Goal: Task Accomplishment & Management: Manage account settings

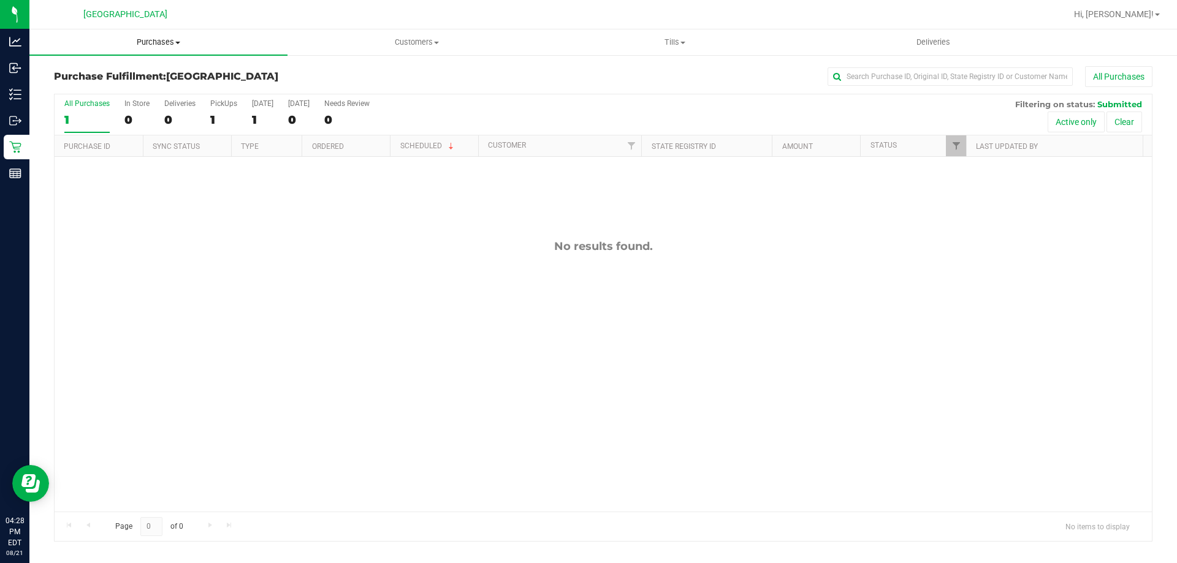
click at [164, 40] on span "Purchases" at bounding box center [158, 42] width 258 height 11
click at [120, 91] on li "Fulfillment" at bounding box center [158, 89] width 258 height 15
click at [160, 36] on uib-tab-heading "Purchases Summary of purchases Fulfillment All purchases" at bounding box center [158, 42] width 258 height 26
click at [146, 89] on li "Fulfillment" at bounding box center [158, 89] width 258 height 15
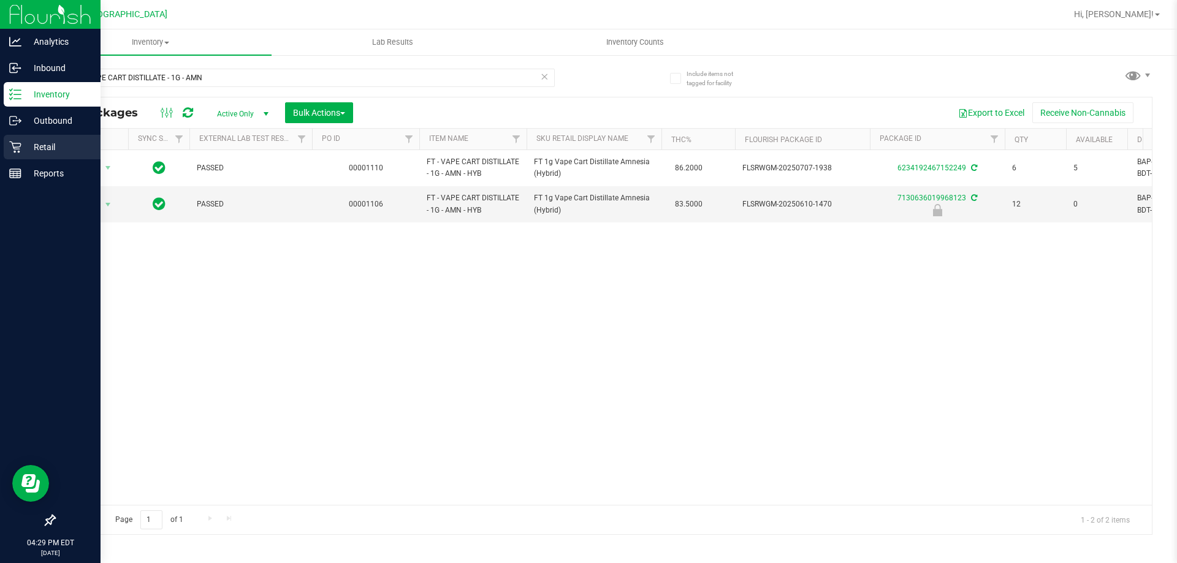
click at [57, 146] on p "Retail" at bounding box center [58, 147] width 74 height 15
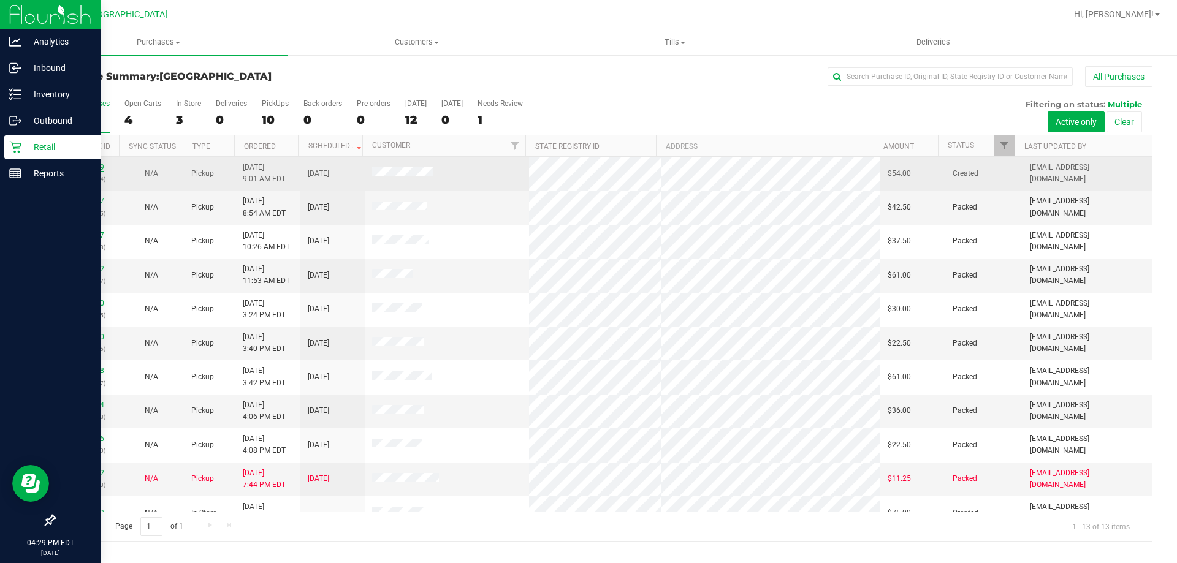
click at [93, 167] on link "11819719" at bounding box center [87, 167] width 34 height 9
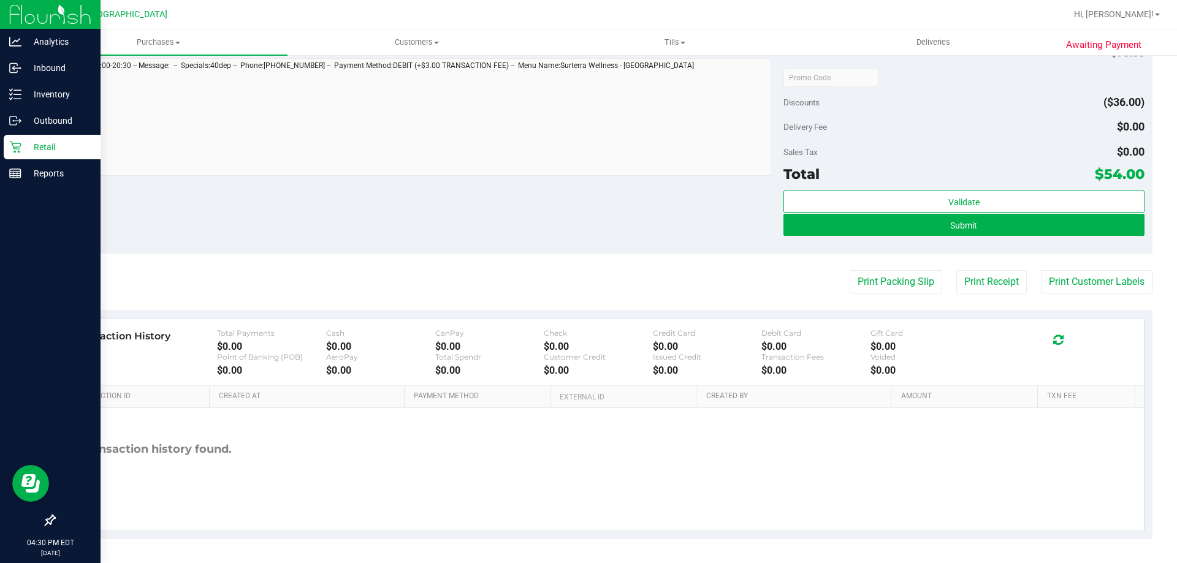
scroll to position [555, 0]
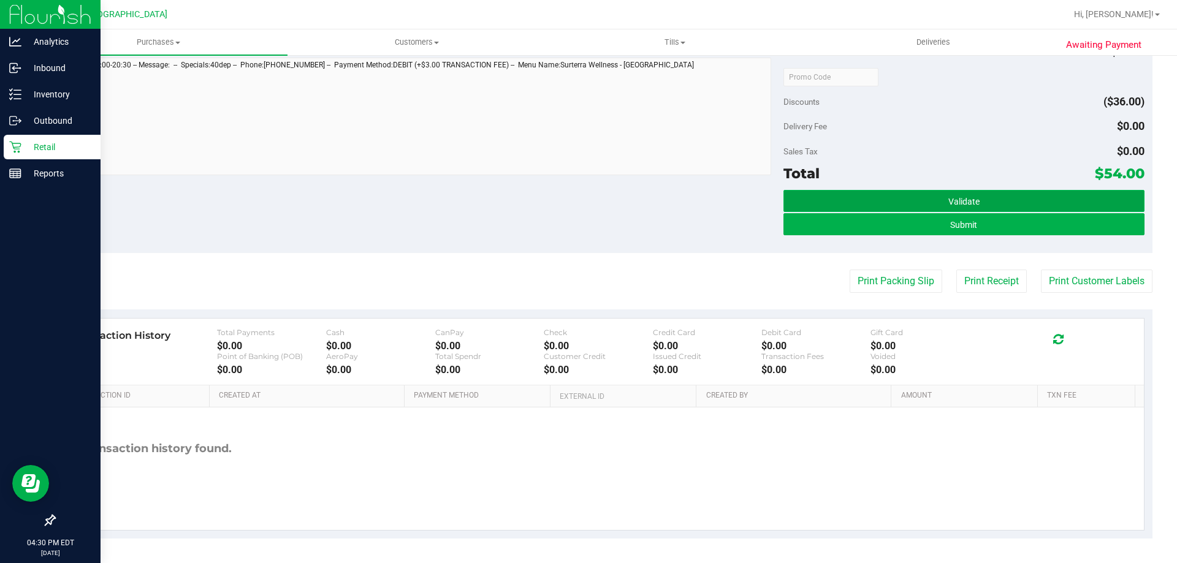
click at [969, 202] on span "Validate" at bounding box center [963, 202] width 31 height 10
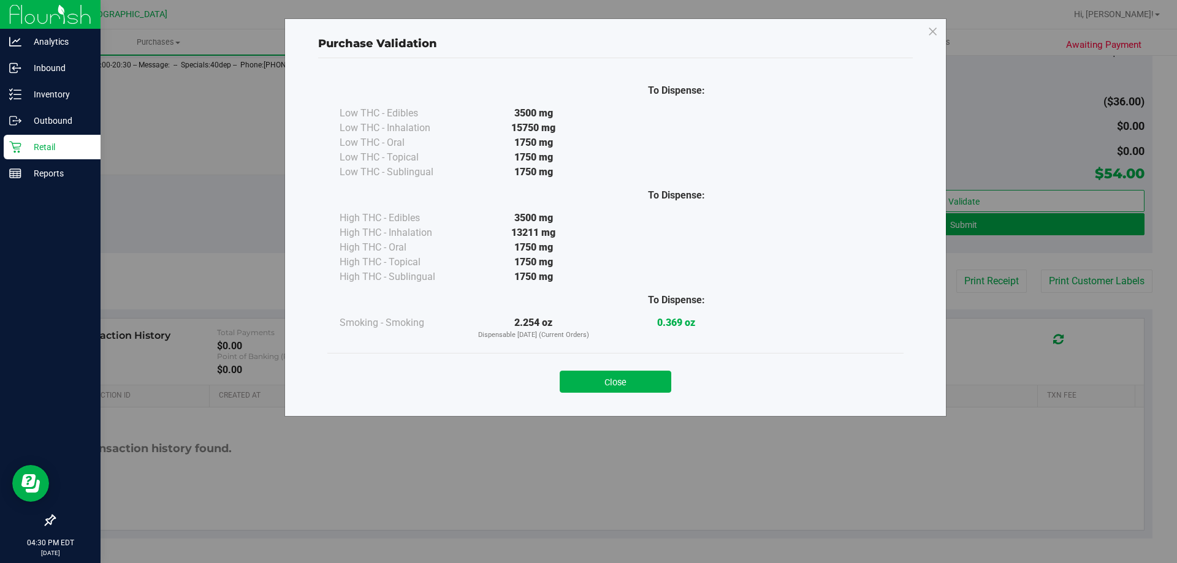
click at [598, 370] on div "Close" at bounding box center [615, 378] width 558 height 31
click at [631, 393] on div "Close" at bounding box center [615, 378] width 576 height 50
drag, startPoint x: 629, startPoint y: 382, endPoint x: 732, endPoint y: 328, distance: 115.4
click at [629, 381] on button "Close" at bounding box center [616, 382] width 112 height 22
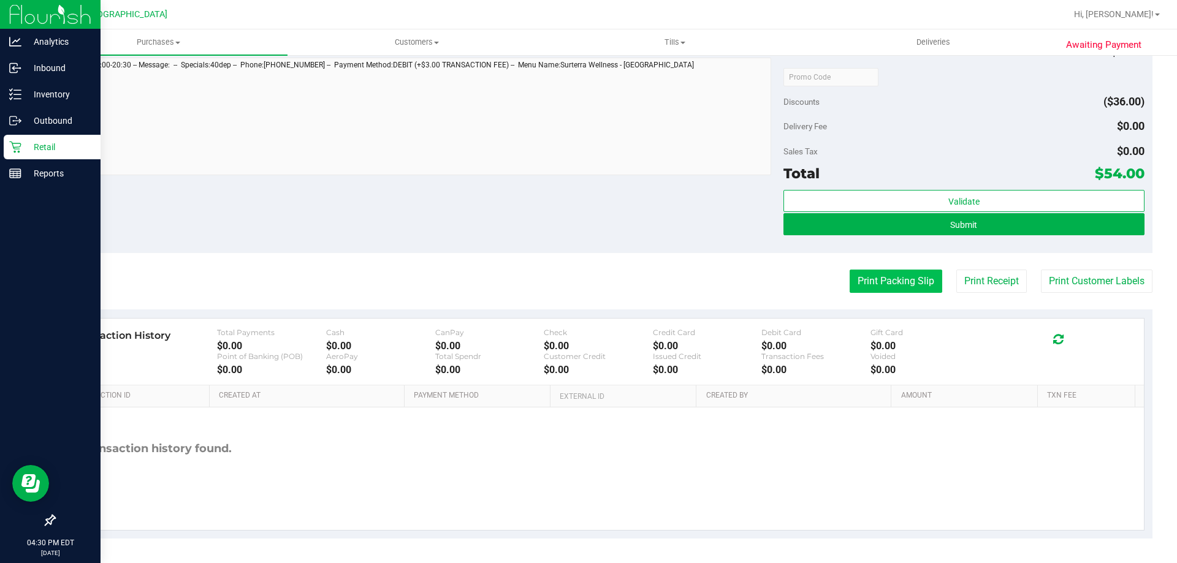
click at [852, 277] on button "Print Packing Slip" at bounding box center [895, 281] width 93 height 23
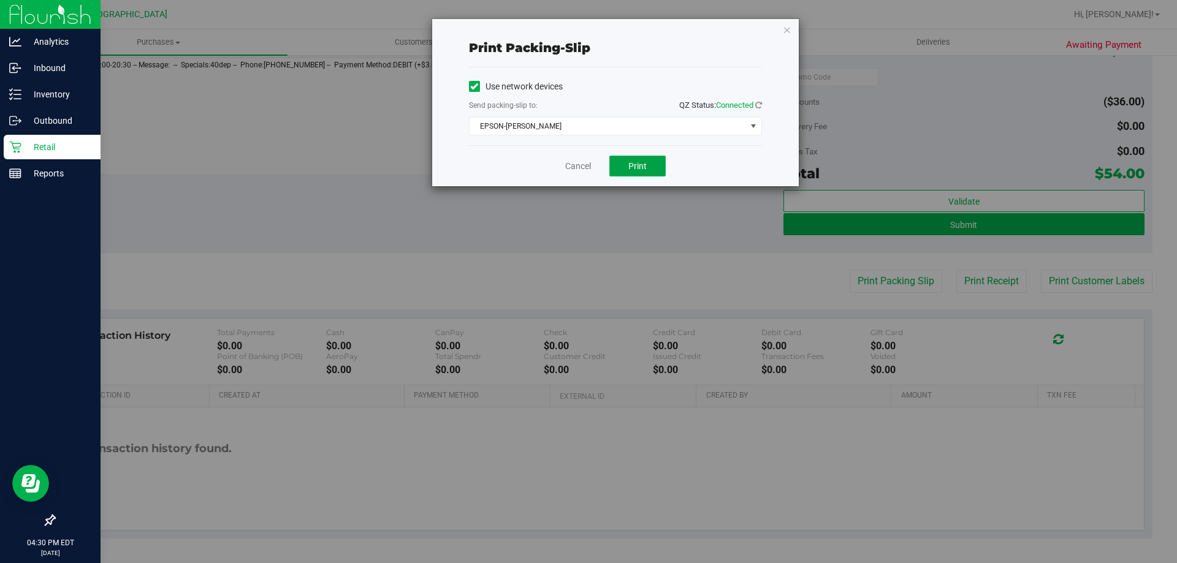
click at [620, 161] on button "Print" at bounding box center [637, 166] width 56 height 21
click at [562, 171] on div "Cancel Print" at bounding box center [615, 165] width 293 height 41
click at [574, 165] on link "Cancel" at bounding box center [578, 166] width 26 height 13
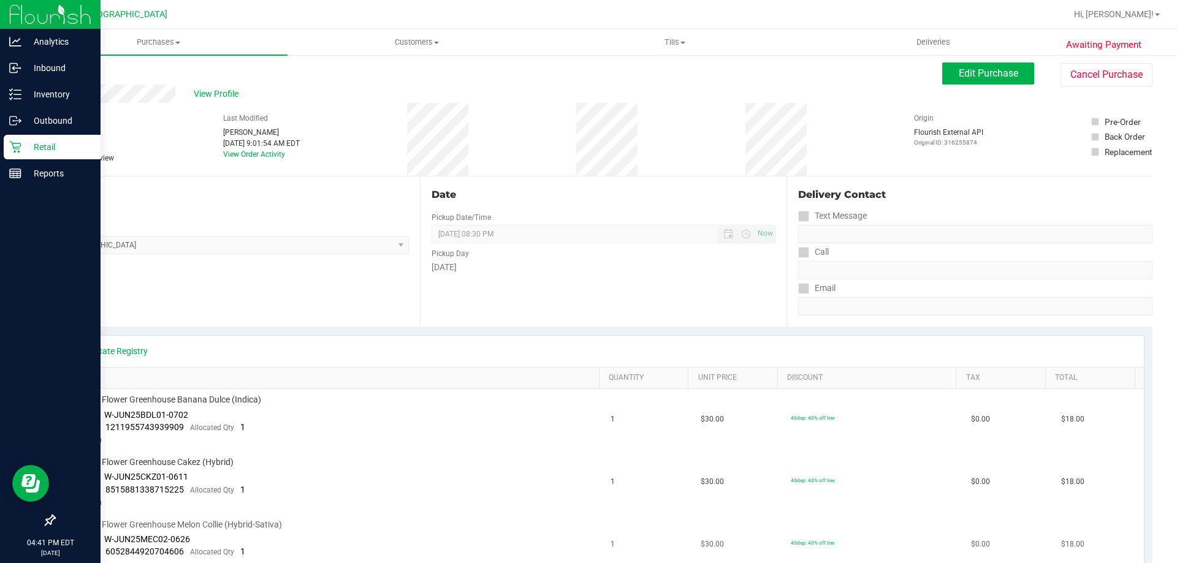
scroll to position [0, 0]
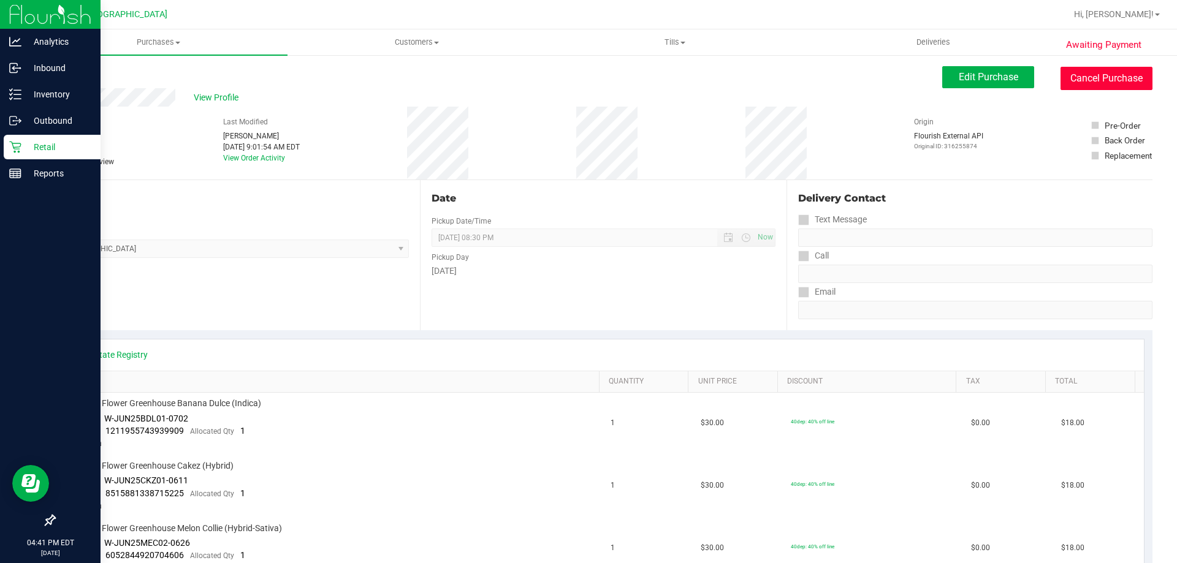
click at [1109, 72] on button "Cancel Purchase" at bounding box center [1106, 78] width 92 height 23
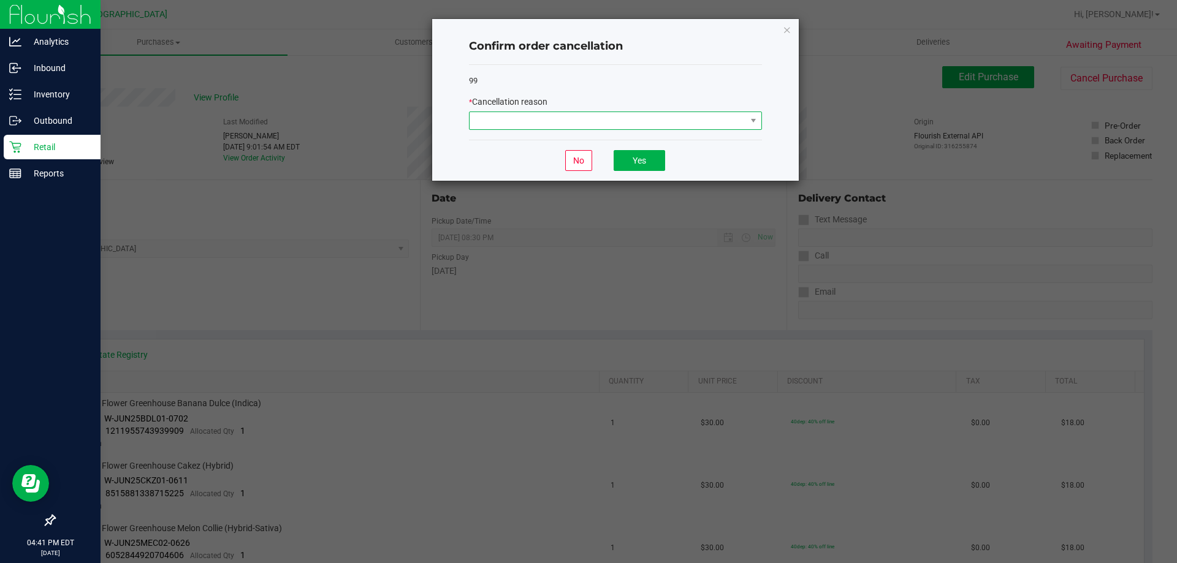
click at [745, 120] on span at bounding box center [607, 120] width 276 height 17
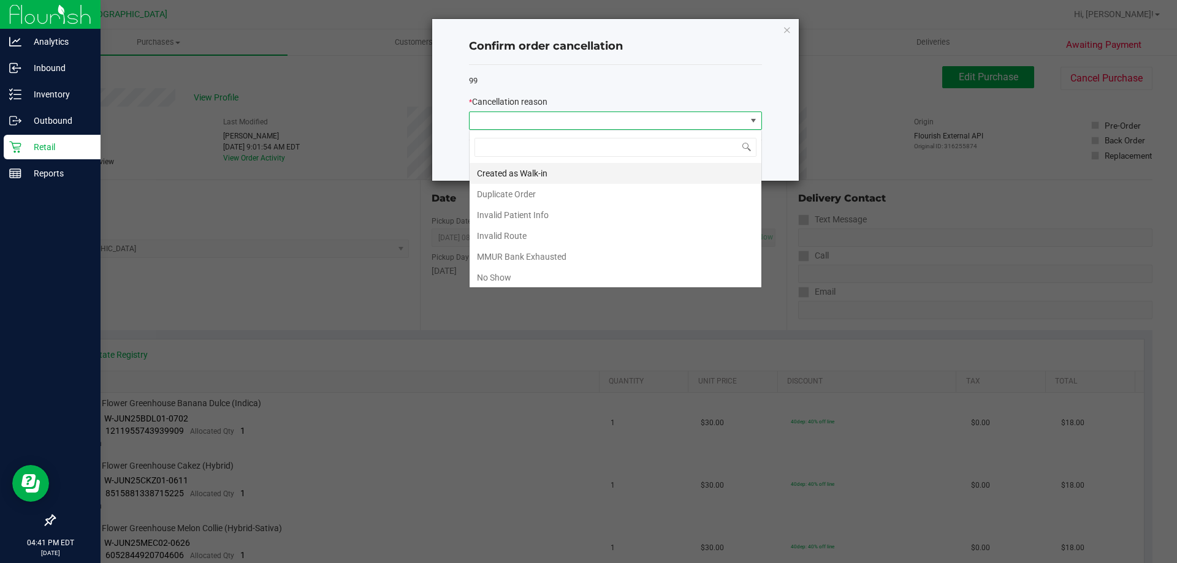
scroll to position [18, 293]
click at [507, 175] on li "Created as Walk-in" at bounding box center [615, 173] width 292 height 21
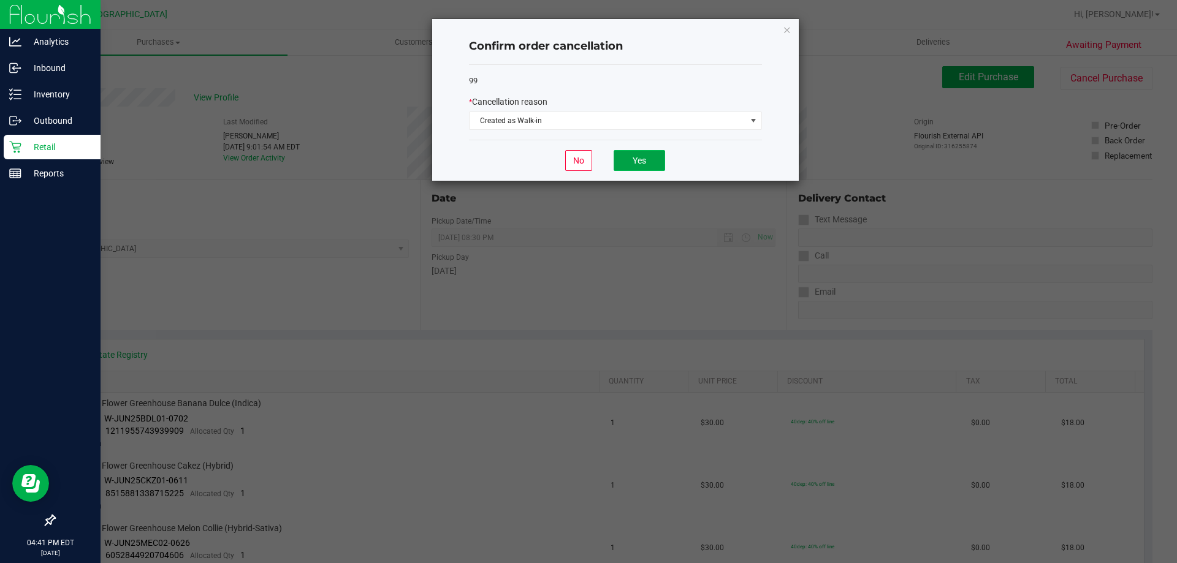
click at [639, 158] on button "Yes" at bounding box center [638, 160] width 51 height 21
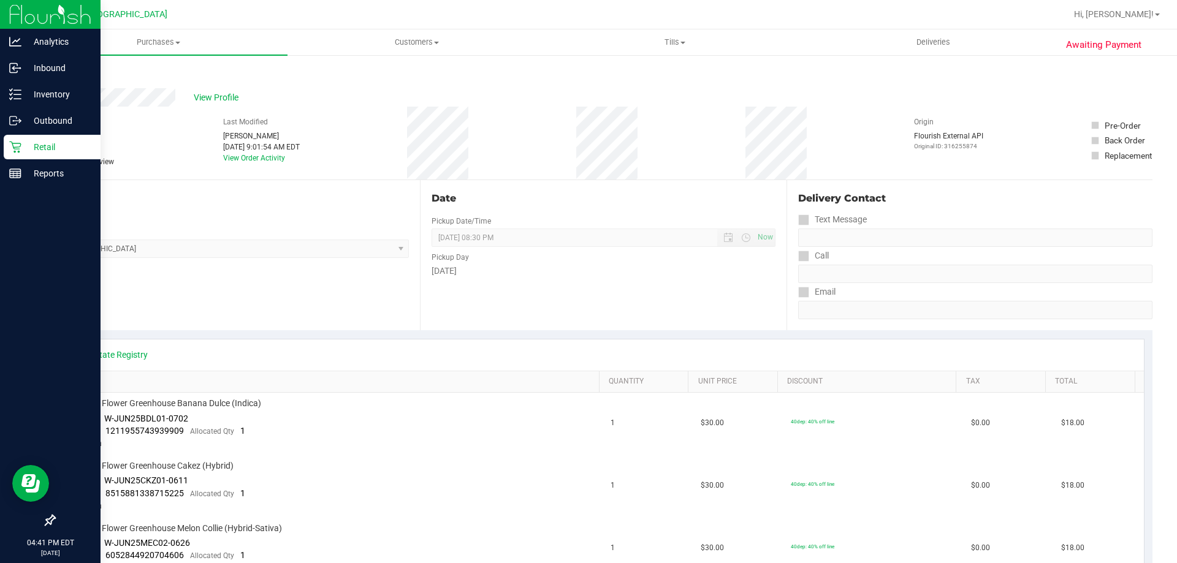
click at [21, 145] on icon at bounding box center [15, 148] width 12 height 12
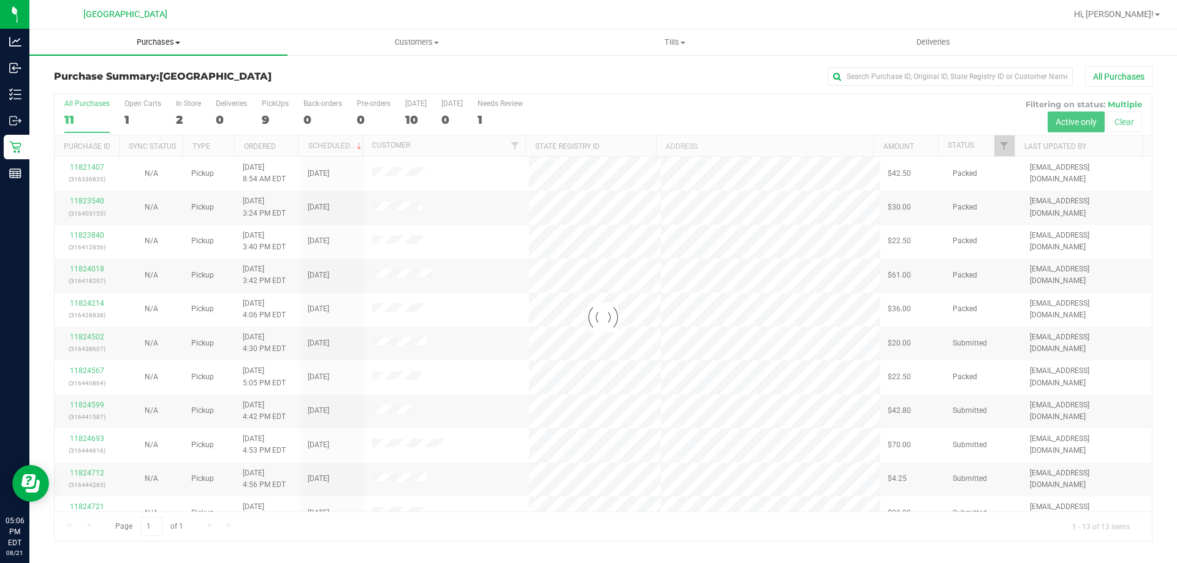
click at [142, 40] on span "Purchases" at bounding box center [158, 42] width 258 height 11
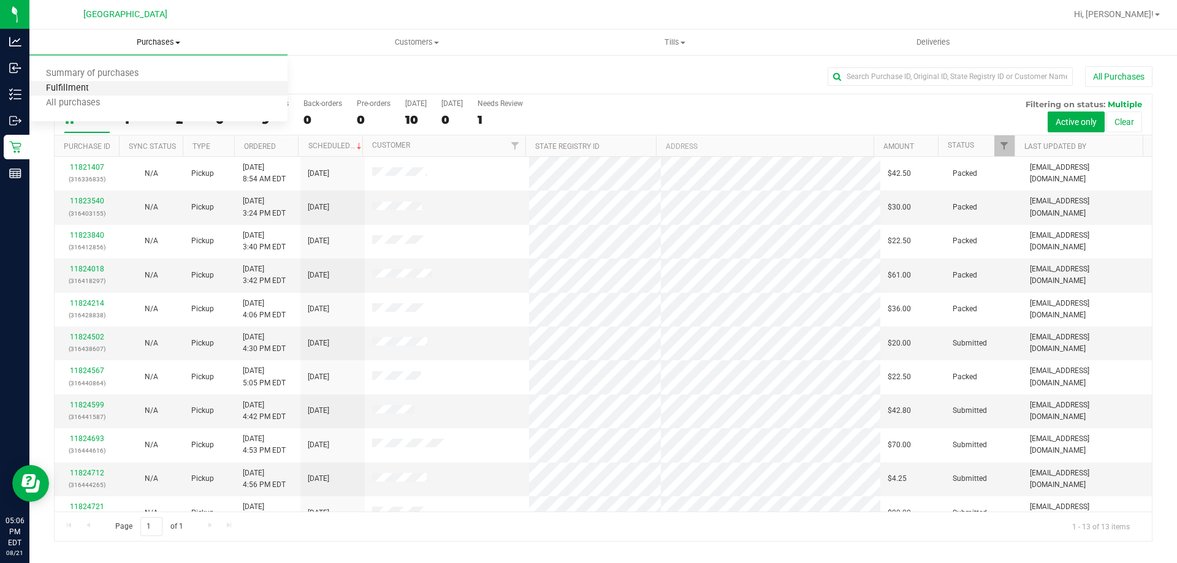
click at [81, 86] on span "Fulfillment" at bounding box center [67, 88] width 76 height 10
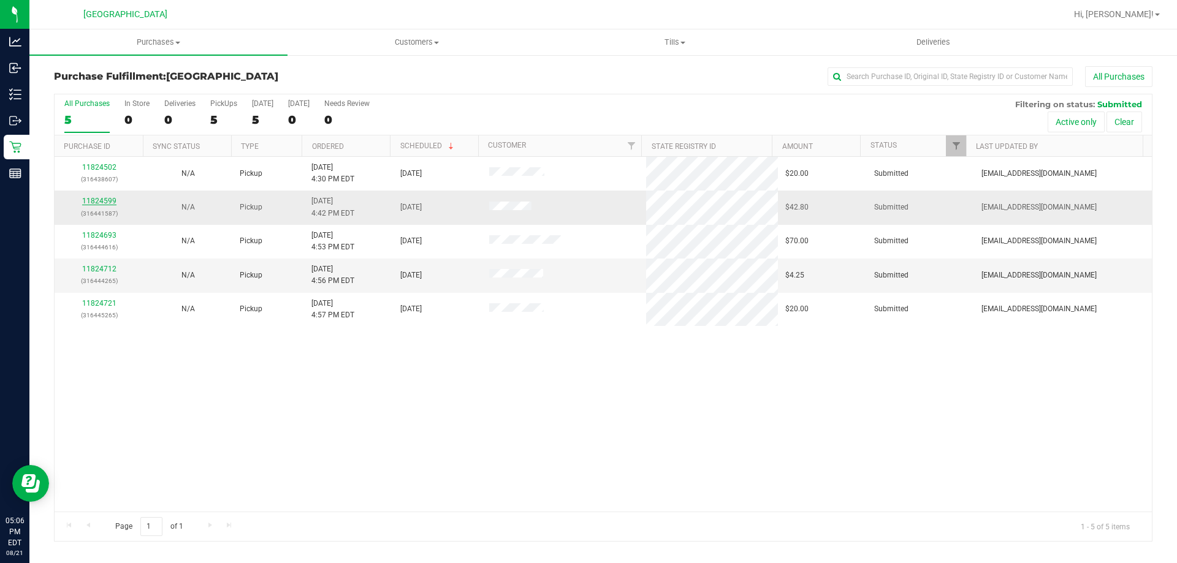
click at [104, 202] on link "11824599" at bounding box center [99, 201] width 34 height 9
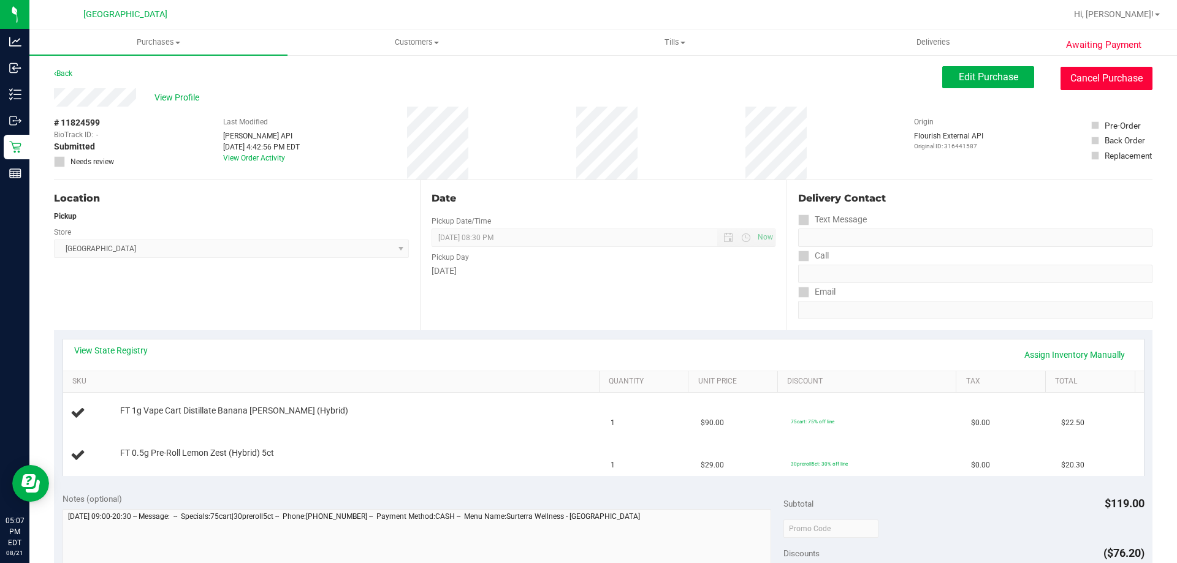
click at [1077, 76] on button "Cancel Purchase" at bounding box center [1106, 78] width 92 height 23
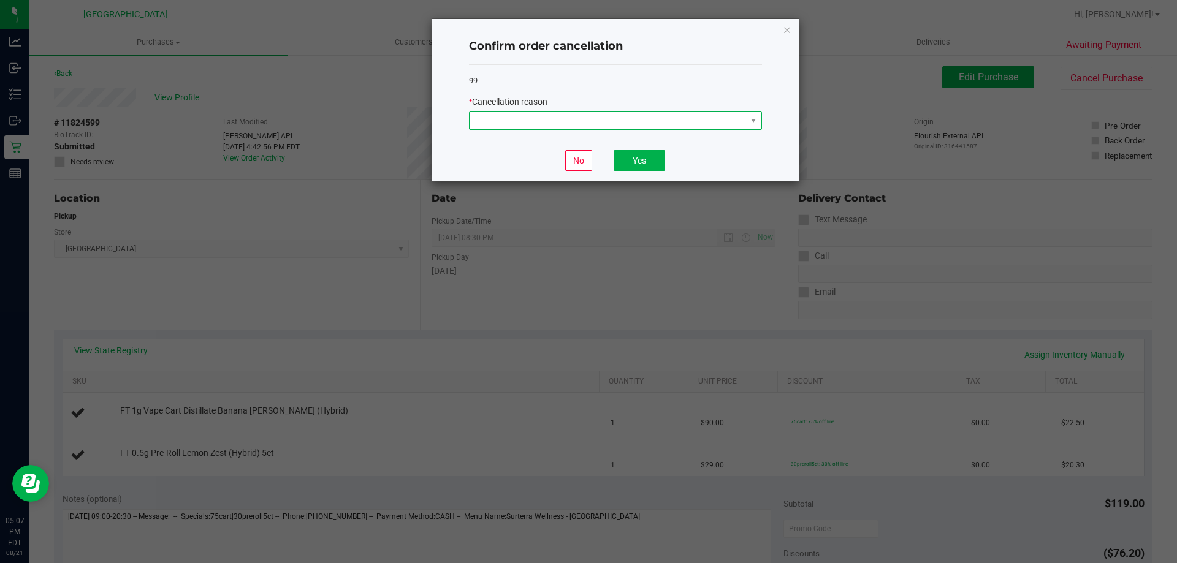
click at [645, 115] on span at bounding box center [607, 120] width 276 height 17
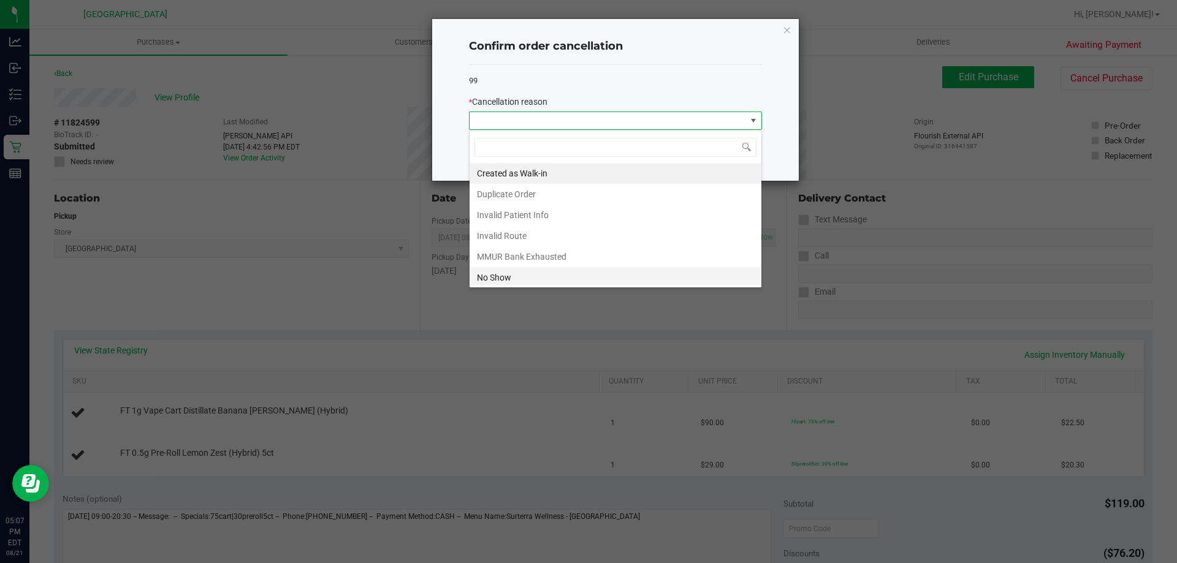
scroll to position [18, 293]
click at [512, 176] on li "Created as Walk-in" at bounding box center [615, 173] width 292 height 21
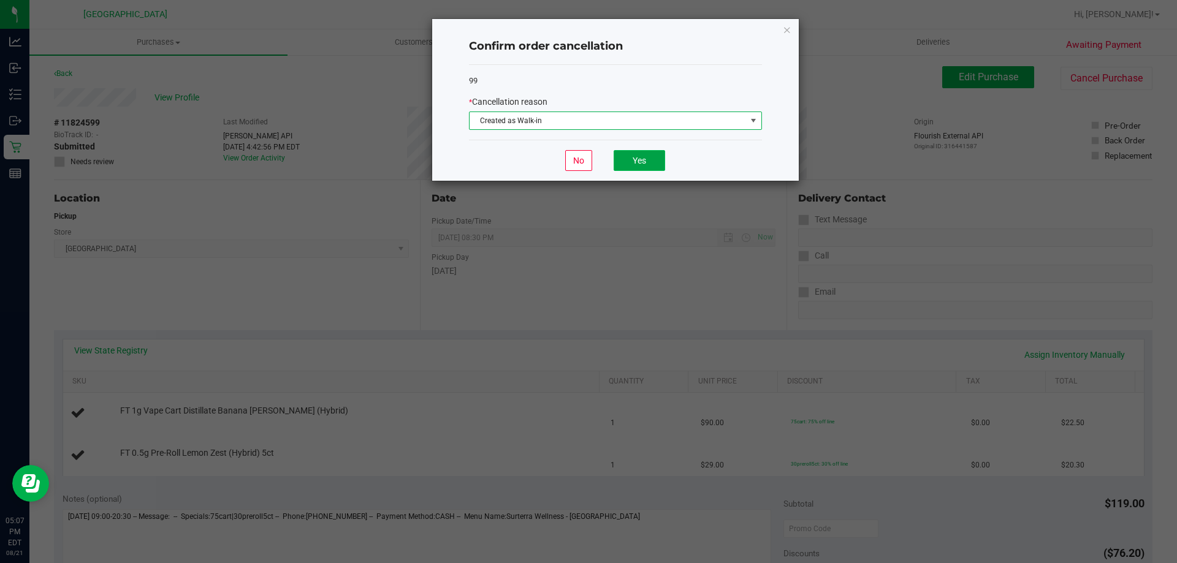
click at [631, 163] on button "Yes" at bounding box center [638, 160] width 51 height 21
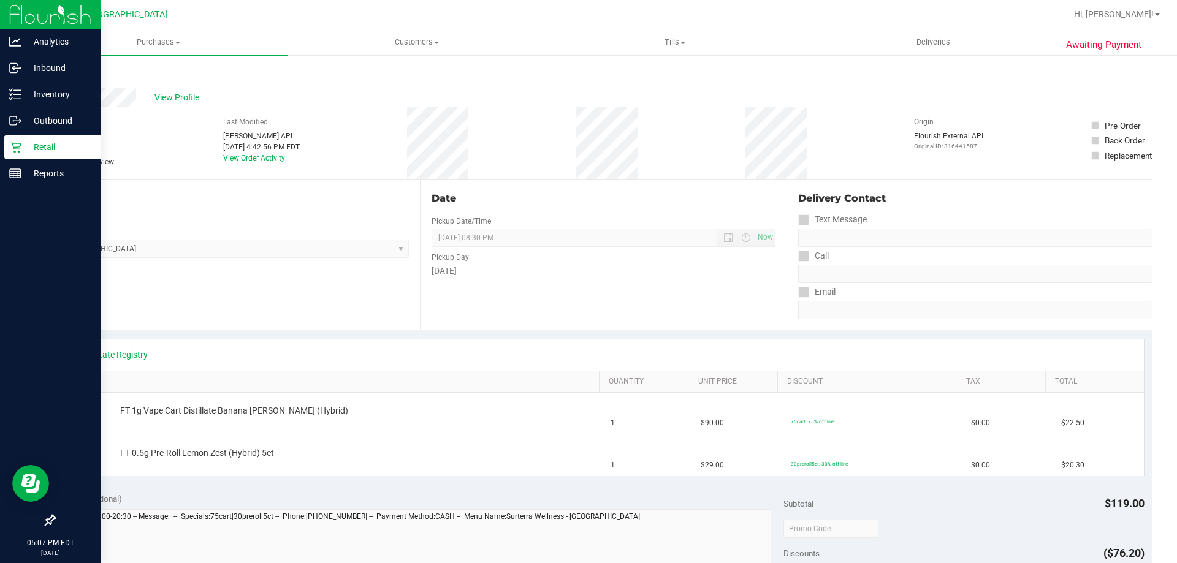
click at [23, 156] on div "Retail" at bounding box center [52, 147] width 97 height 25
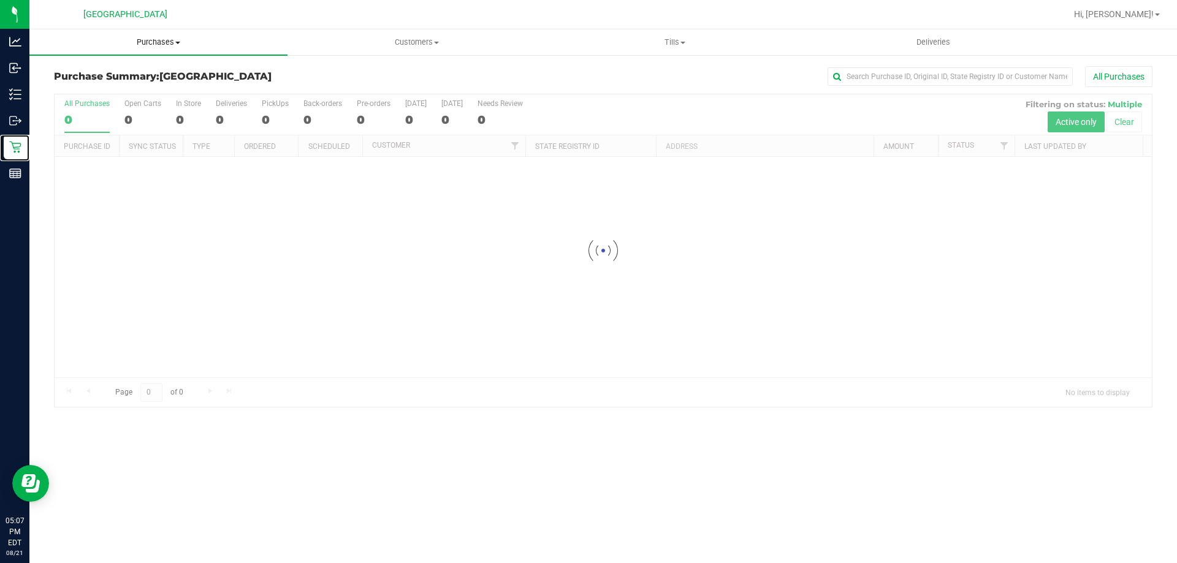
click at [160, 45] on span "Purchases" at bounding box center [158, 42] width 258 height 11
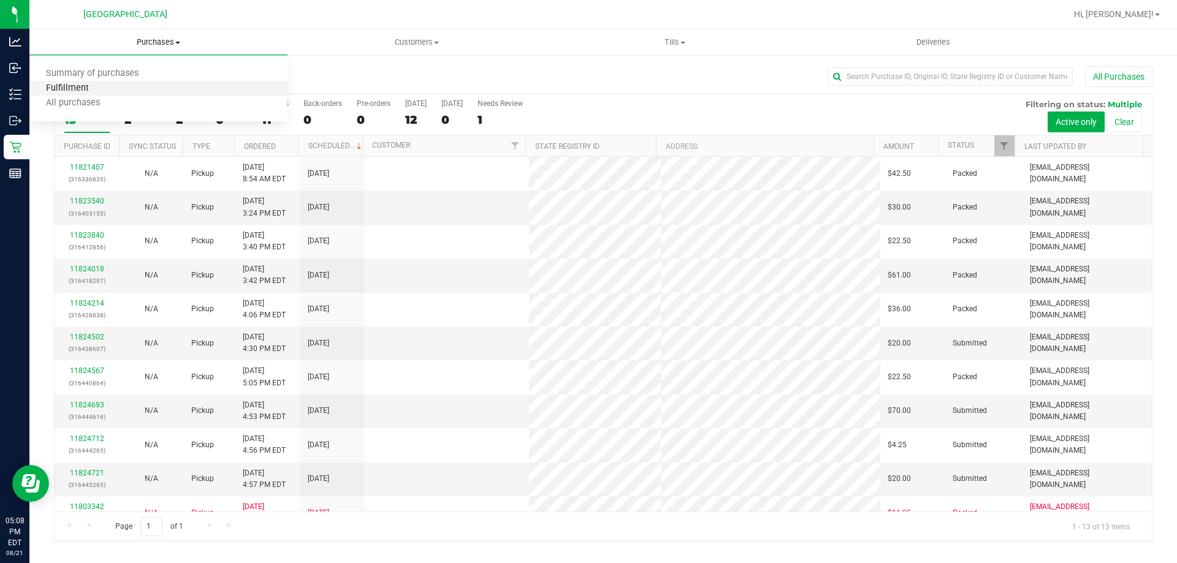
click at [87, 84] on span "Fulfillment" at bounding box center [67, 88] width 76 height 10
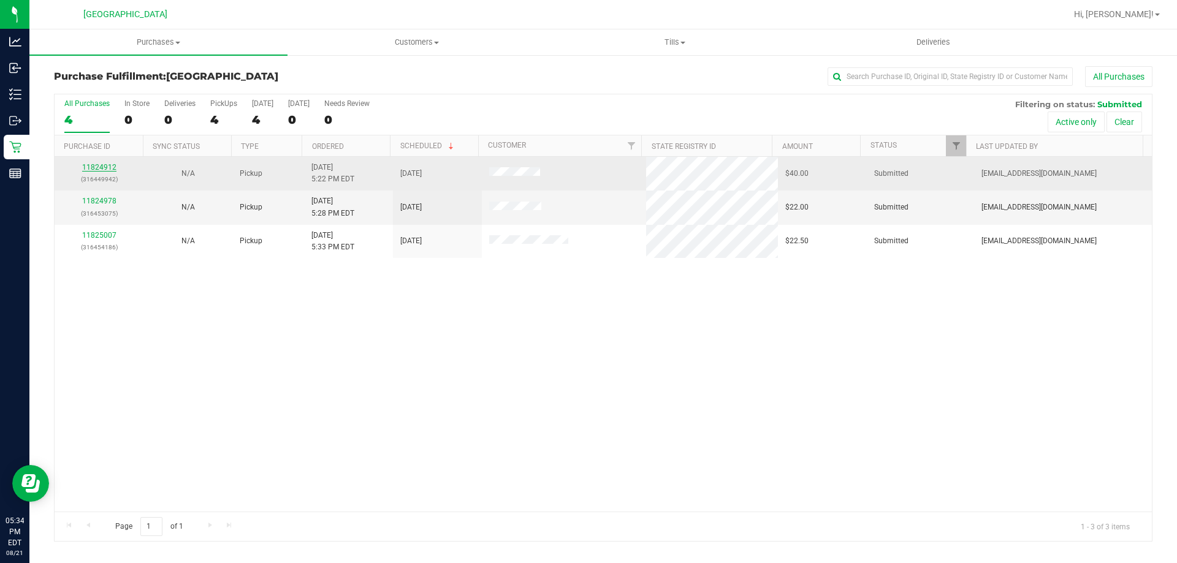
click at [91, 164] on link "11824912" at bounding box center [99, 167] width 34 height 9
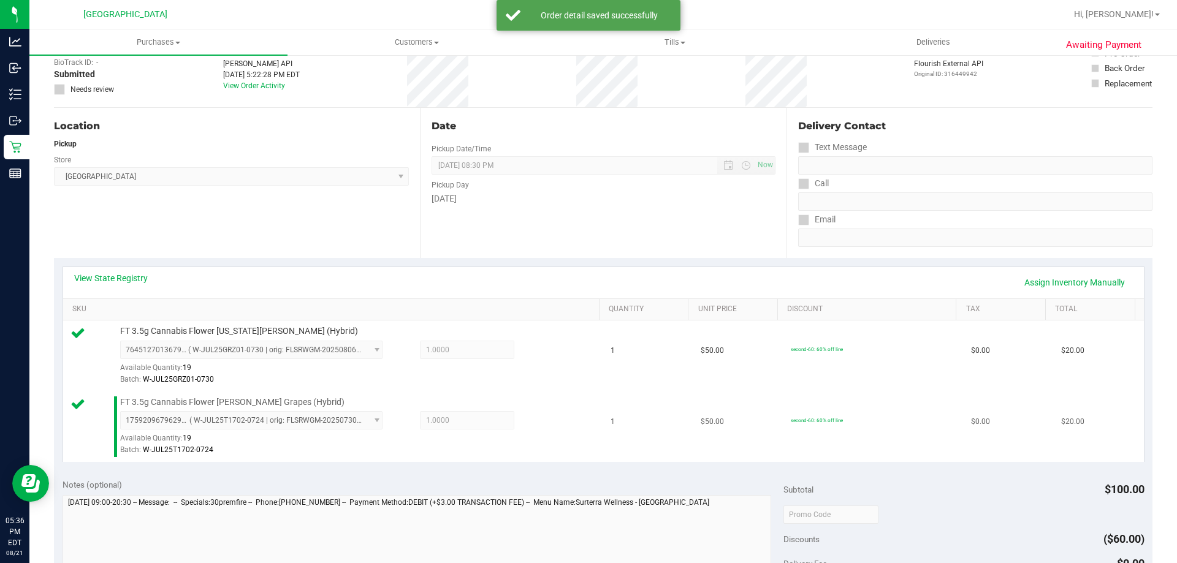
scroll to position [184, 0]
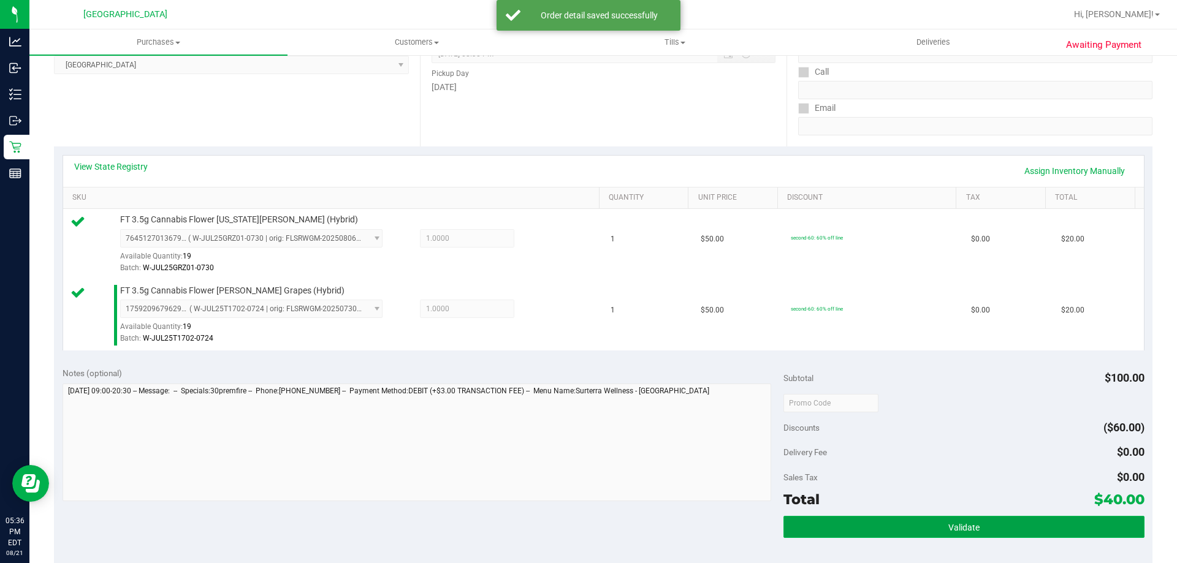
click at [900, 518] on button "Validate" at bounding box center [963, 527] width 360 height 22
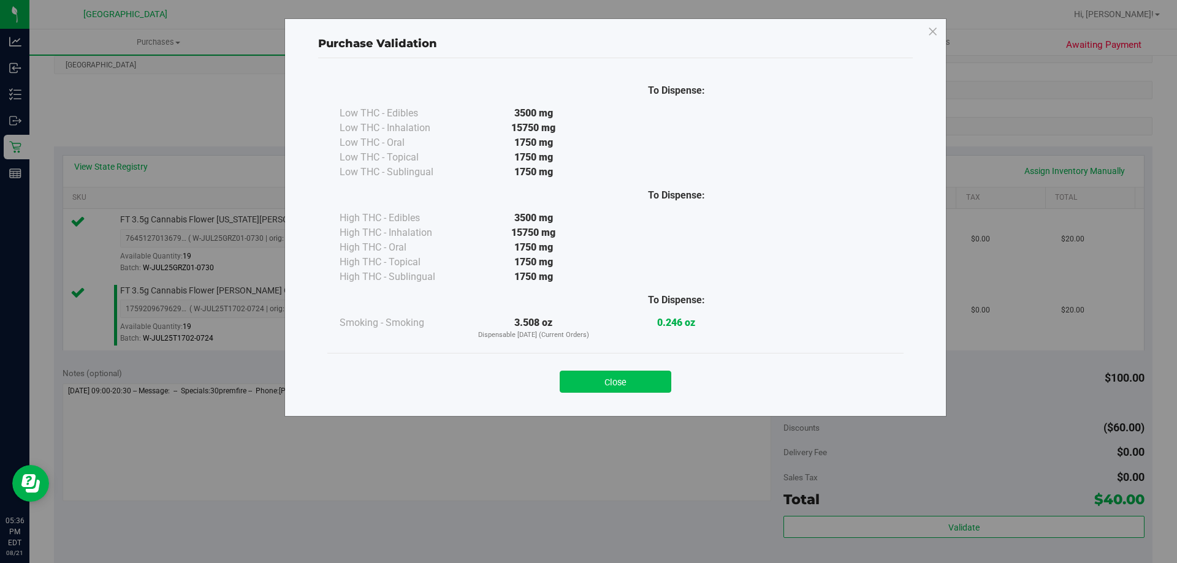
click at [646, 371] on button "Close" at bounding box center [616, 382] width 112 height 22
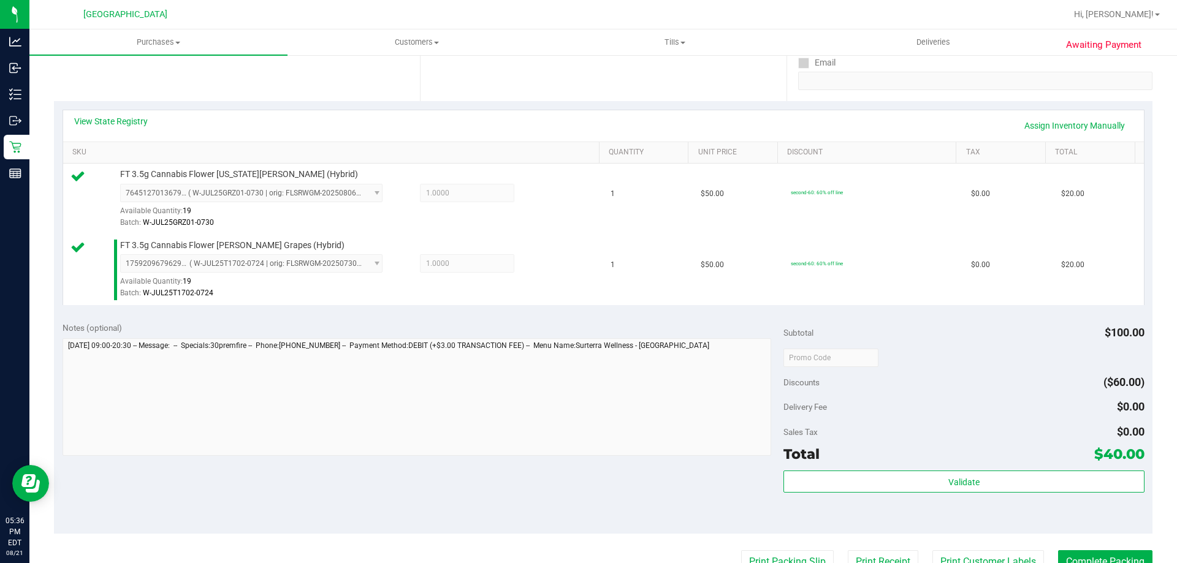
scroll to position [510, 0]
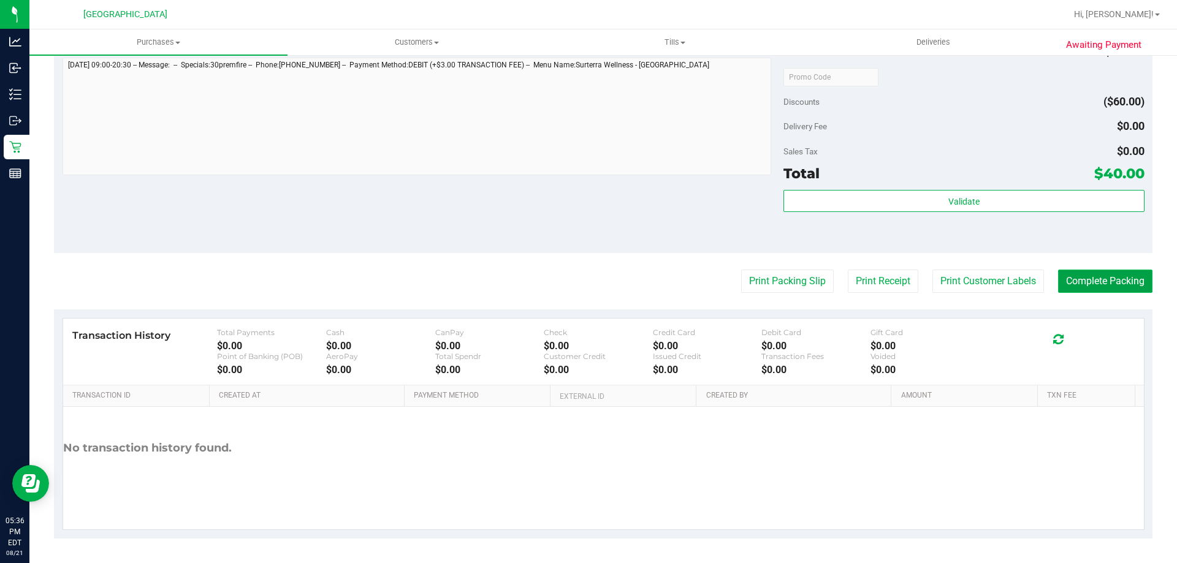
click at [1102, 278] on button "Complete Packing" at bounding box center [1105, 281] width 94 height 23
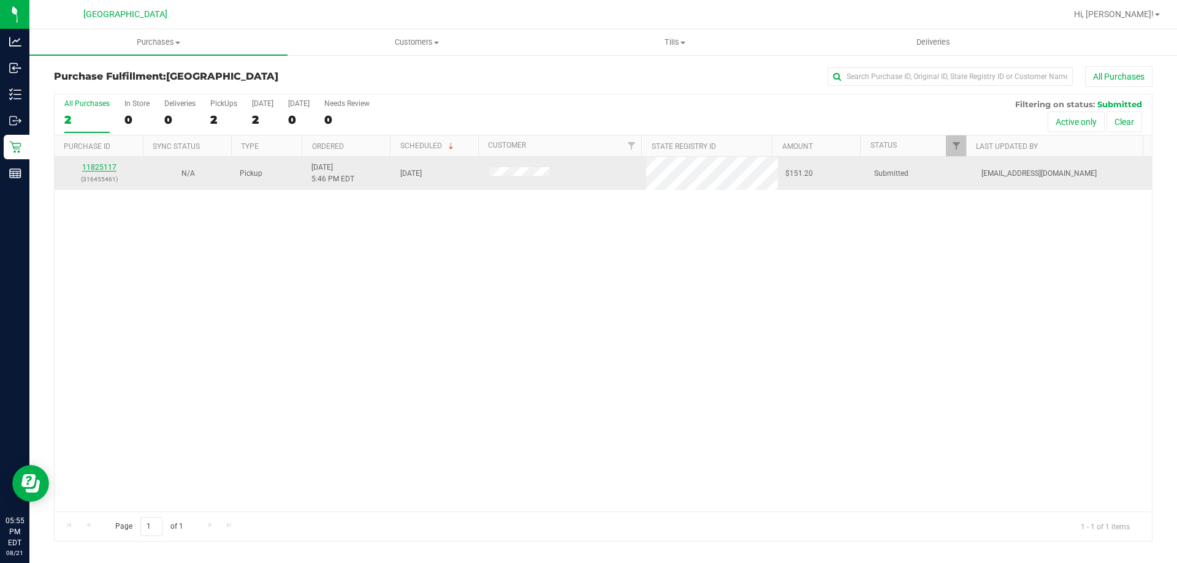
click at [90, 167] on link "11825117" at bounding box center [99, 167] width 34 height 9
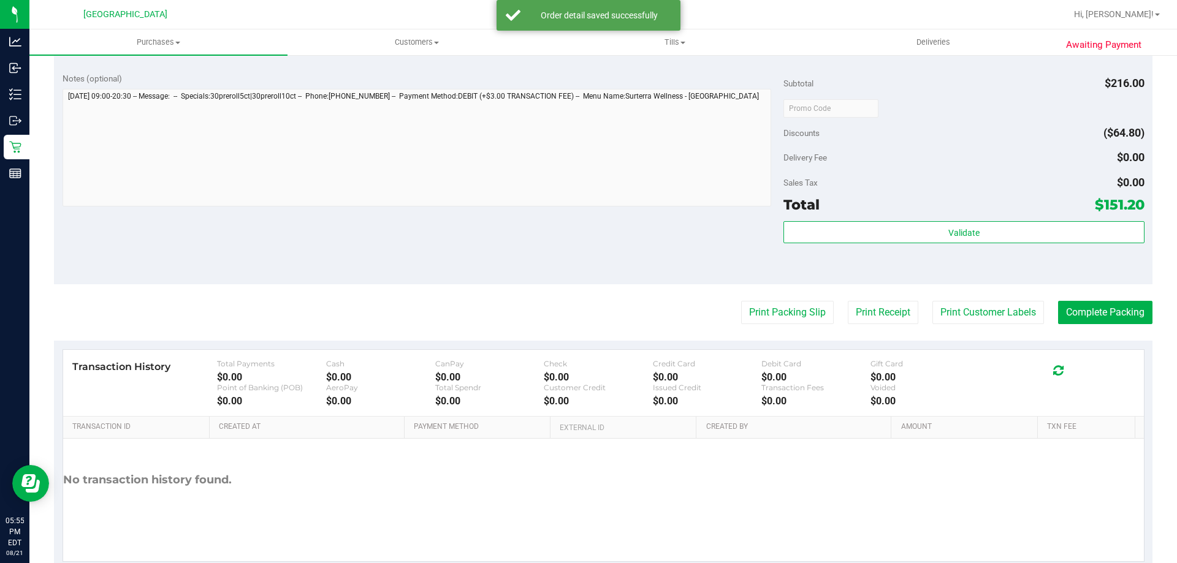
scroll to position [623, 0]
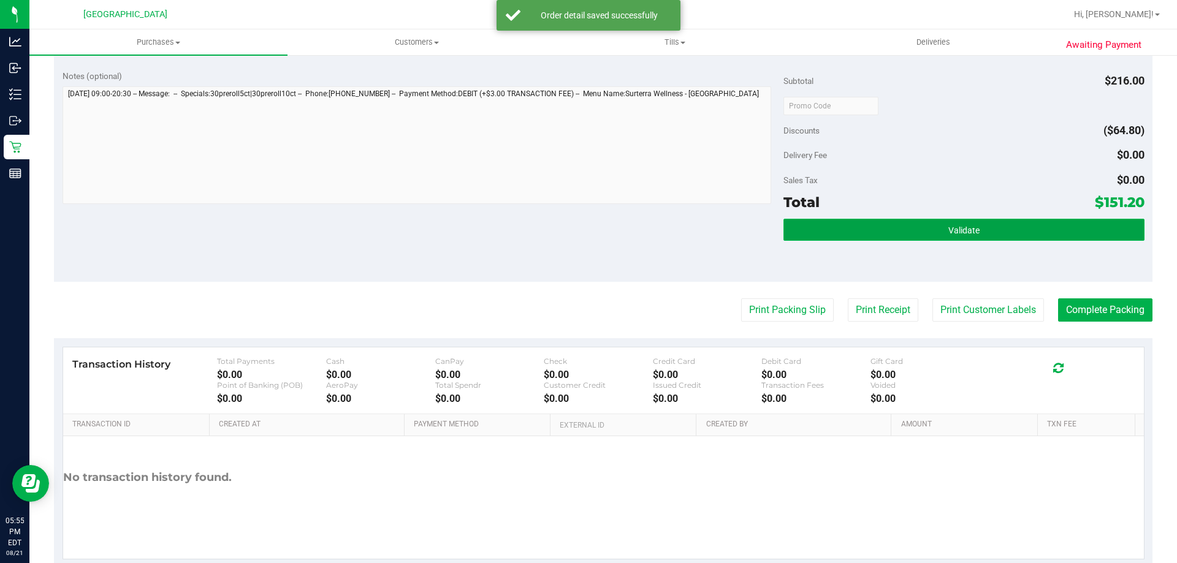
click at [1034, 236] on button "Validate" at bounding box center [963, 230] width 360 height 22
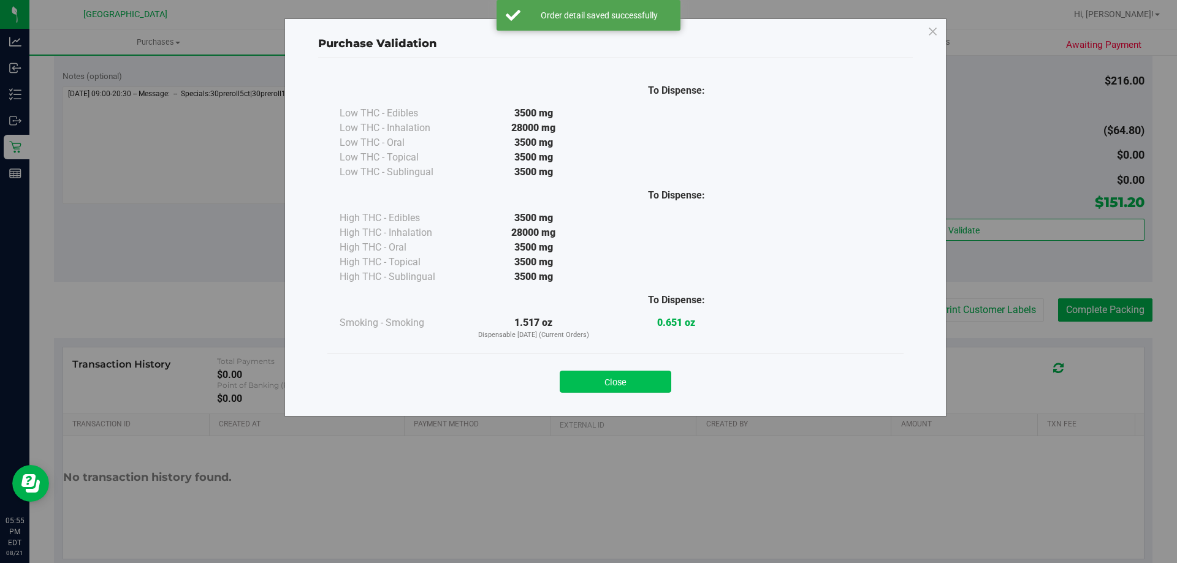
click at [625, 392] on button "Close" at bounding box center [616, 382] width 112 height 22
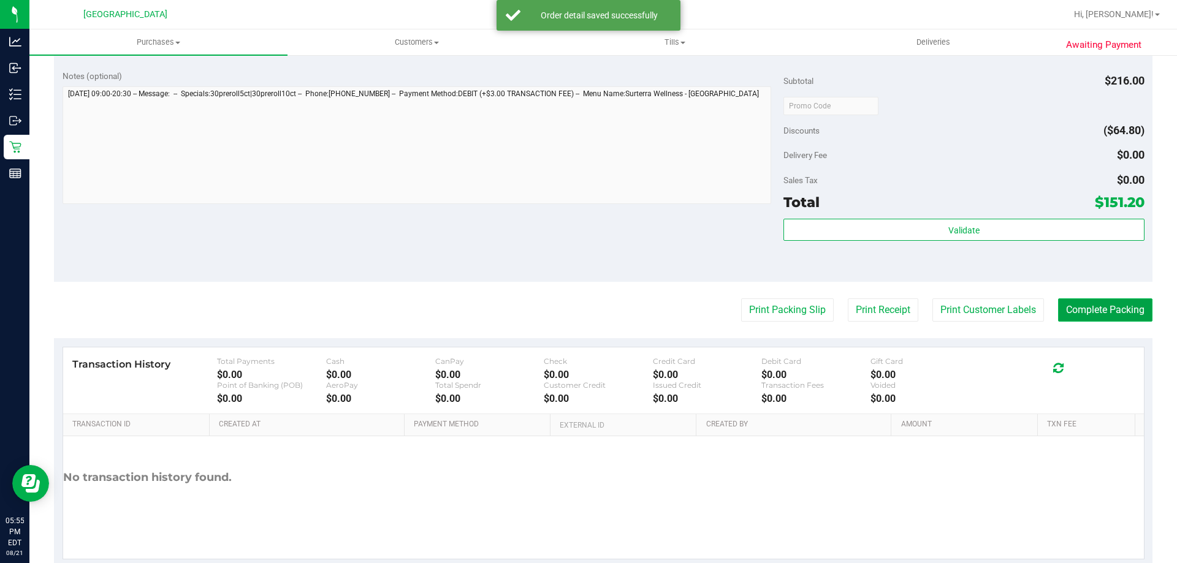
click at [1100, 309] on button "Complete Packing" at bounding box center [1105, 309] width 94 height 23
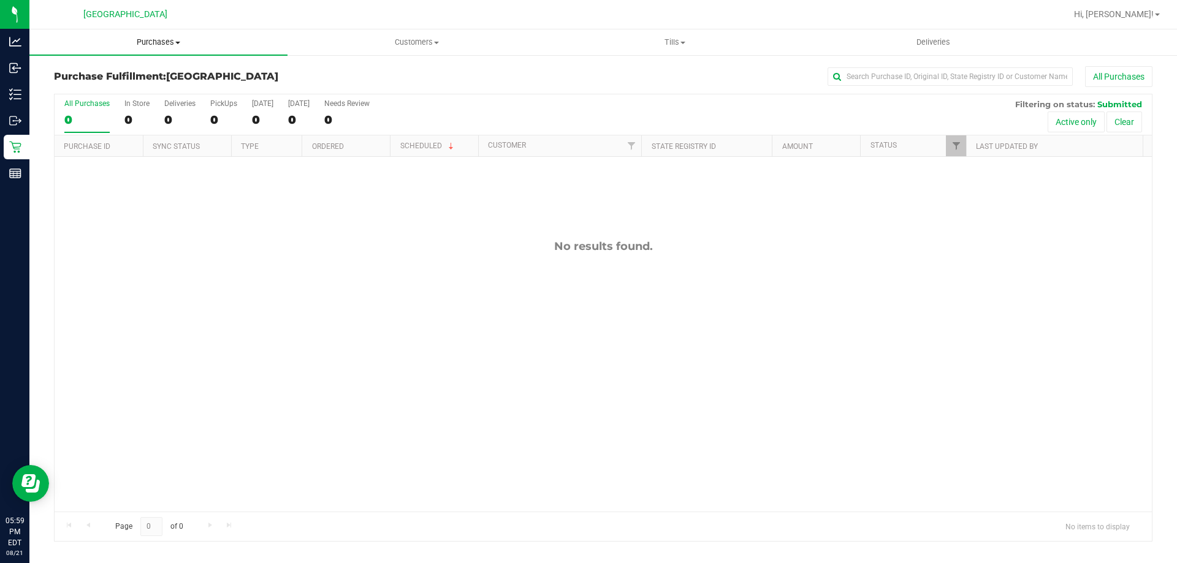
click at [176, 37] on span "Purchases" at bounding box center [158, 42] width 258 height 11
click at [73, 93] on span "Fulfillment" at bounding box center [67, 88] width 76 height 10
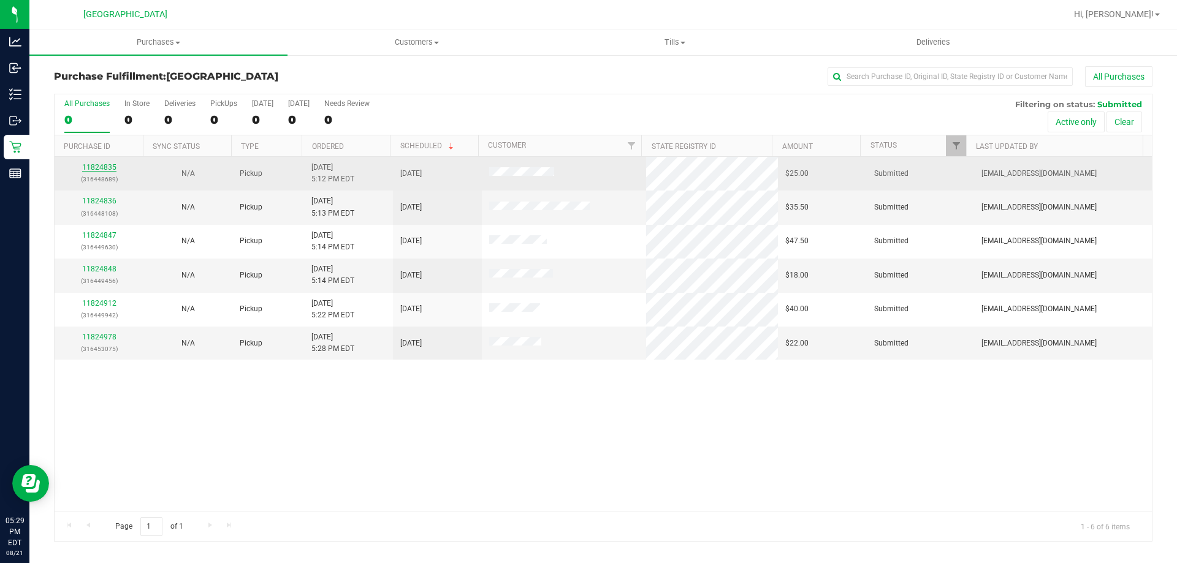
click at [101, 167] on link "11824835" at bounding box center [99, 167] width 34 height 9
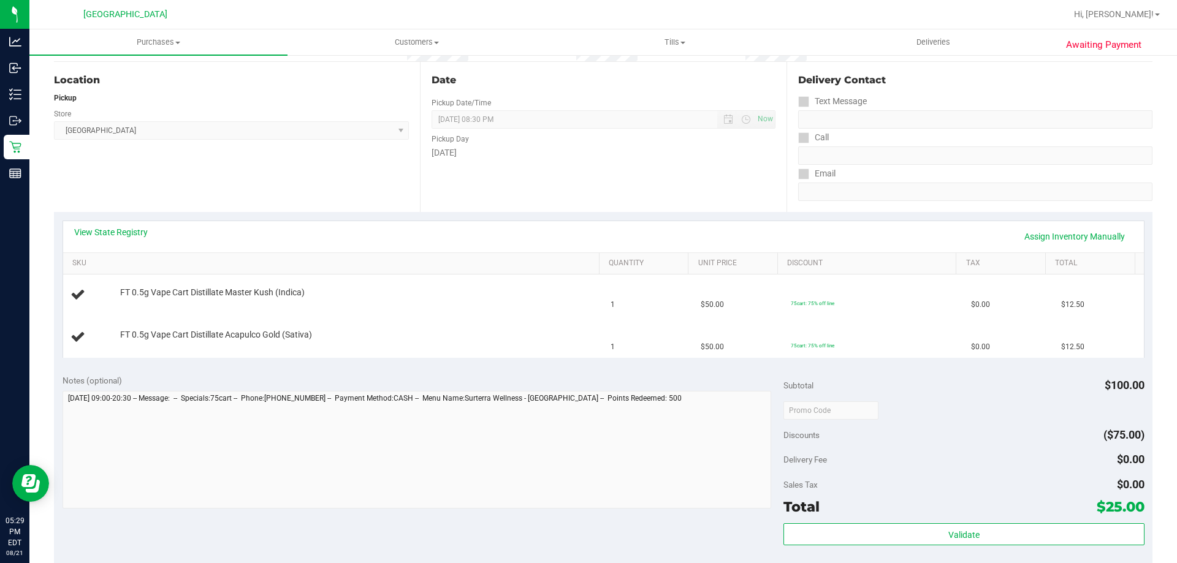
scroll to position [184, 0]
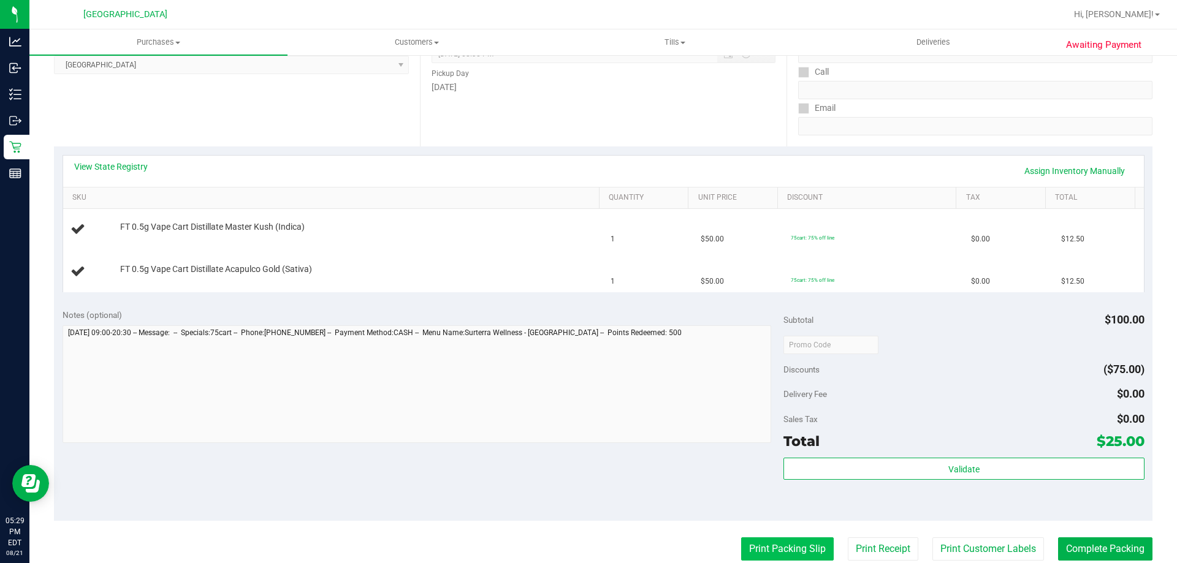
click at [783, 547] on button "Print Packing Slip" at bounding box center [787, 548] width 93 height 23
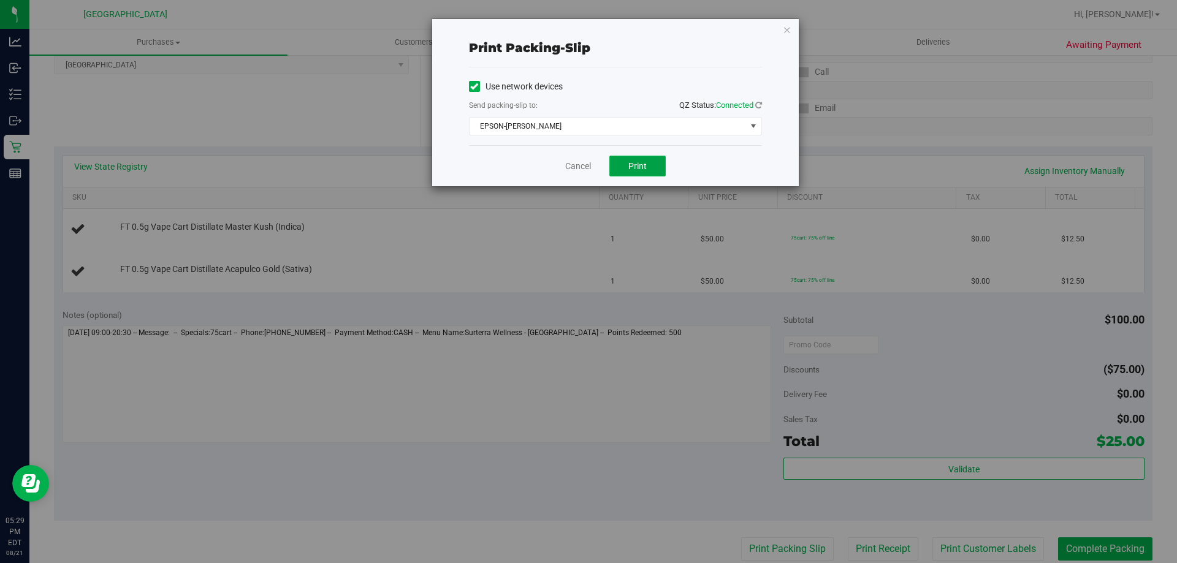
click at [653, 167] on button "Print" at bounding box center [637, 166] width 56 height 21
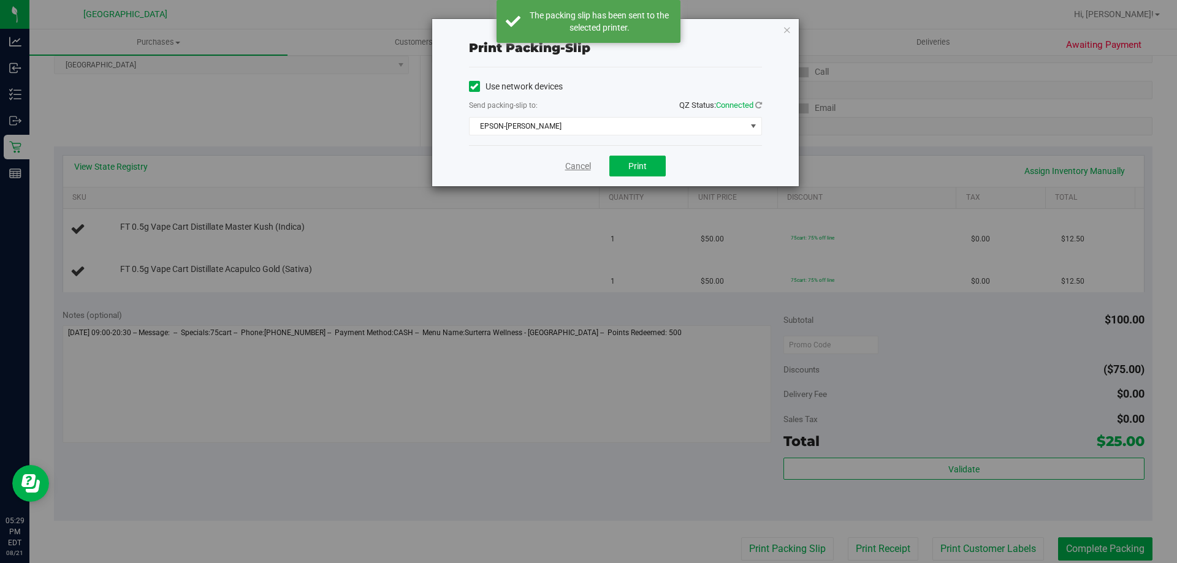
click at [585, 162] on link "Cancel" at bounding box center [578, 166] width 26 height 13
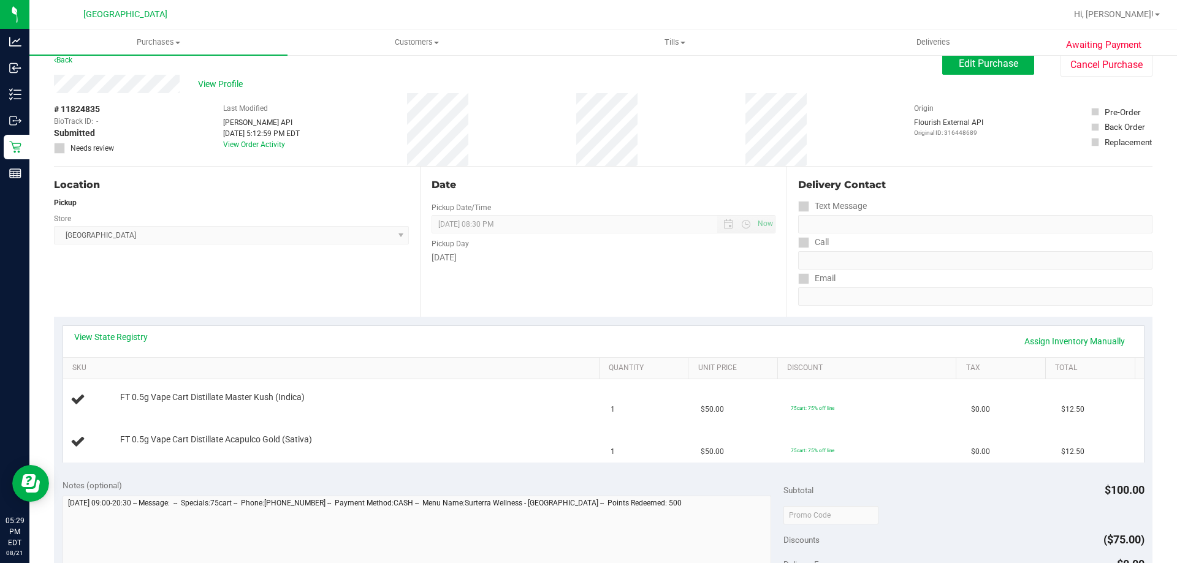
scroll to position [0, 0]
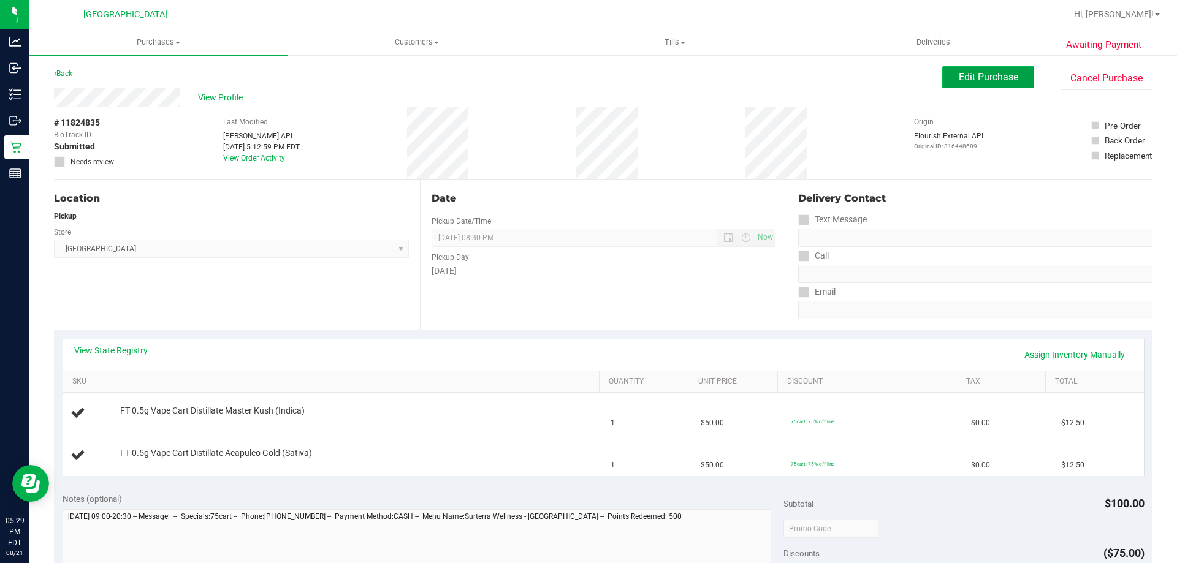
click at [950, 85] on button "Edit Purchase" at bounding box center [988, 77] width 92 height 22
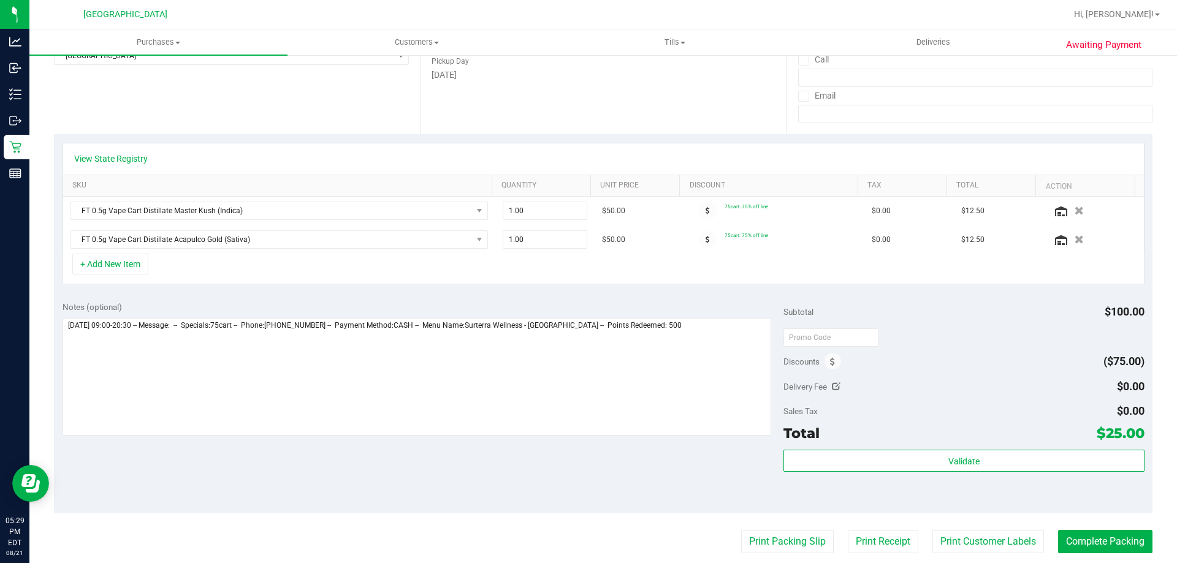
scroll to position [245, 0]
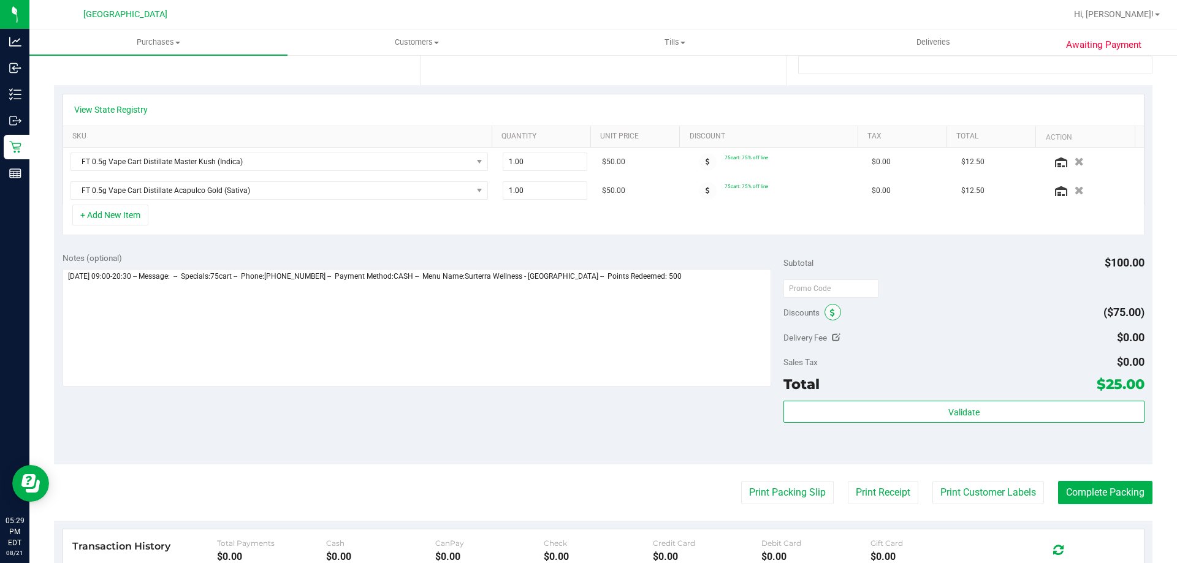
click at [830, 310] on span at bounding box center [832, 312] width 17 height 17
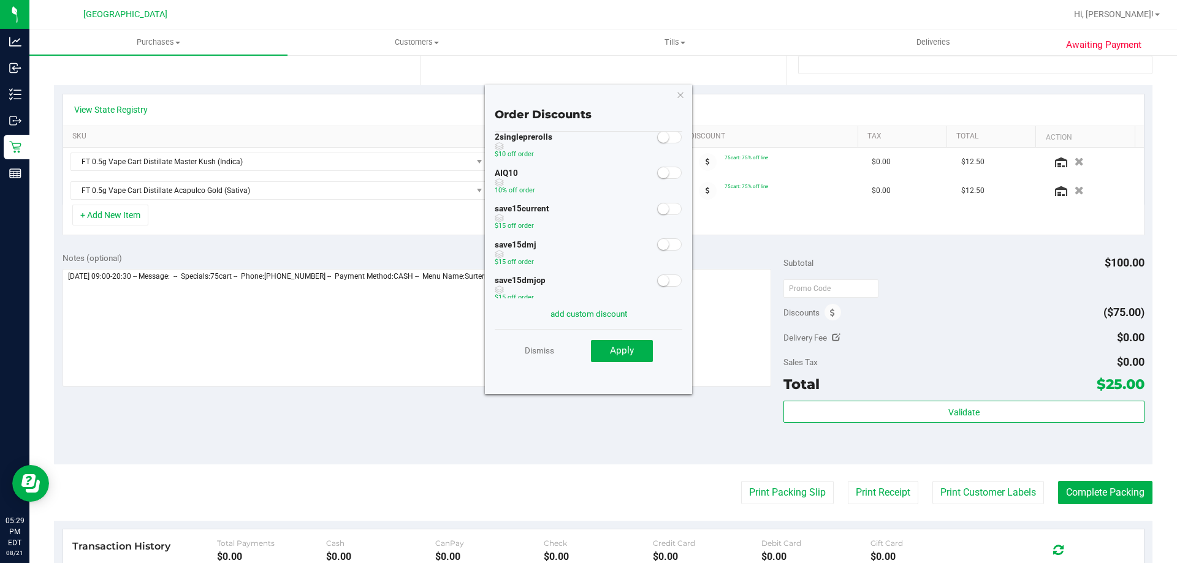
scroll to position [32, 0]
click at [658, 152] on small at bounding box center [663, 153] width 11 height 11
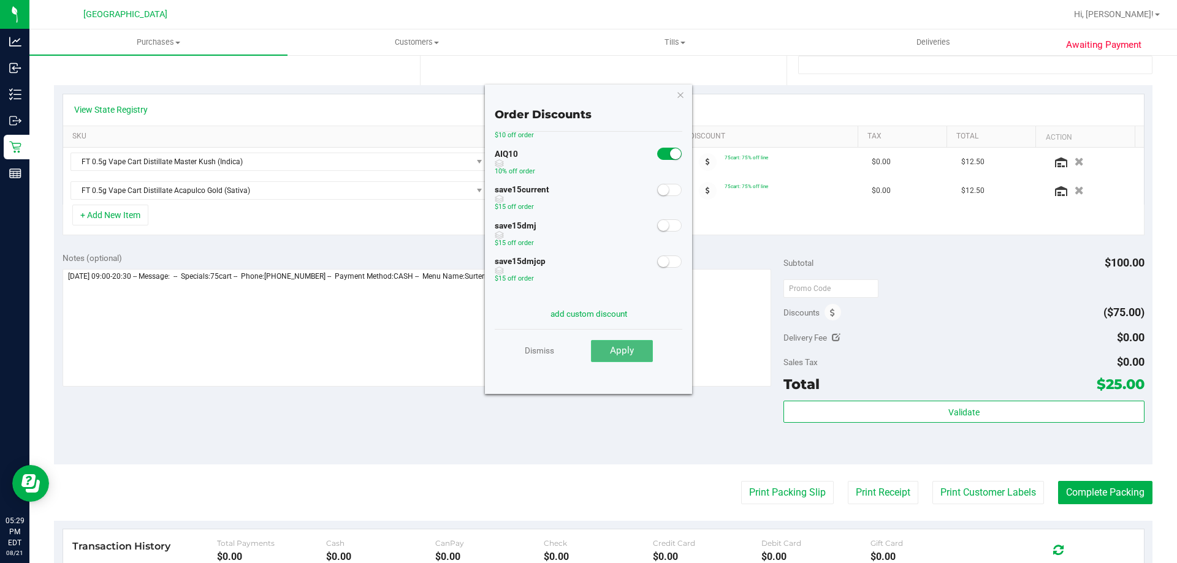
click at [610, 352] on span "Apply" at bounding box center [622, 350] width 24 height 11
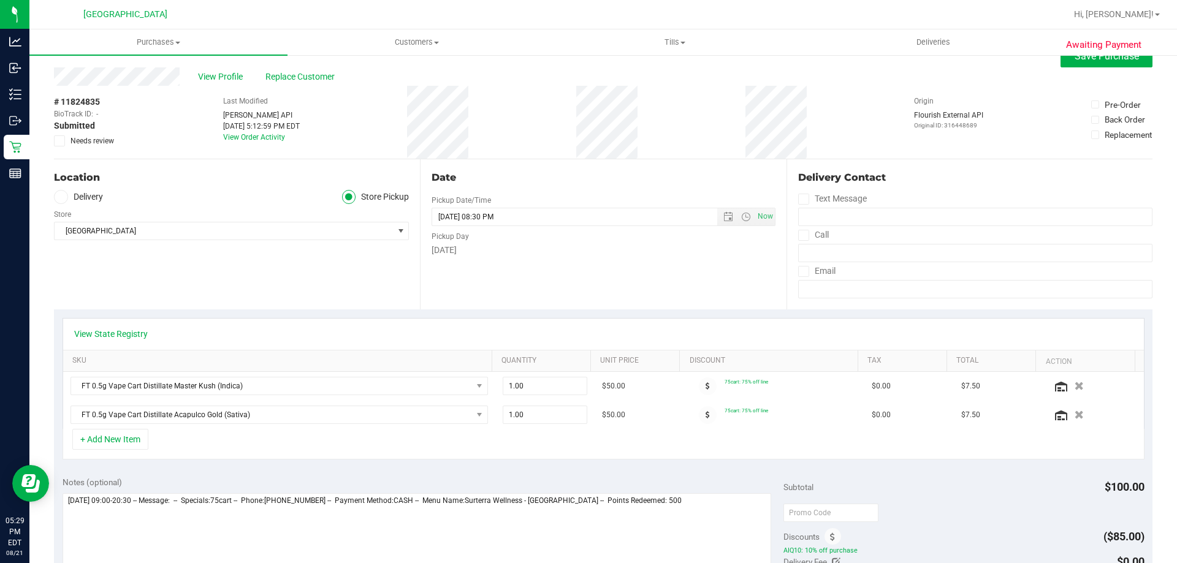
scroll to position [0, 0]
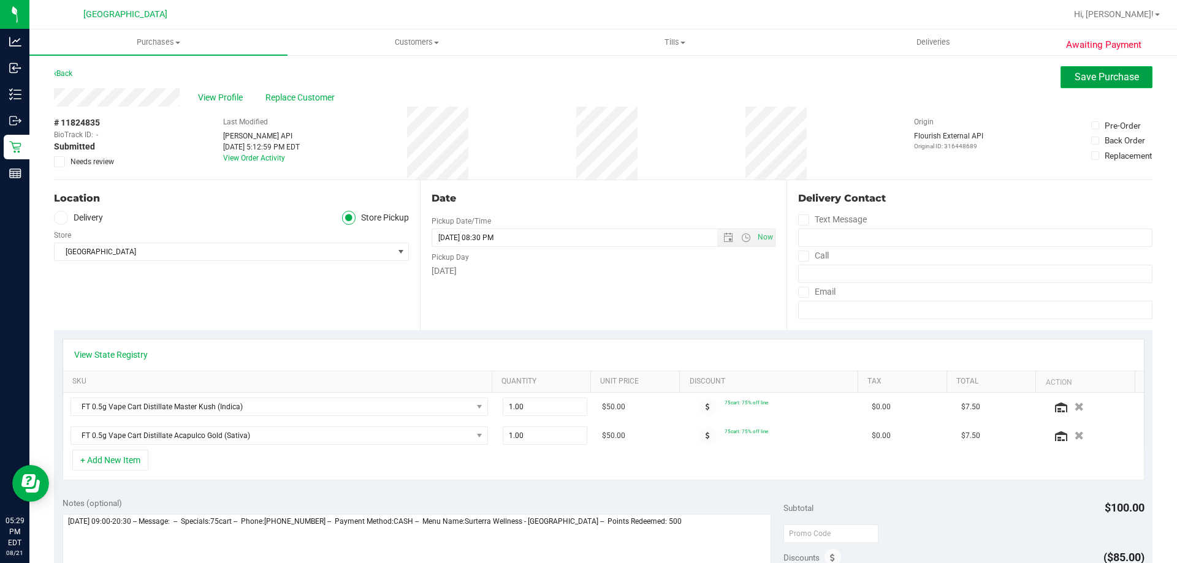
click at [1084, 72] on span "Save Purchase" at bounding box center [1106, 77] width 64 height 12
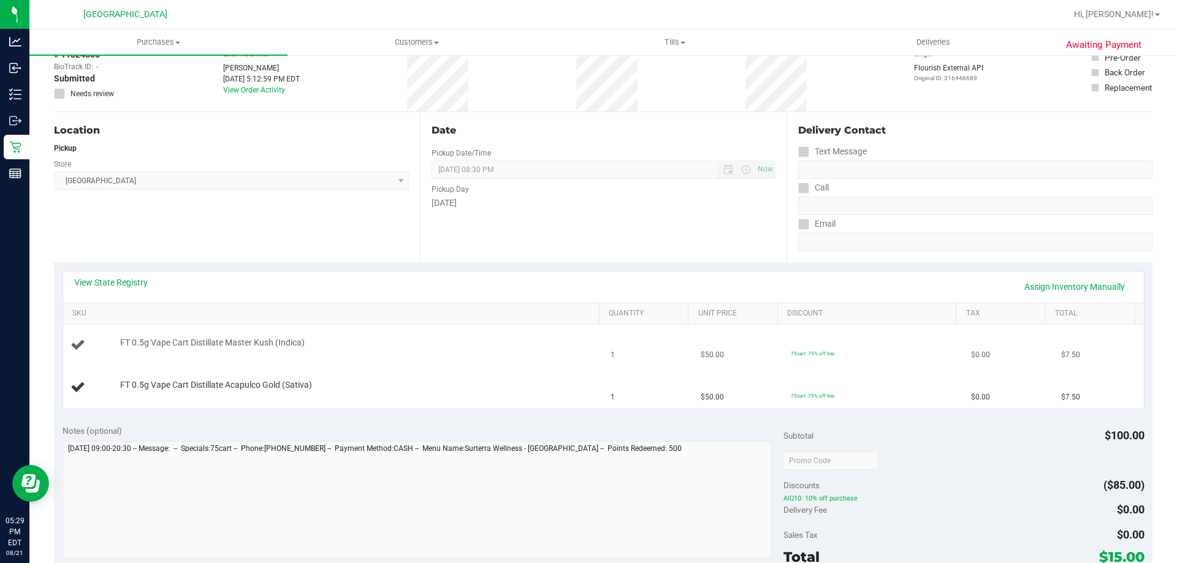
scroll to position [184, 0]
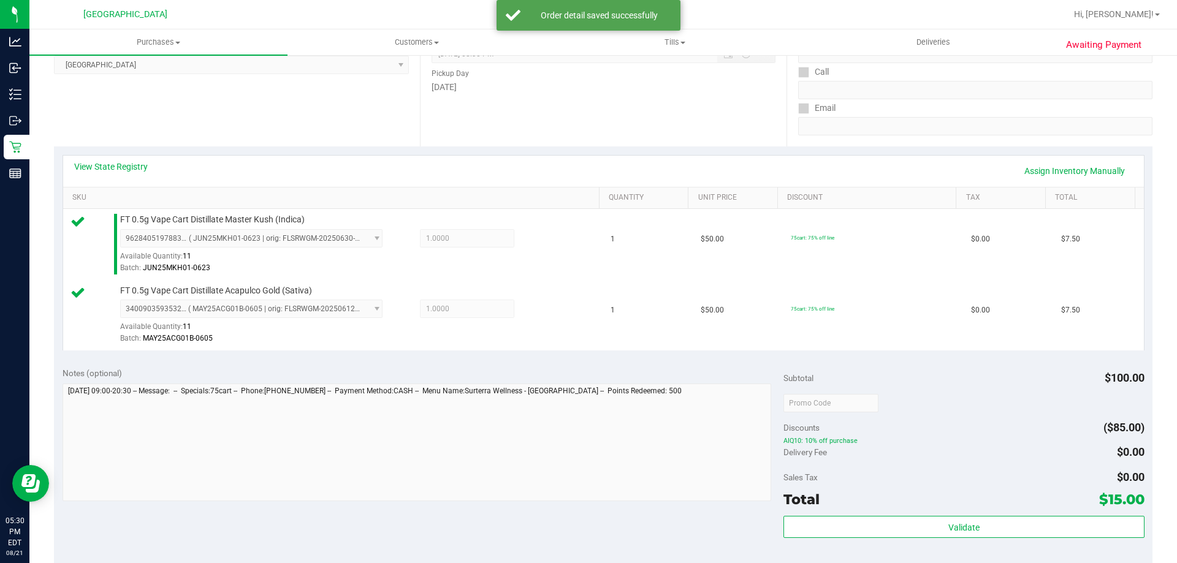
click at [679, 120] on div "Date Pickup Date/Time 08/21/2025 Now 08/21/2025 08:30 PM Now Pickup Day Thursday" at bounding box center [603, 71] width 366 height 150
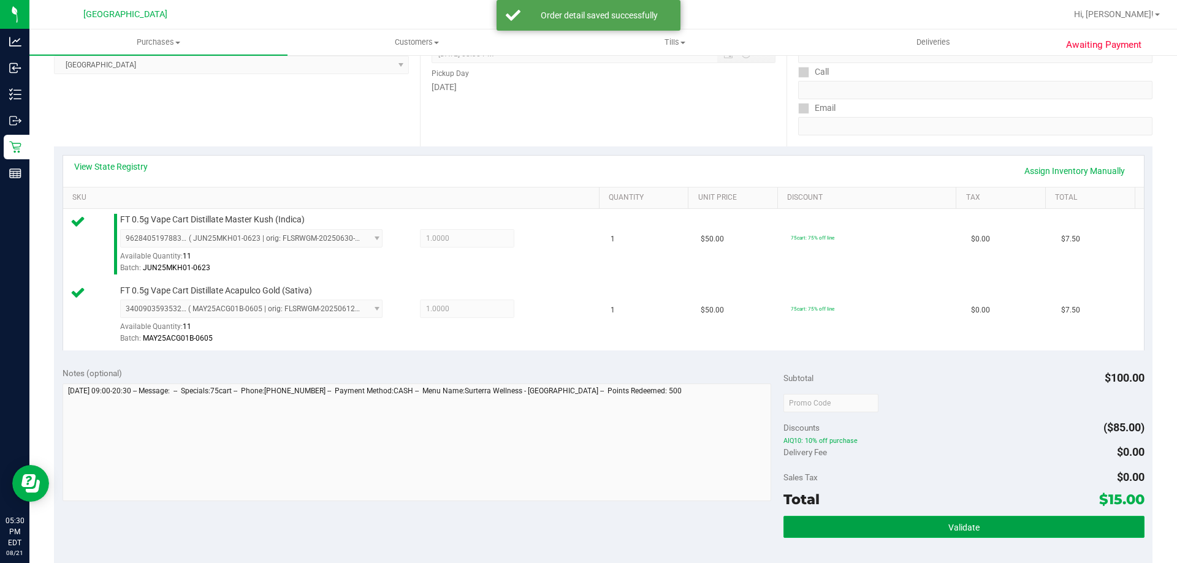
click at [1001, 516] on button "Validate" at bounding box center [963, 527] width 360 height 22
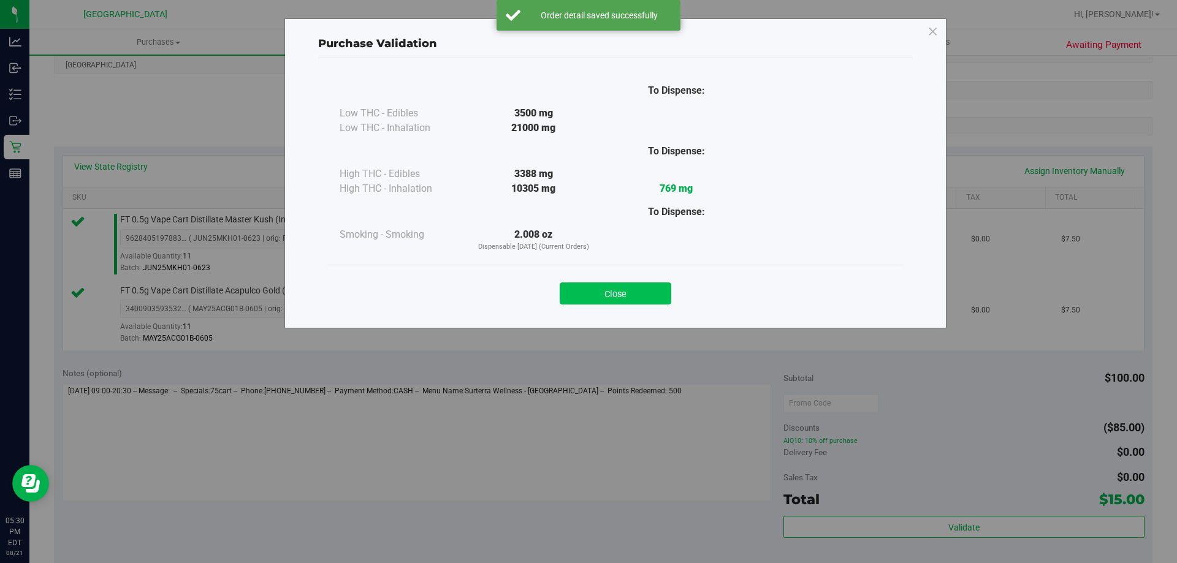
click at [610, 293] on button "Close" at bounding box center [616, 294] width 112 height 22
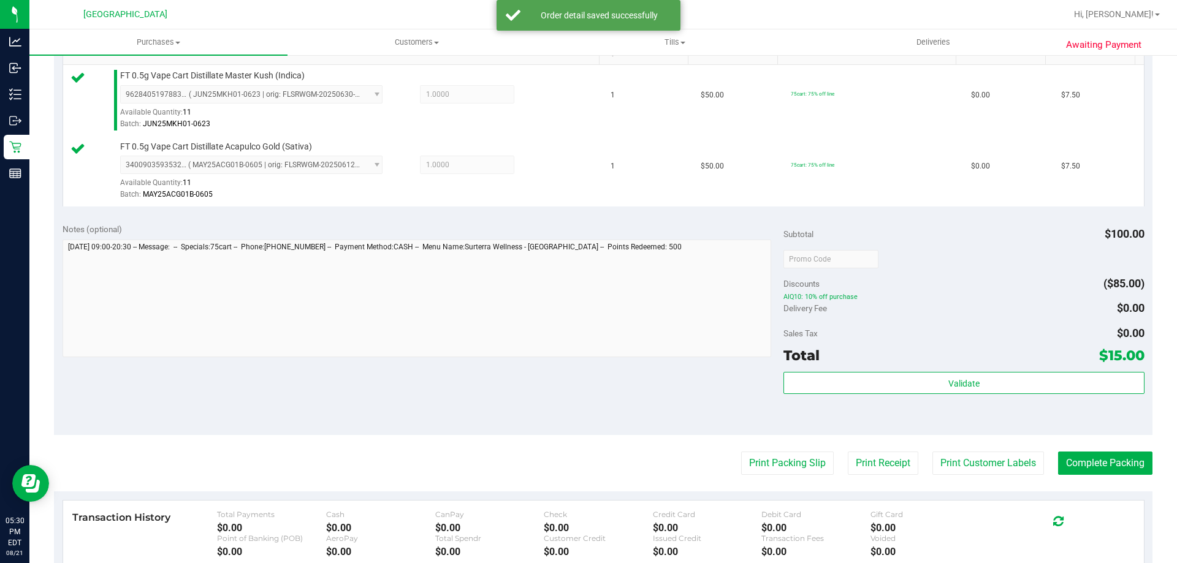
scroll to position [510, 0]
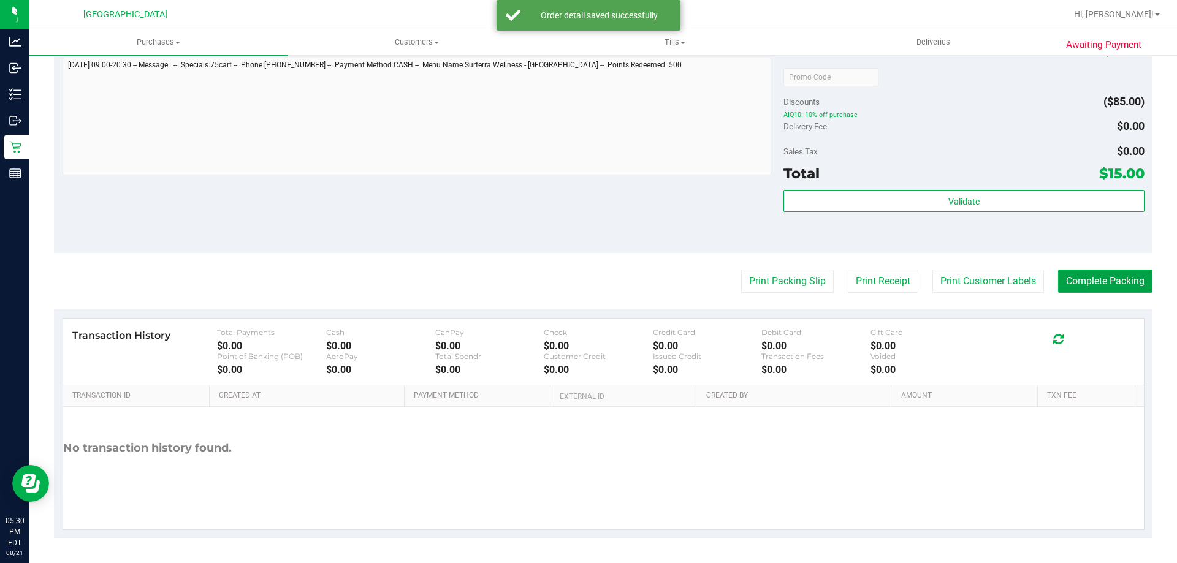
click at [1109, 290] on button "Complete Packing" at bounding box center [1105, 281] width 94 height 23
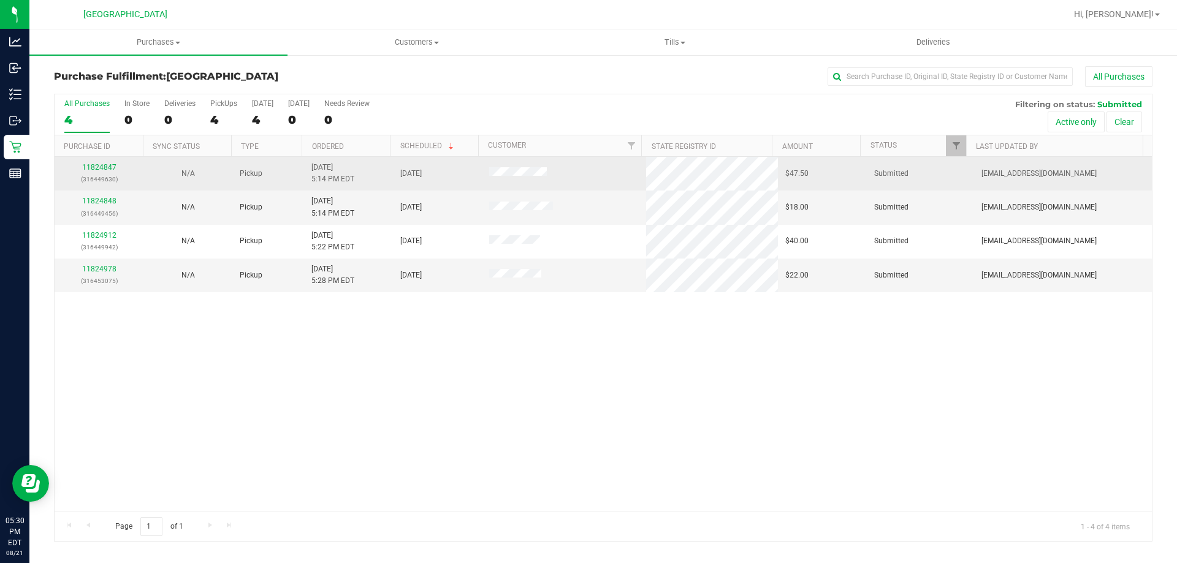
click at [97, 162] on div "11824847 (316449630)" at bounding box center [99, 173] width 74 height 23
click at [110, 164] on link "11824847" at bounding box center [99, 167] width 34 height 9
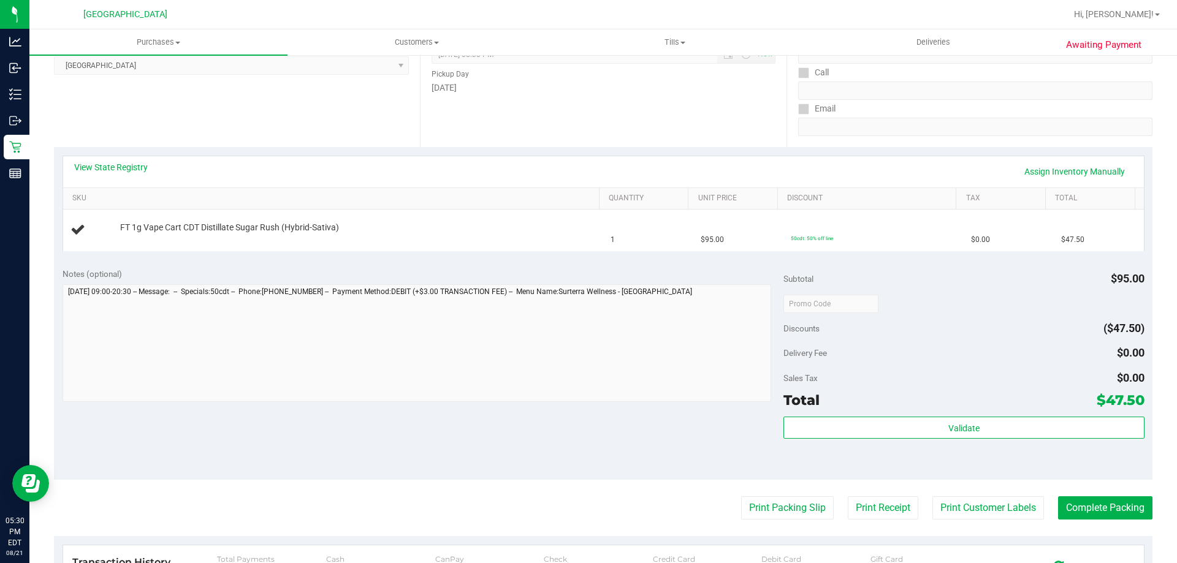
scroll to position [184, 0]
click at [768, 509] on button "Print Packing Slip" at bounding box center [787, 507] width 93 height 23
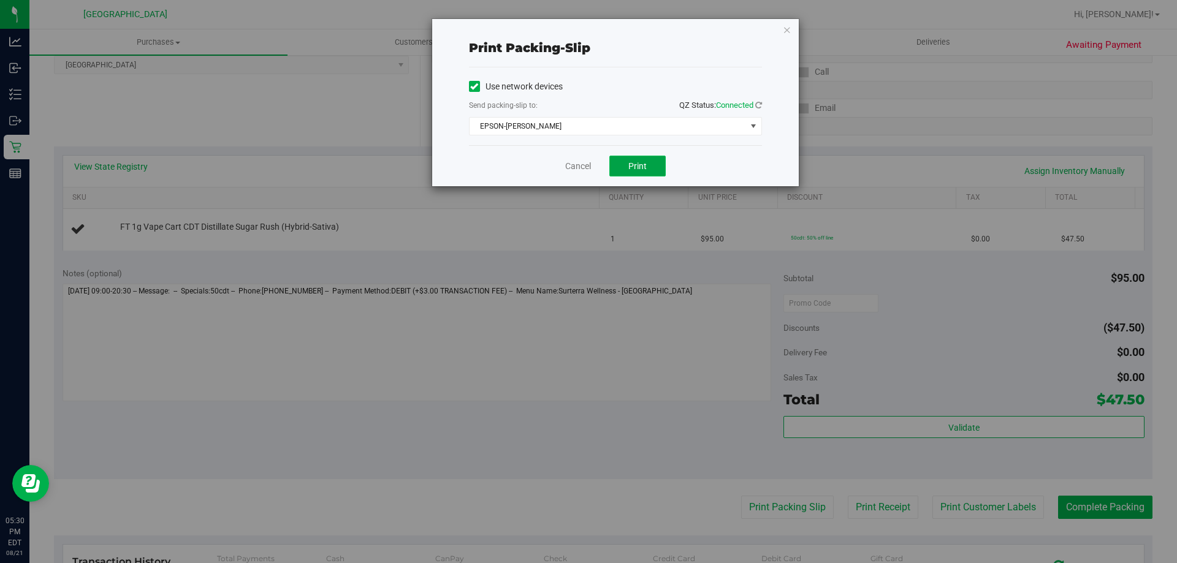
click at [652, 169] on button "Print" at bounding box center [637, 166] width 56 height 21
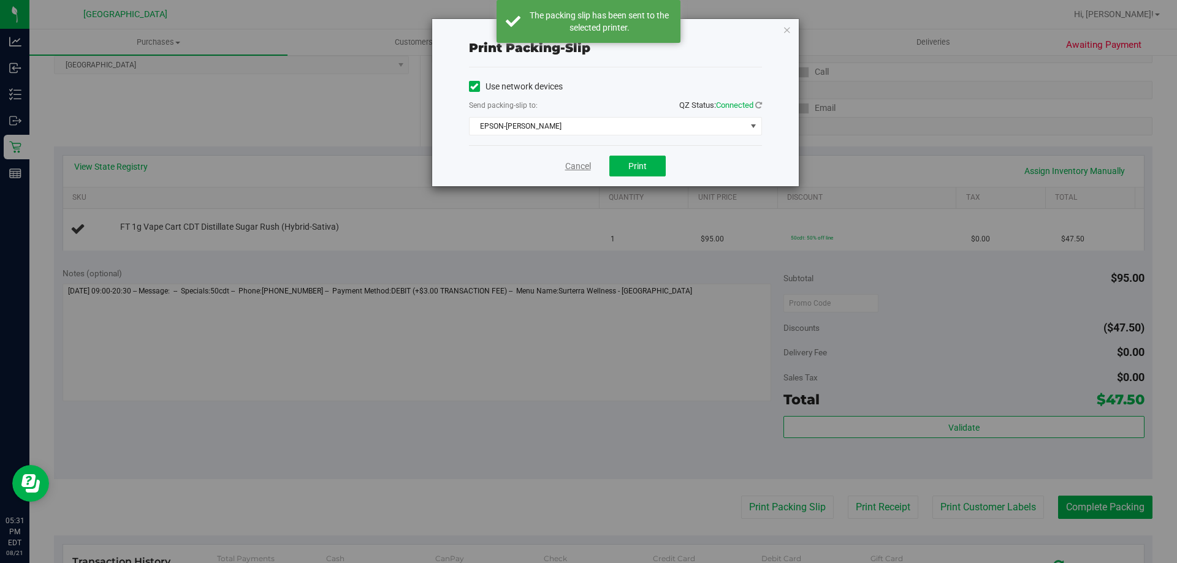
click at [565, 161] on link "Cancel" at bounding box center [578, 166] width 26 height 13
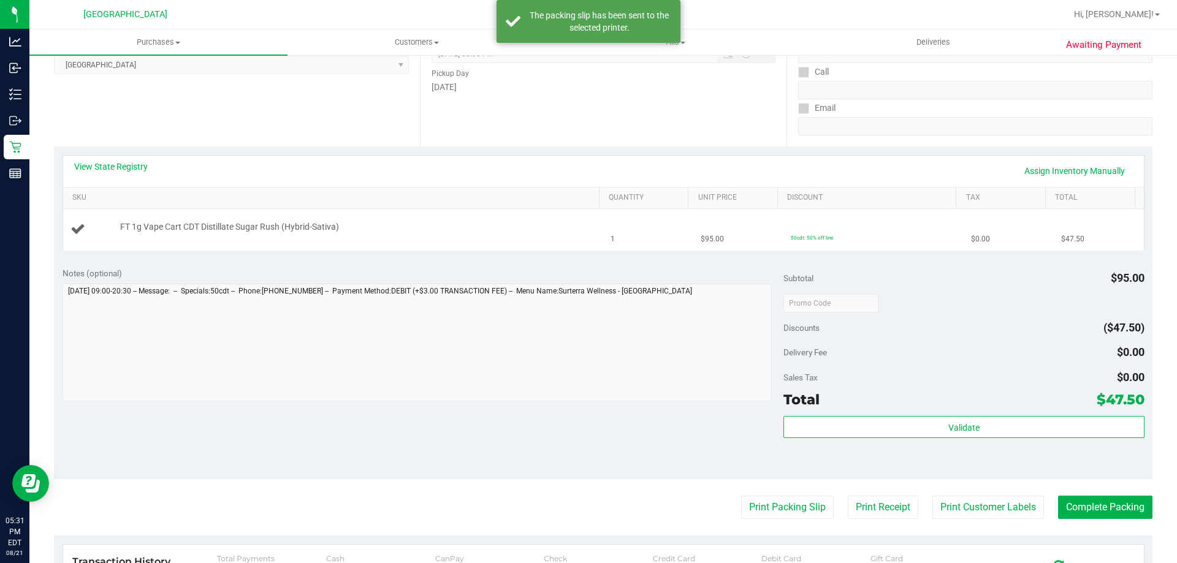
scroll to position [61, 0]
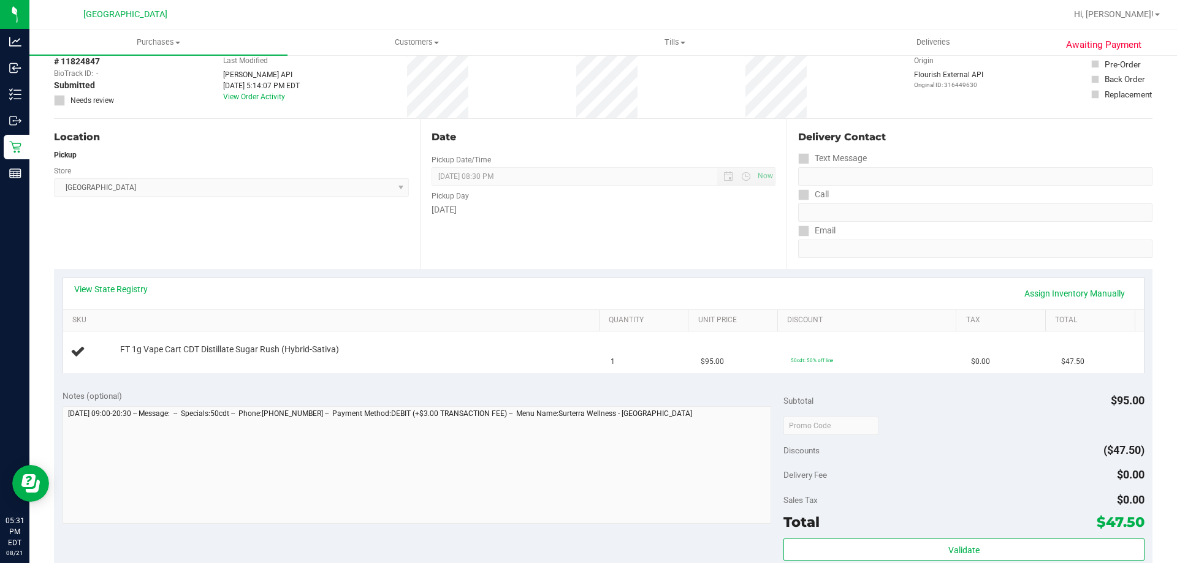
click at [468, 247] on div "Date Pickup Date/Time 08/21/2025 Now 08/21/2025 08:30 PM Now Pickup Day Thursday" at bounding box center [603, 194] width 366 height 150
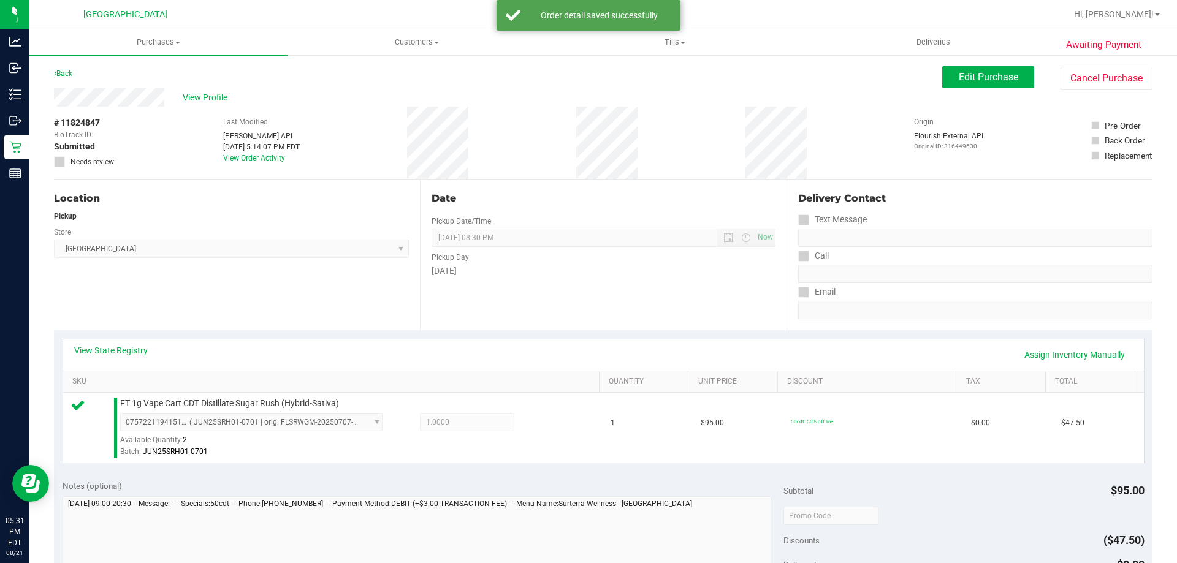
scroll to position [368, 0]
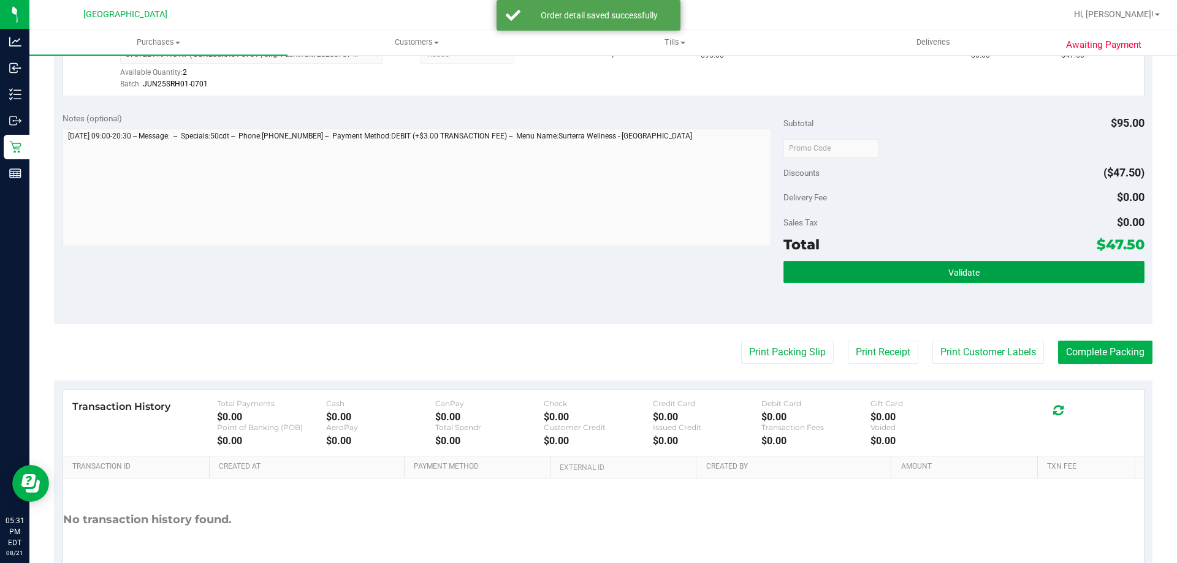
click at [966, 264] on button "Validate" at bounding box center [963, 272] width 360 height 22
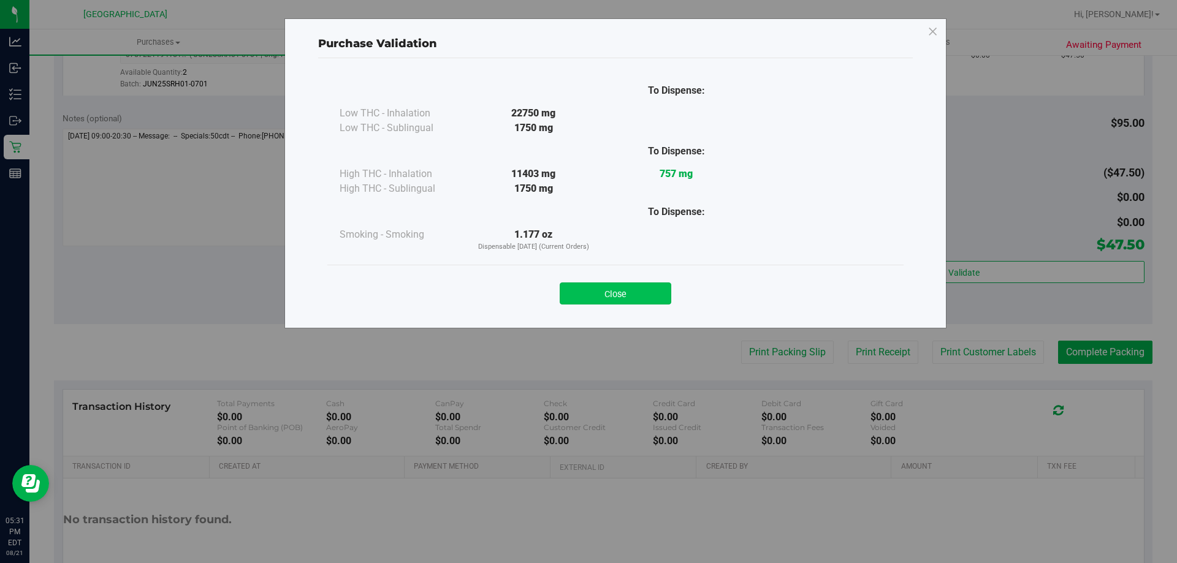
click at [629, 283] on button "Close" at bounding box center [616, 294] width 112 height 22
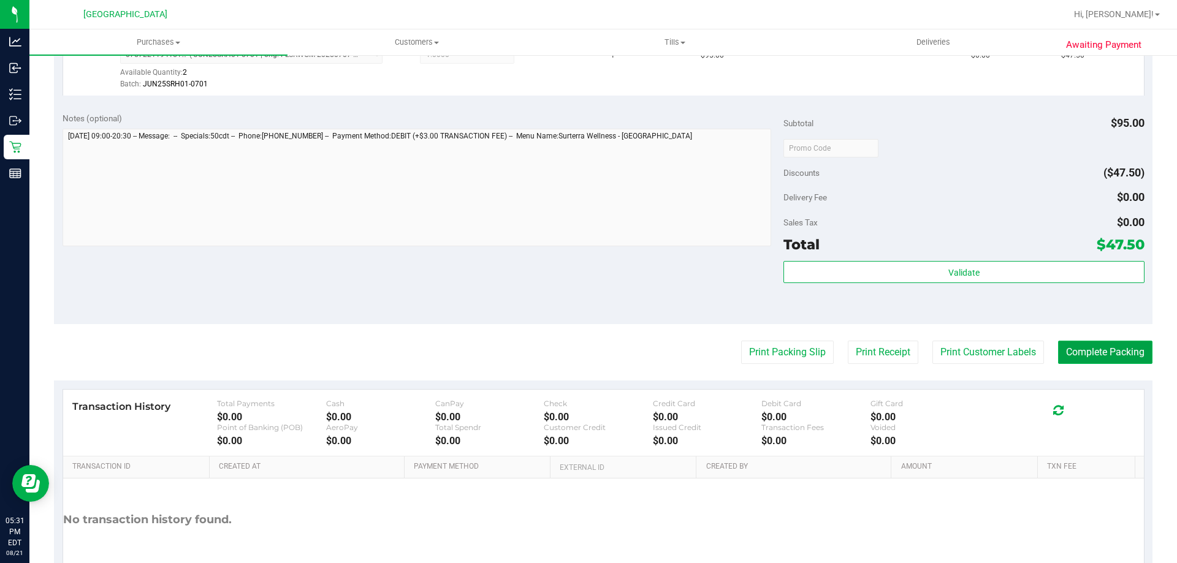
click at [1084, 355] on button "Complete Packing" at bounding box center [1105, 352] width 94 height 23
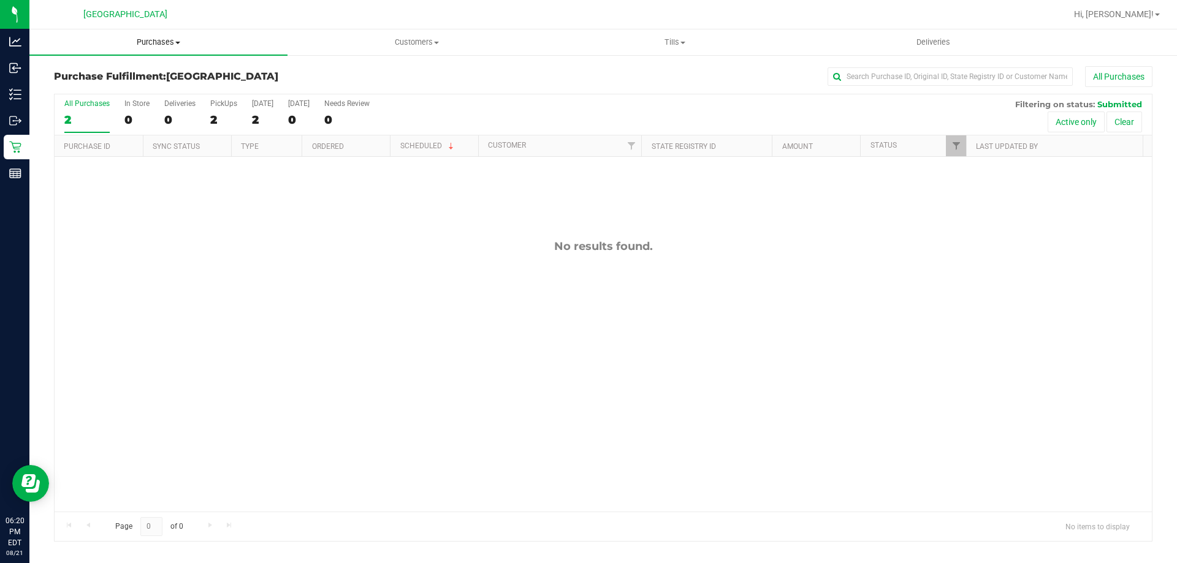
click at [139, 37] on span "Purchases" at bounding box center [158, 42] width 258 height 11
click at [104, 87] on li "Fulfillment" at bounding box center [158, 89] width 258 height 15
click at [157, 38] on span "Purchases" at bounding box center [158, 42] width 258 height 11
click at [107, 76] on span "Summary of purchases" at bounding box center [92, 74] width 126 height 10
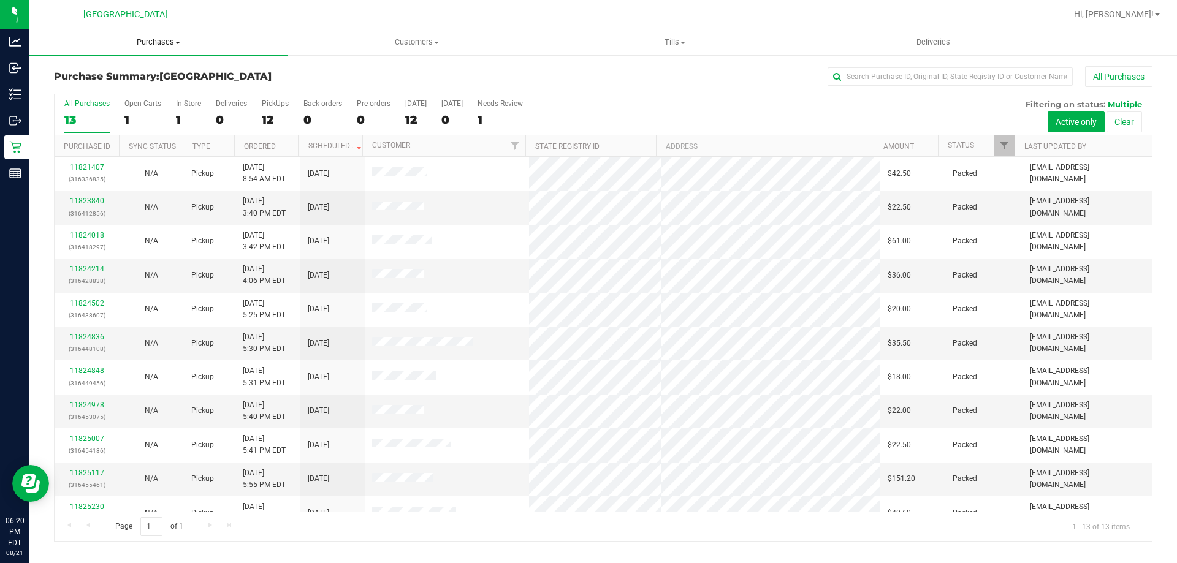
click at [139, 50] on uib-tab-heading "Purchases Summary of purchases Fulfillment All purchases" at bounding box center [158, 42] width 258 height 26
click at [72, 77] on span "Summary of purchases" at bounding box center [92, 74] width 126 height 10
click at [157, 31] on uib-tab-heading "Purchases Summary of purchases Fulfillment All purchases" at bounding box center [158, 42] width 258 height 26
click at [83, 67] on li "Summary of purchases" at bounding box center [158, 74] width 258 height 15
click at [167, 48] on uib-tab-heading "Purchases Summary of purchases Fulfillment All purchases" at bounding box center [158, 42] width 258 height 26
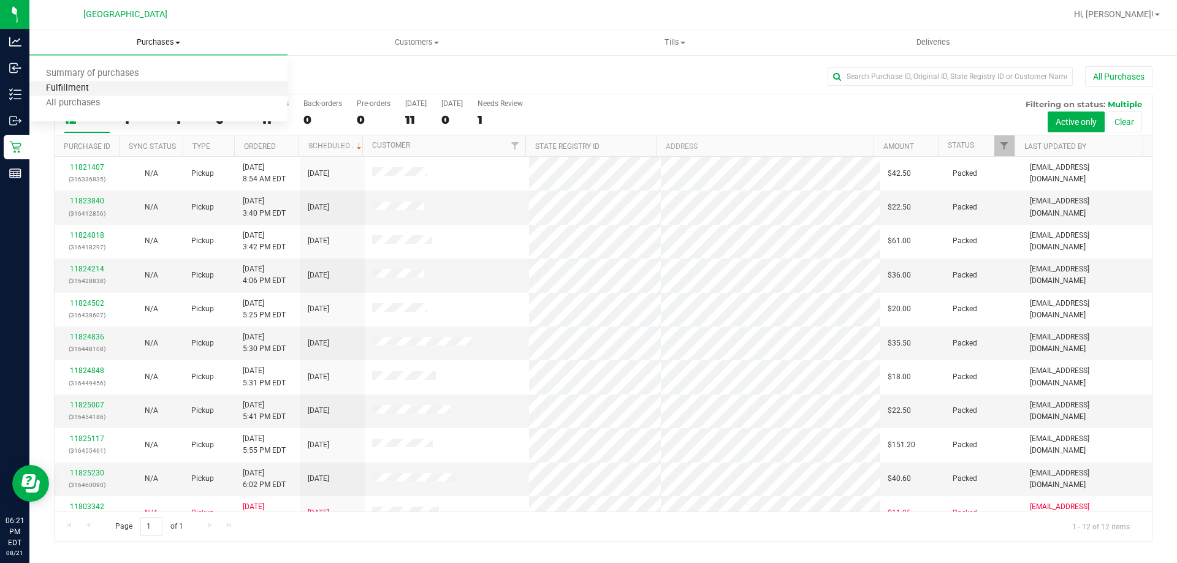
click at [83, 89] on span "Fulfillment" at bounding box center [67, 88] width 76 height 10
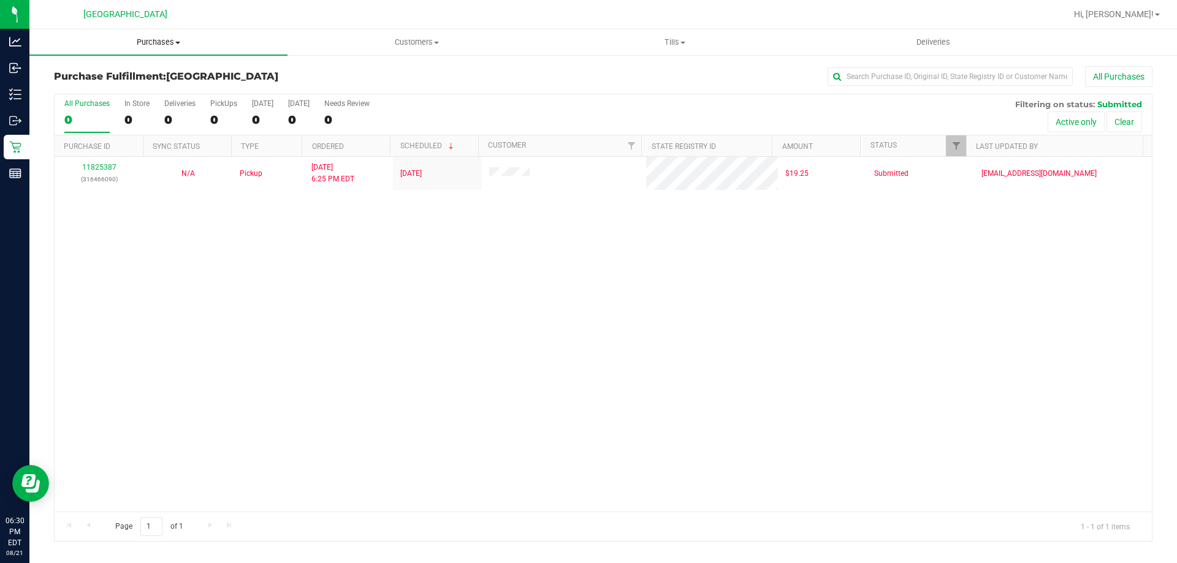
click at [155, 45] on span "Purchases" at bounding box center [158, 42] width 258 height 11
click at [108, 89] on li "Fulfillment" at bounding box center [158, 89] width 258 height 15
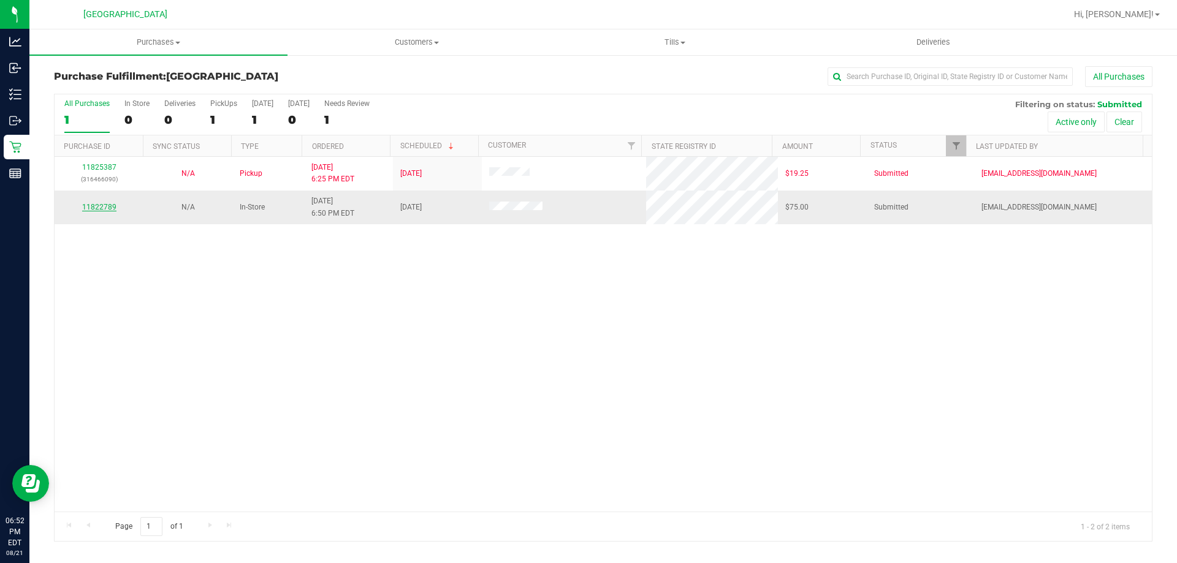
click at [102, 204] on link "11822789" at bounding box center [99, 207] width 34 height 9
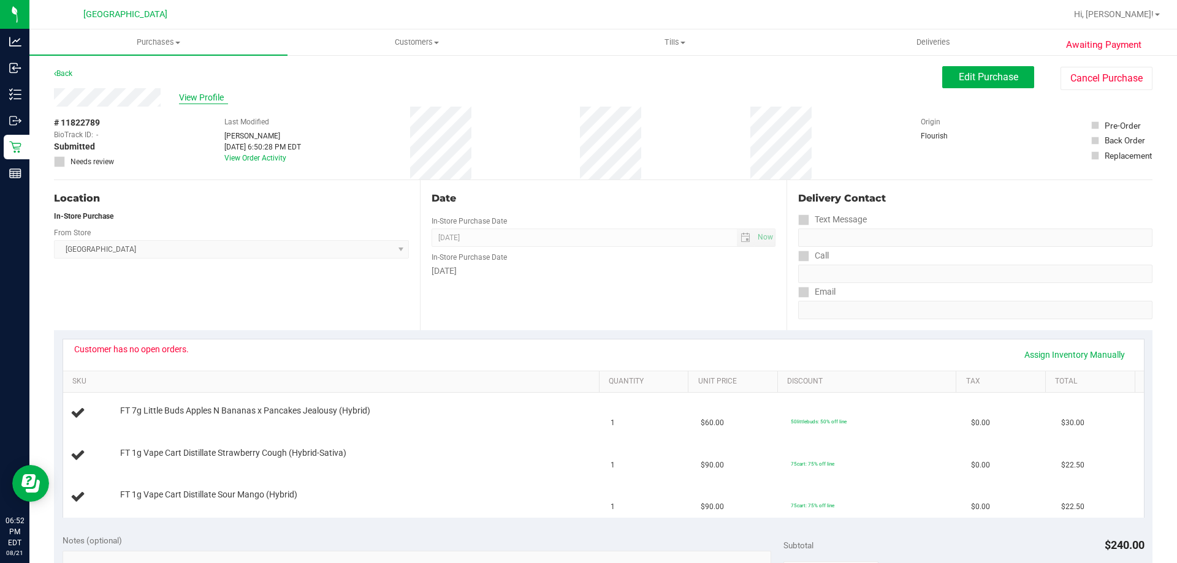
click at [193, 91] on span "View Profile" at bounding box center [203, 97] width 49 height 13
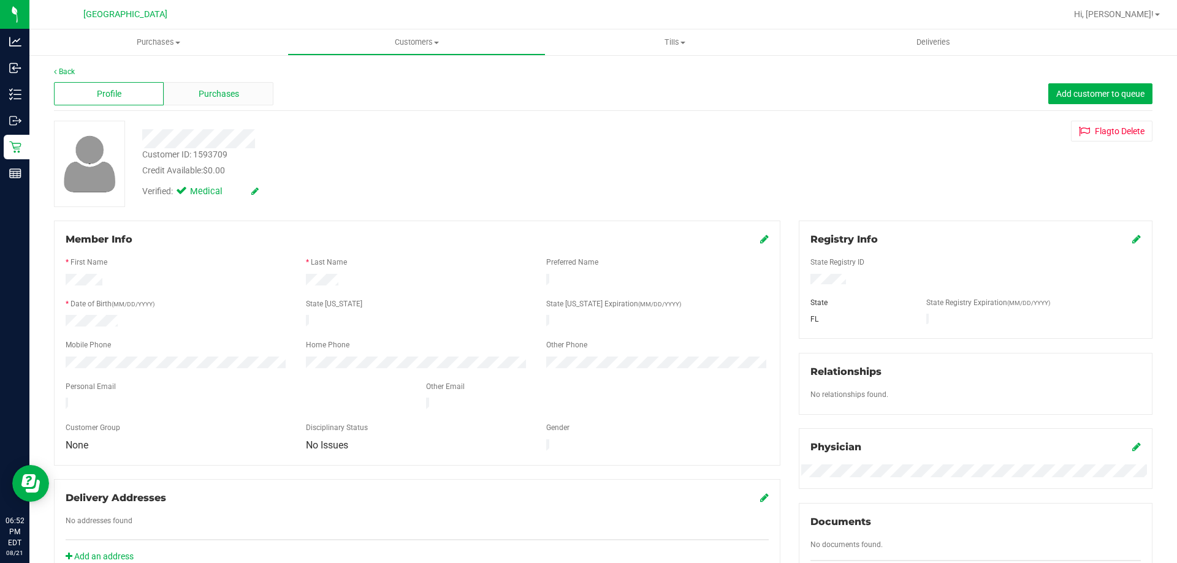
click at [216, 92] on span "Purchases" at bounding box center [219, 94] width 40 height 13
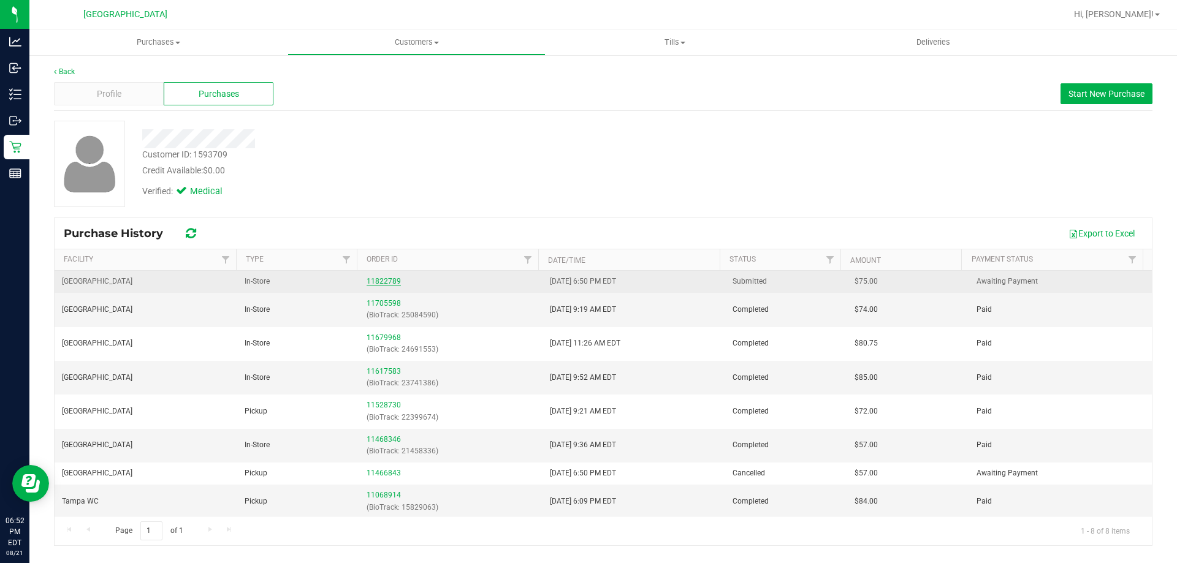
click at [381, 278] on link "11822789" at bounding box center [383, 281] width 34 height 9
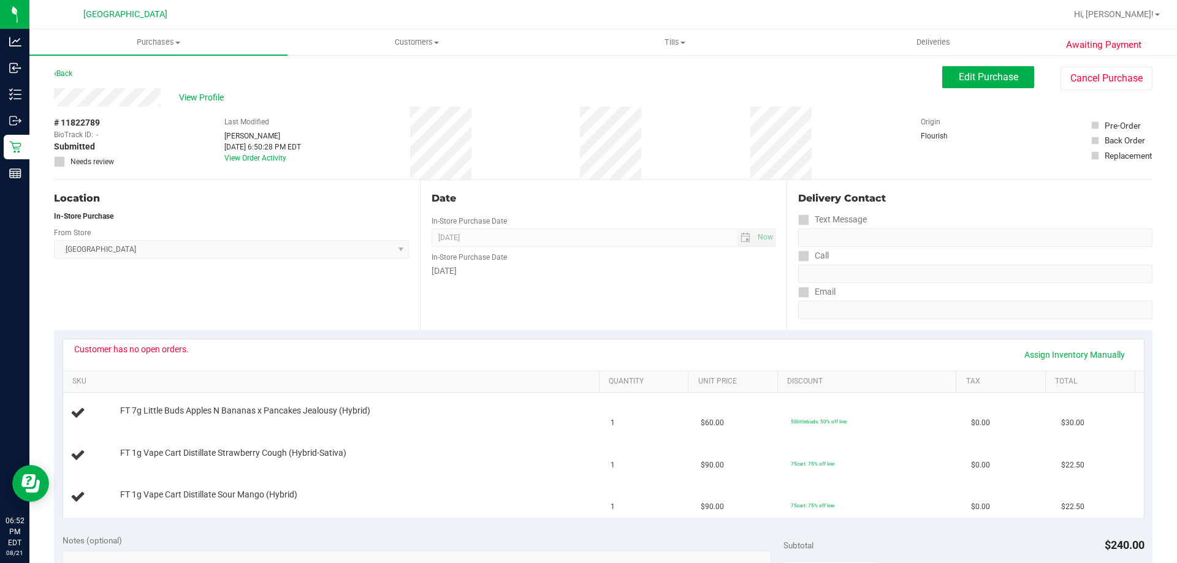
click at [170, 351] on div "Customer has no open orders." at bounding box center [131, 349] width 115 height 10
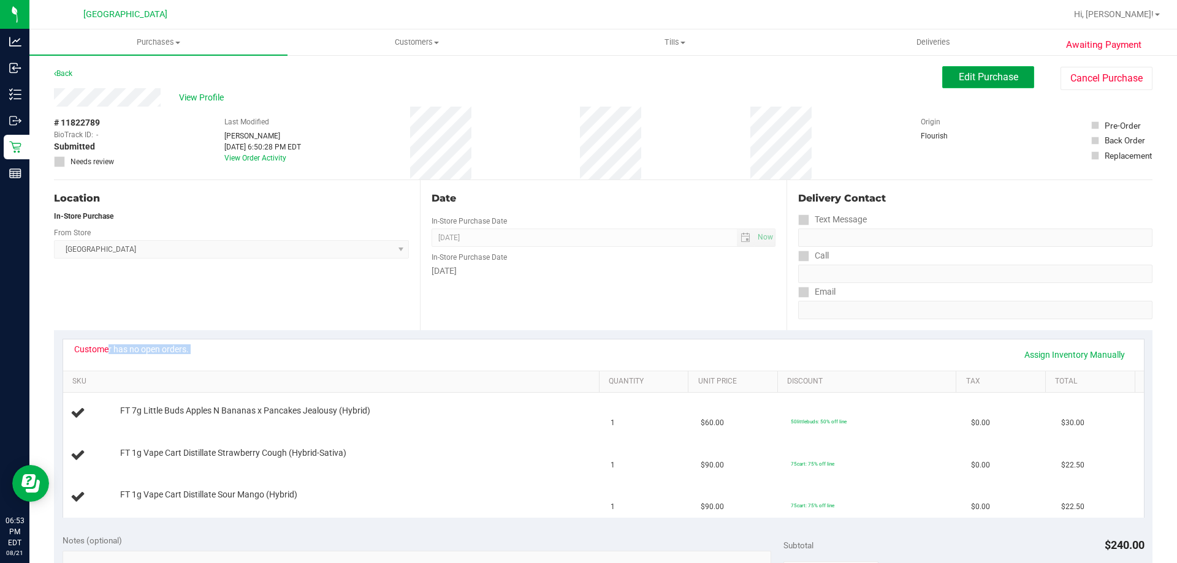
click at [997, 79] on span "Edit Purchase" at bounding box center [988, 77] width 59 height 12
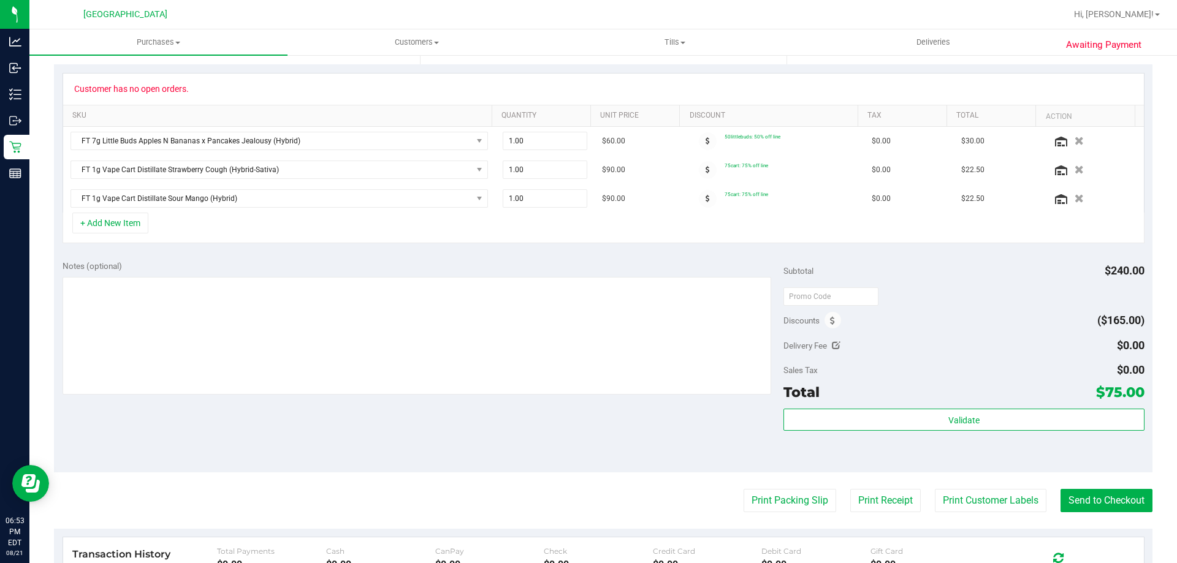
scroll to position [306, 0]
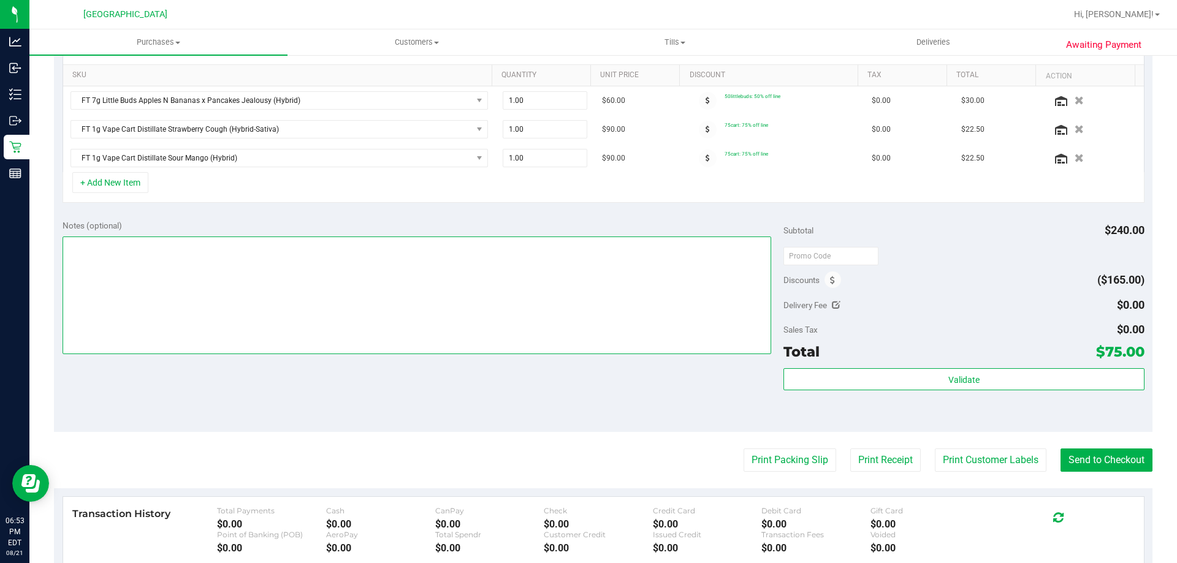
click at [174, 303] on textarea at bounding box center [417, 296] width 709 height 118
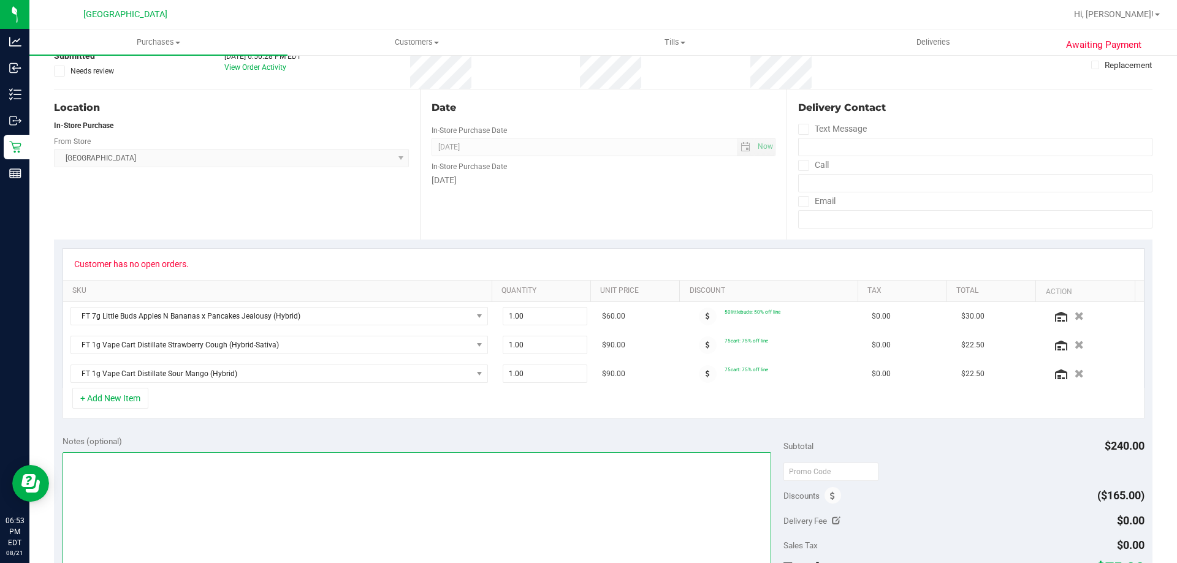
scroll to position [89, 0]
click at [143, 454] on textarea at bounding box center [417, 513] width 709 height 118
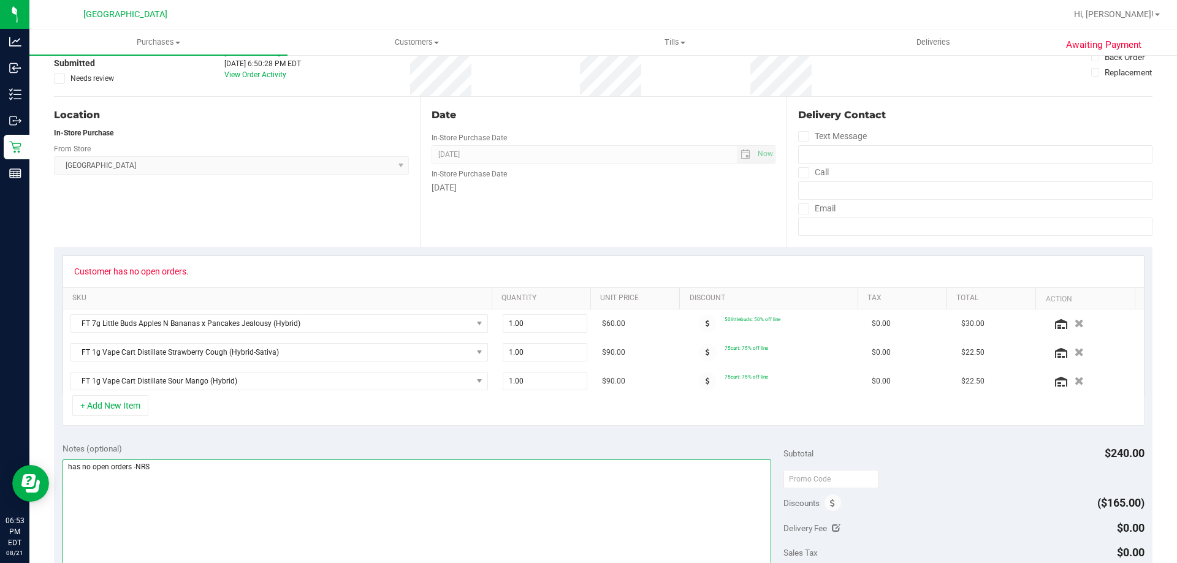
scroll to position [0, 0]
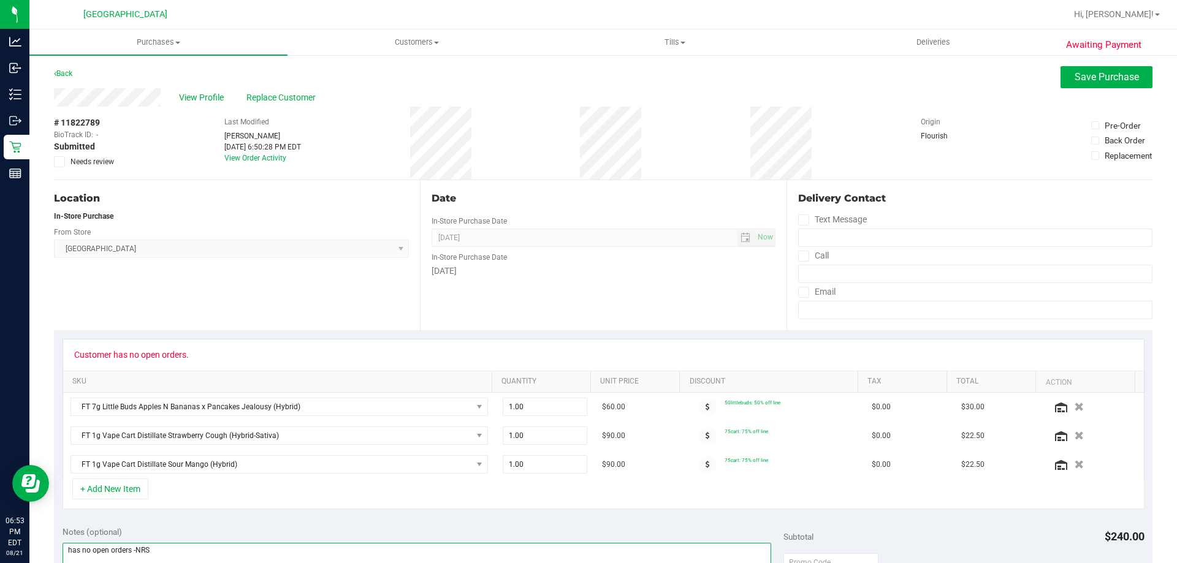
type textarea "has no open orders -NRS"
click at [96, 167] on span "Needs review" at bounding box center [92, 161] width 44 height 11
click at [0, 0] on input "Needs review" at bounding box center [0, 0] width 0 height 0
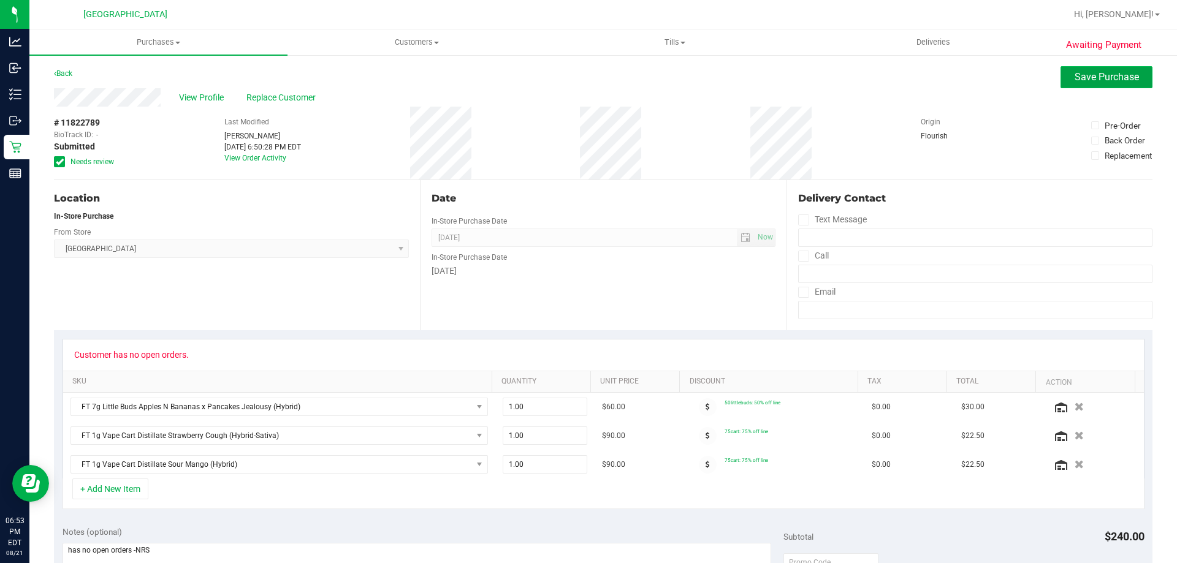
click at [1109, 82] on span "Save Purchase" at bounding box center [1106, 77] width 64 height 12
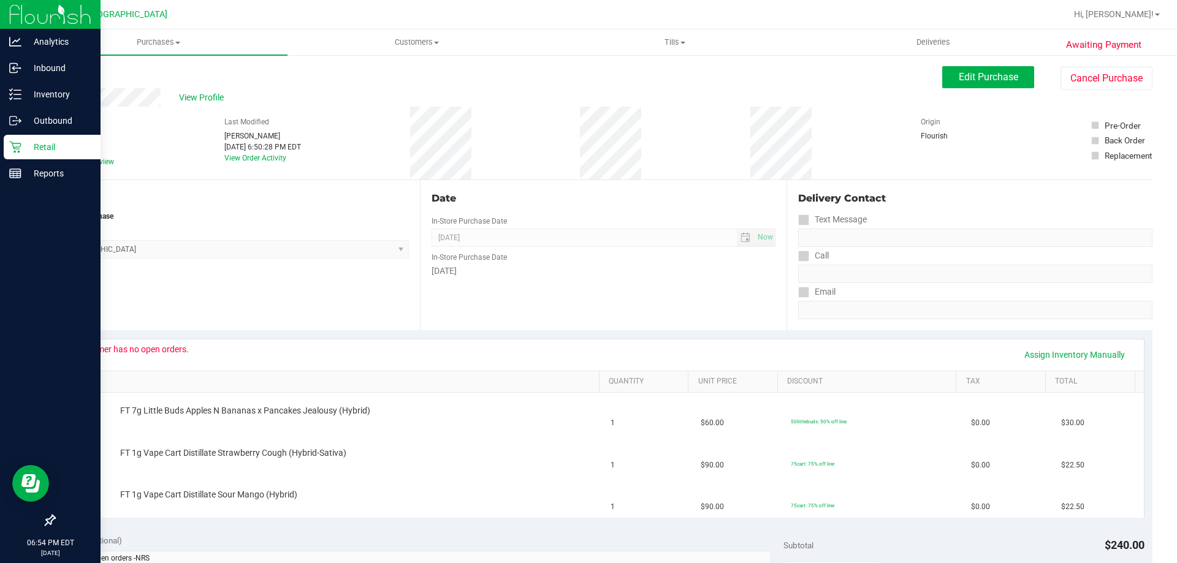
click at [17, 146] on icon at bounding box center [15, 147] width 12 height 12
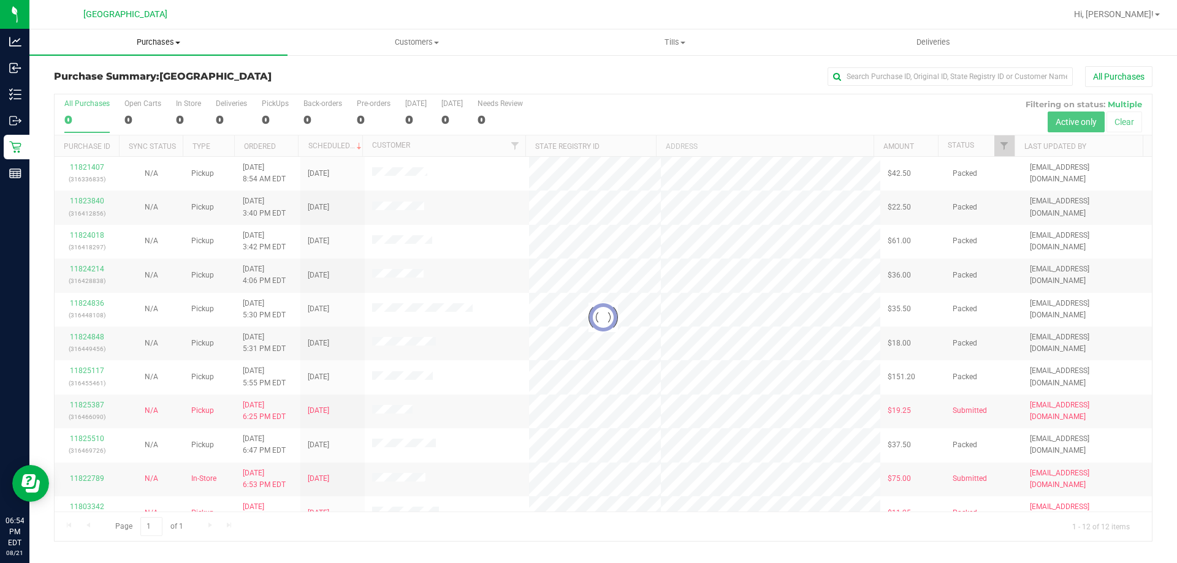
click at [174, 39] on span "Purchases" at bounding box center [158, 42] width 258 height 11
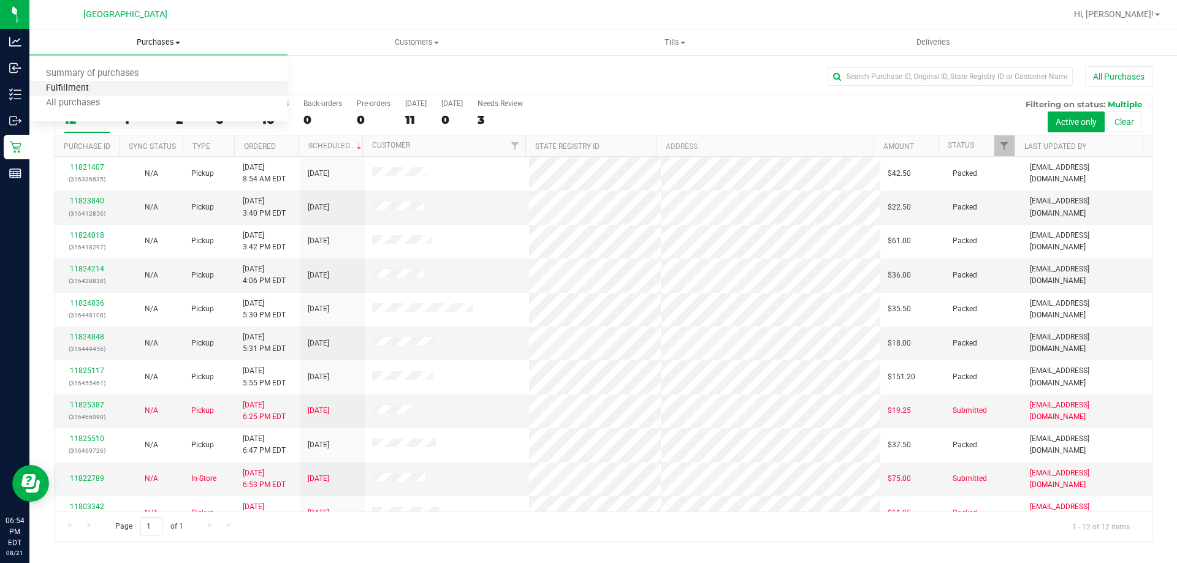
click at [103, 89] on span "Fulfillment" at bounding box center [67, 88] width 76 height 10
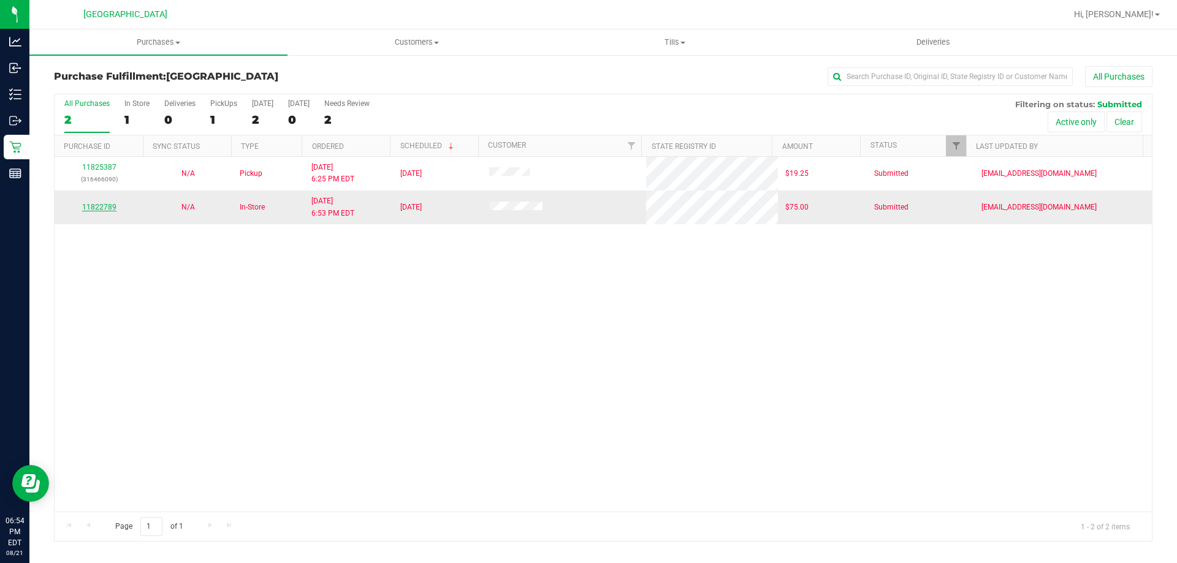
click at [104, 207] on link "11822789" at bounding box center [99, 207] width 34 height 9
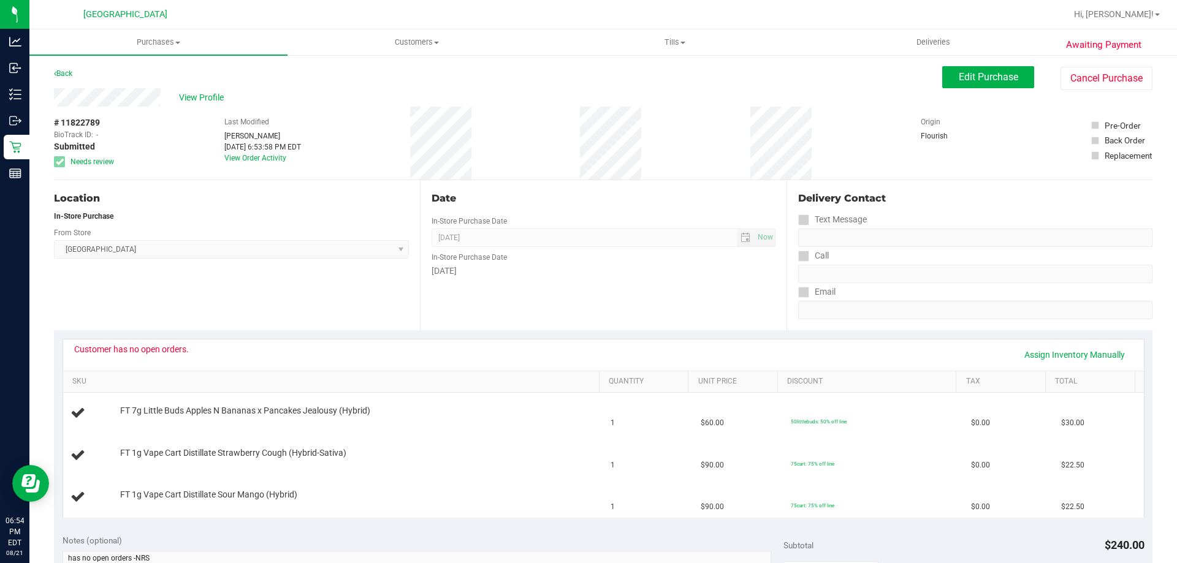
click at [191, 105] on div "View Profile" at bounding box center [498, 97] width 888 height 18
click at [194, 99] on span "View Profile" at bounding box center [203, 97] width 49 height 13
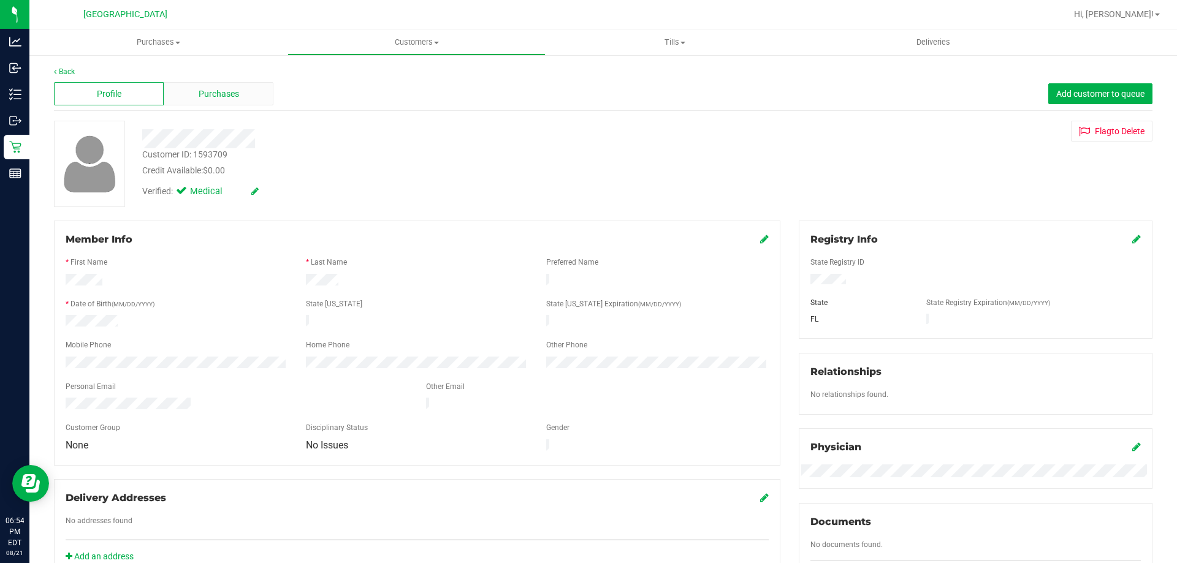
click at [244, 95] on div "Purchases" at bounding box center [219, 93] width 110 height 23
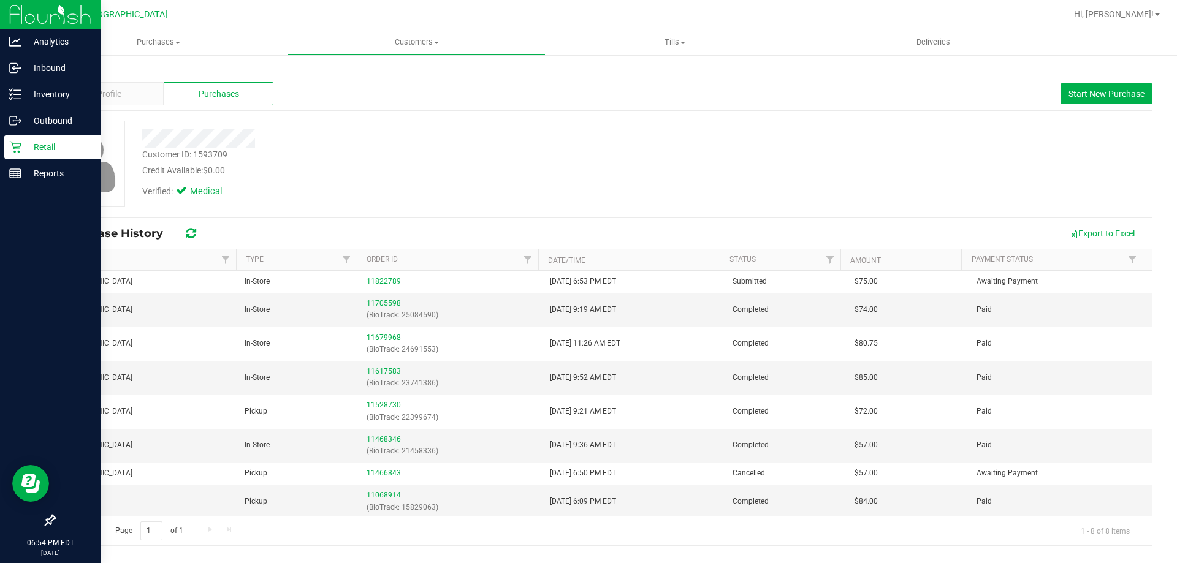
click at [20, 149] on icon at bounding box center [15, 148] width 12 height 12
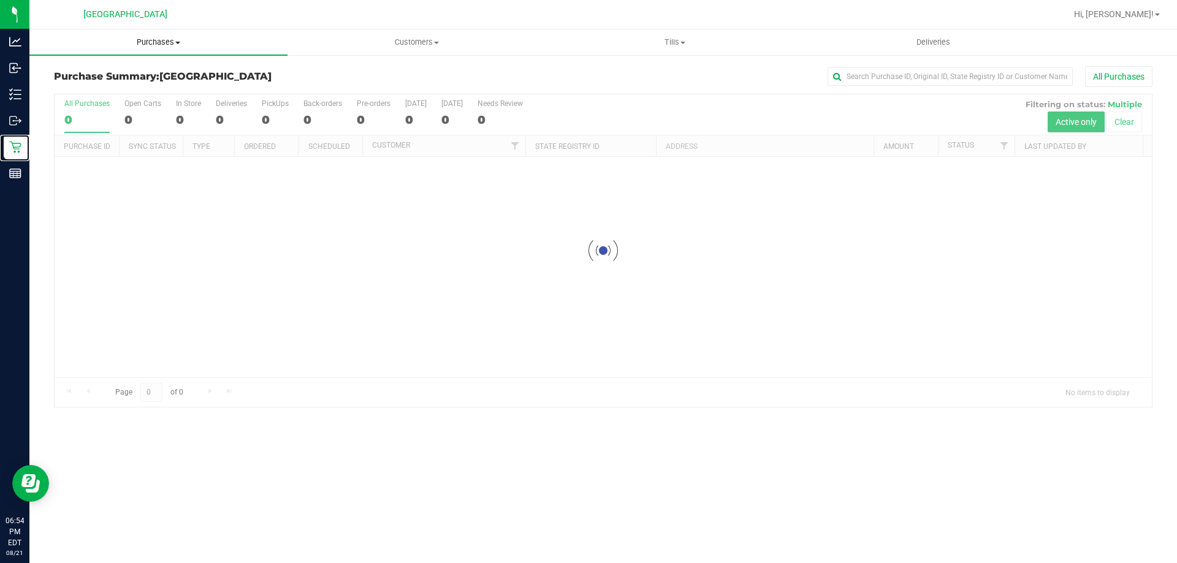
click at [192, 45] on span "Purchases" at bounding box center [158, 42] width 258 height 11
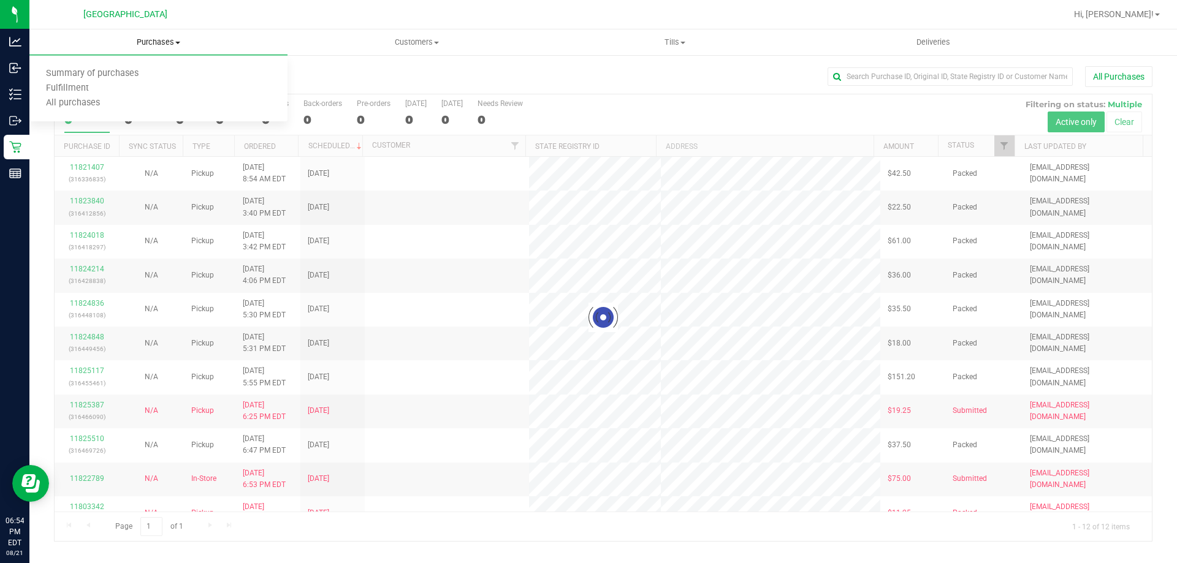
click at [84, 102] on span "All purchases" at bounding box center [72, 103] width 87 height 10
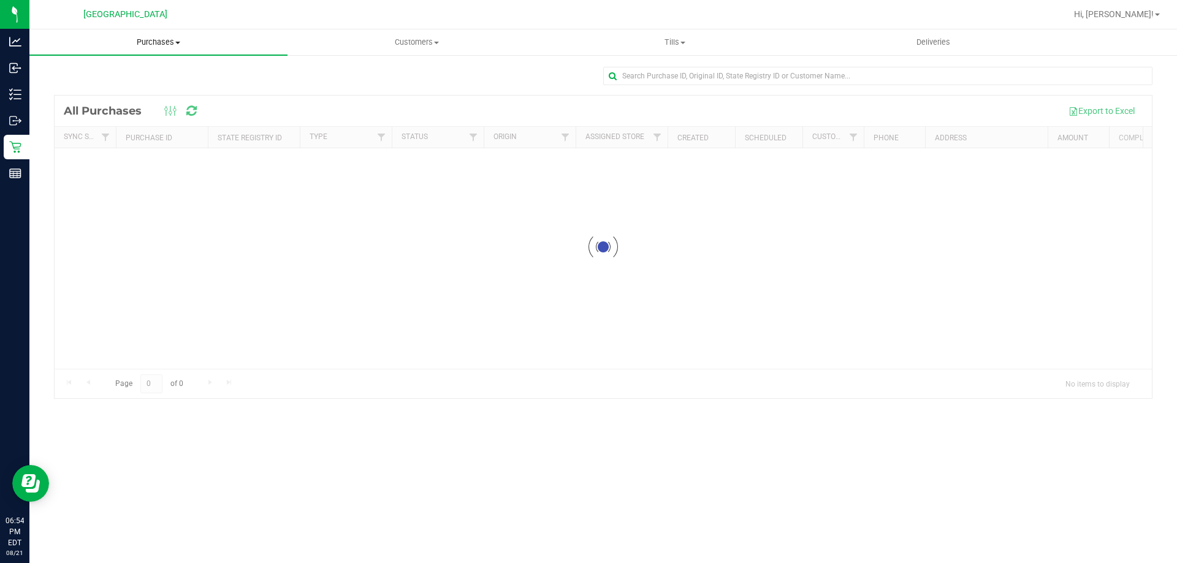
click at [183, 39] on span "Purchases" at bounding box center [158, 42] width 258 height 11
click at [86, 86] on span "Fulfillment" at bounding box center [67, 88] width 76 height 10
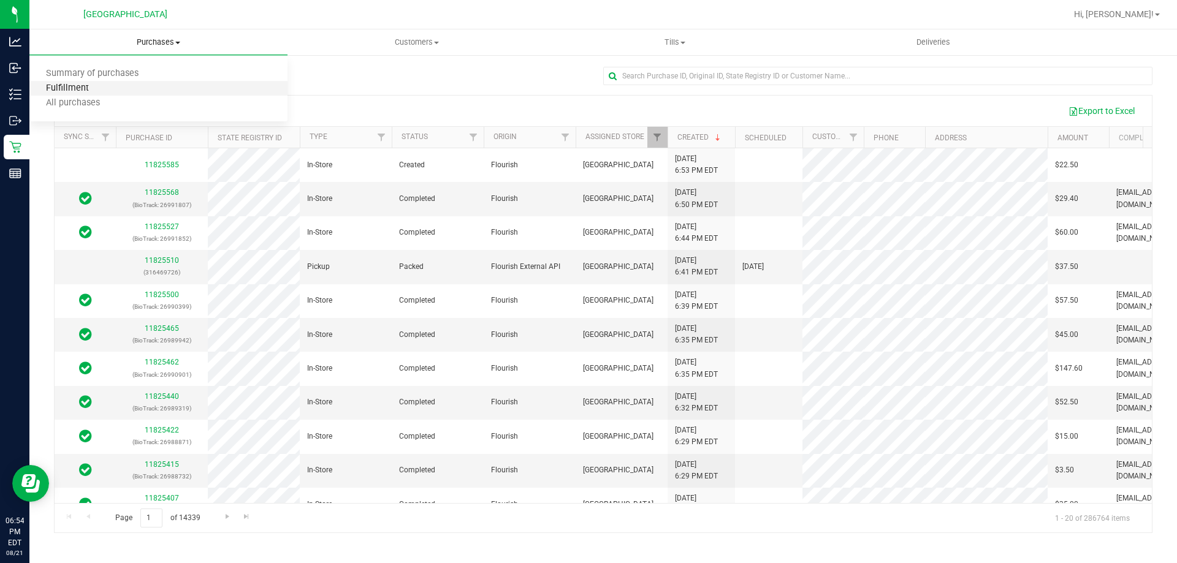
click at [91, 92] on span "Fulfillment" at bounding box center [67, 88] width 76 height 10
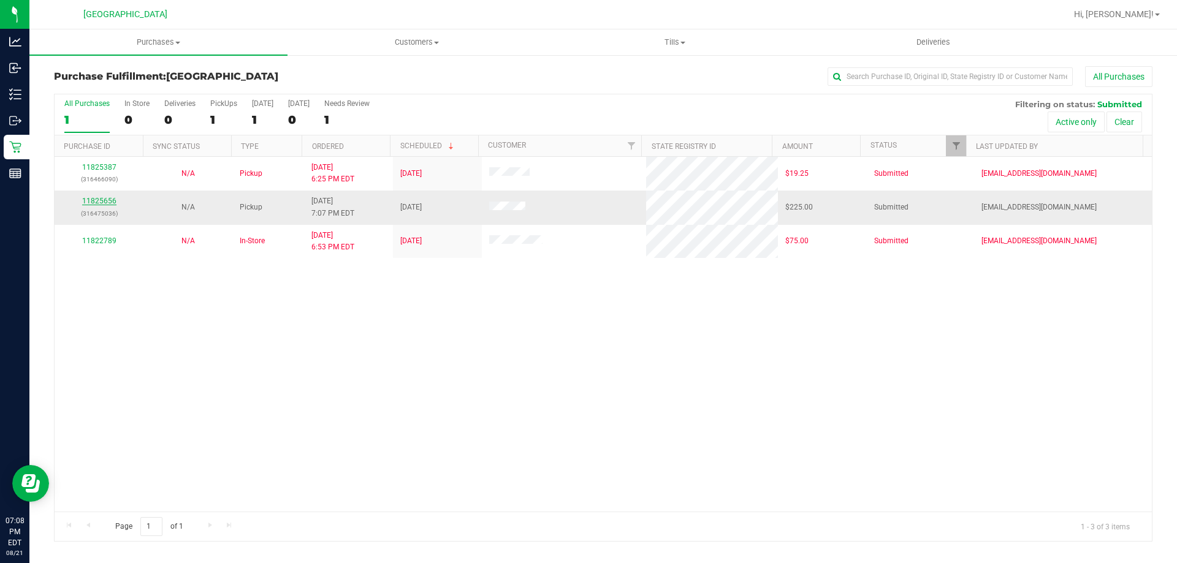
click at [102, 201] on link "11825656" at bounding box center [99, 201] width 34 height 9
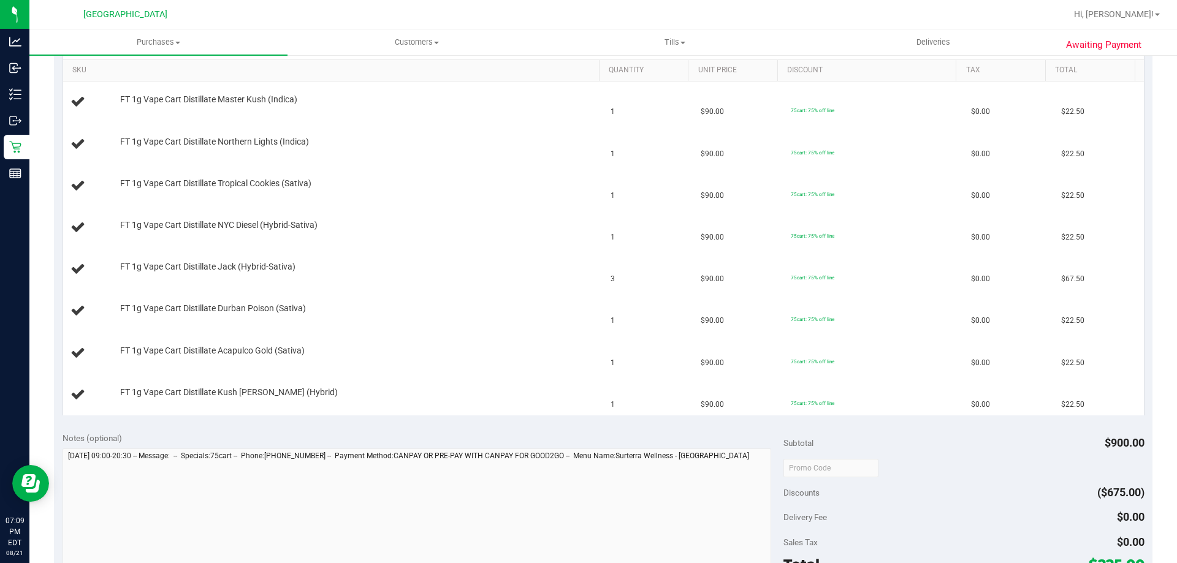
scroll to position [429, 0]
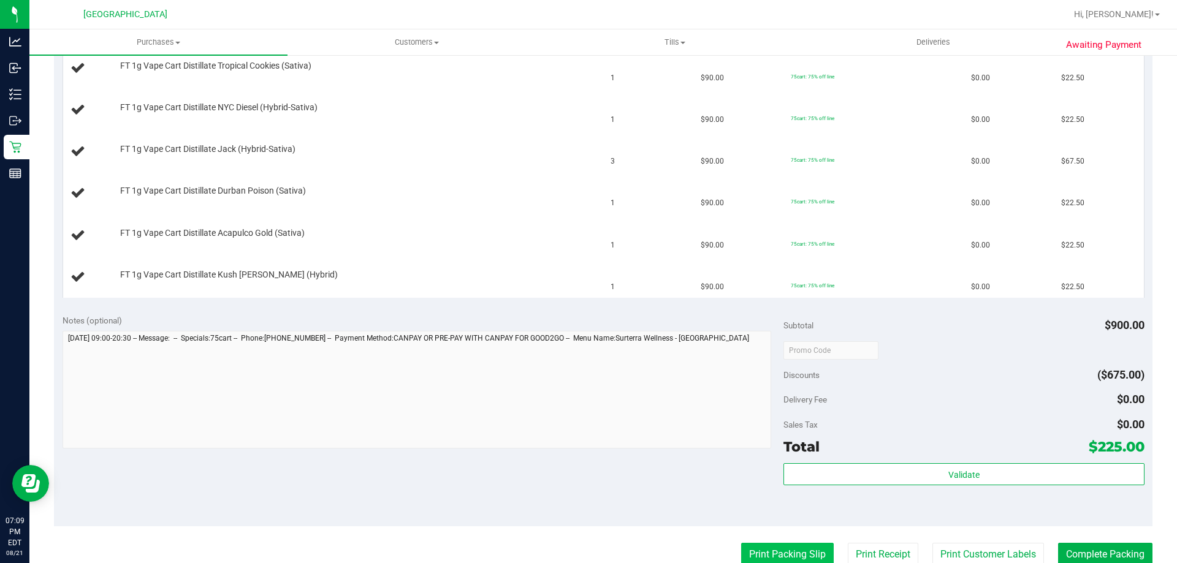
click at [774, 555] on button "Print Packing Slip" at bounding box center [787, 554] width 93 height 23
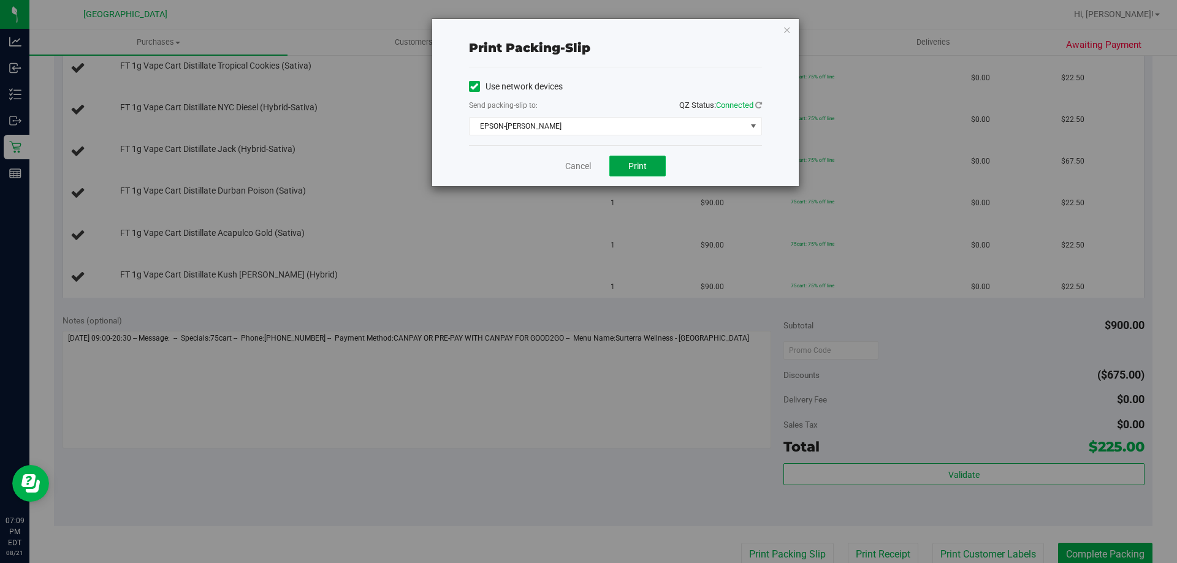
click at [625, 170] on button "Print" at bounding box center [637, 166] width 56 height 21
click at [566, 166] on link "Cancel" at bounding box center [578, 166] width 26 height 13
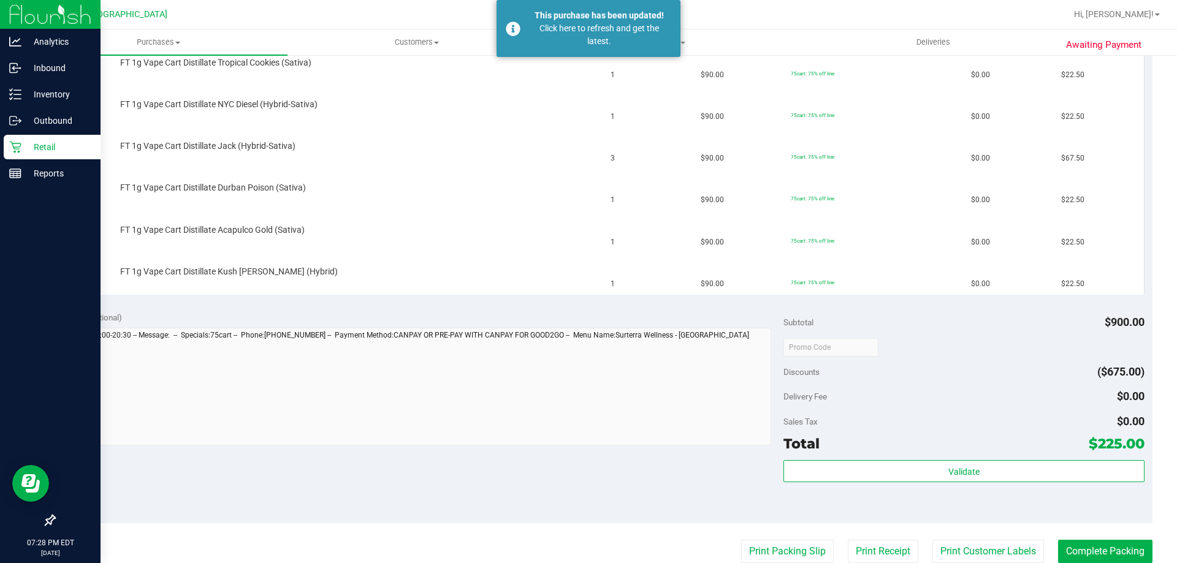
click at [40, 153] on p "Retail" at bounding box center [58, 147] width 74 height 15
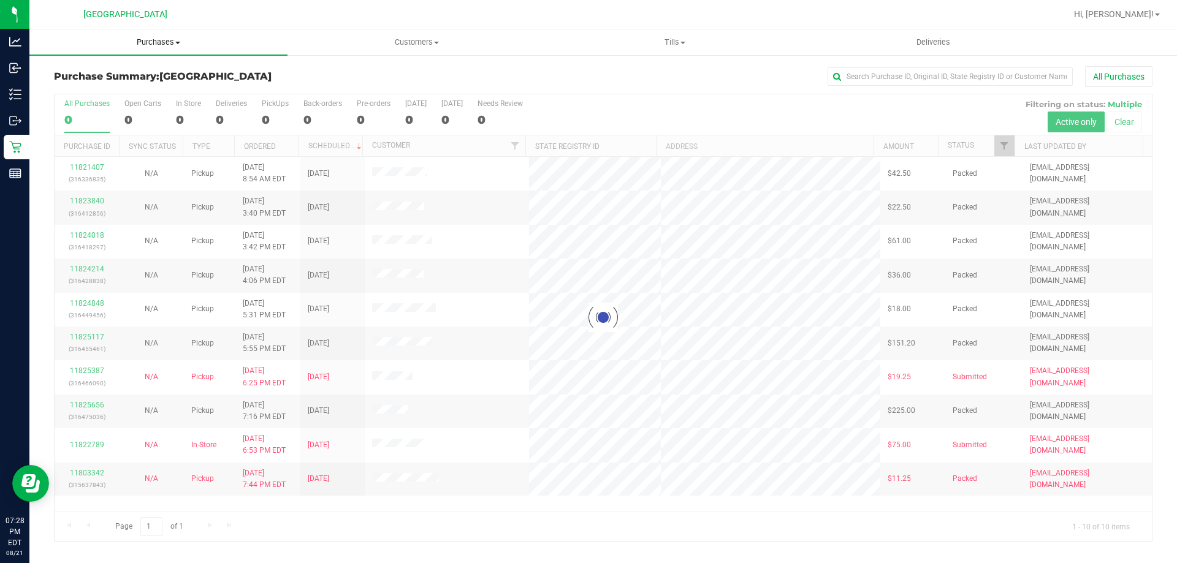
click at [146, 48] on uib-tab-heading "Purchases Summary of purchases Fulfillment All purchases" at bounding box center [158, 42] width 258 height 26
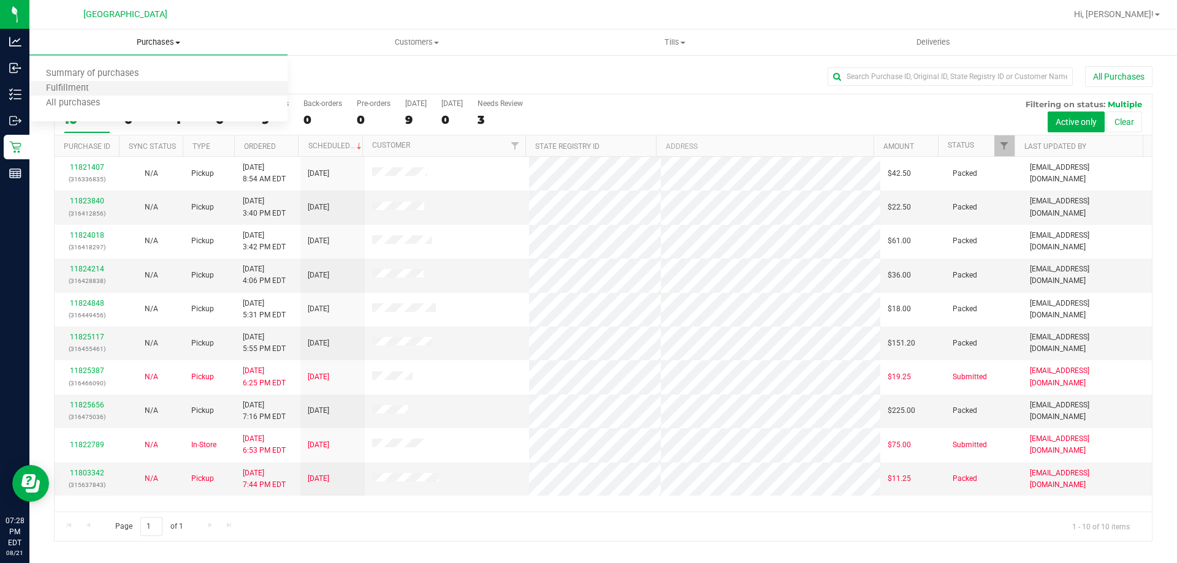
click at [115, 89] on li "Fulfillment" at bounding box center [158, 89] width 258 height 15
